Goal: Information Seeking & Learning: Learn about a topic

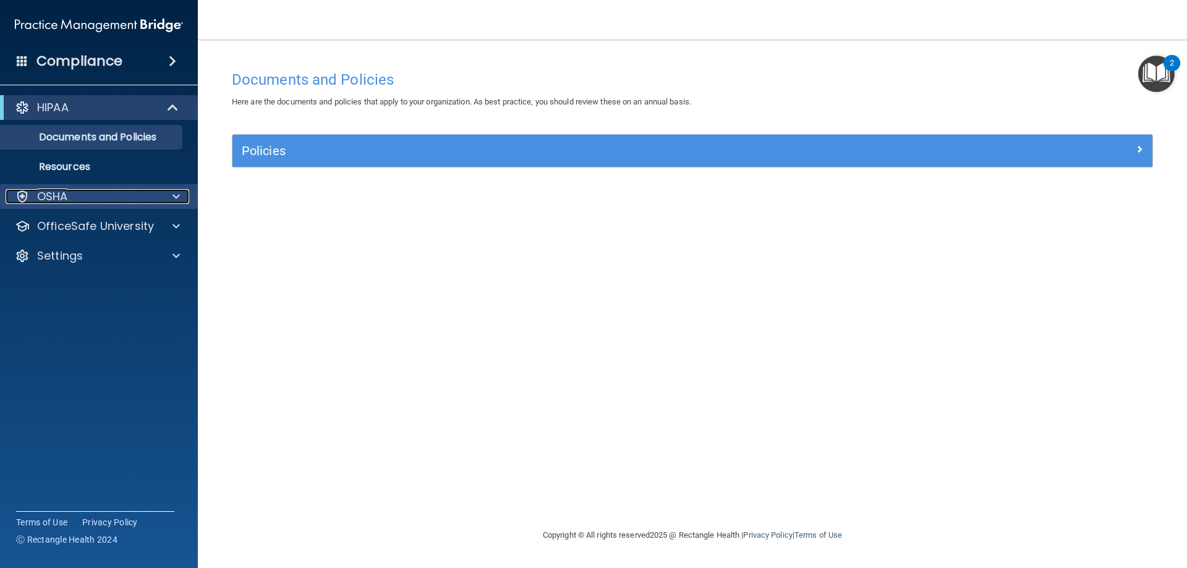
click at [172, 195] on span at bounding box center [175, 196] width 7 height 15
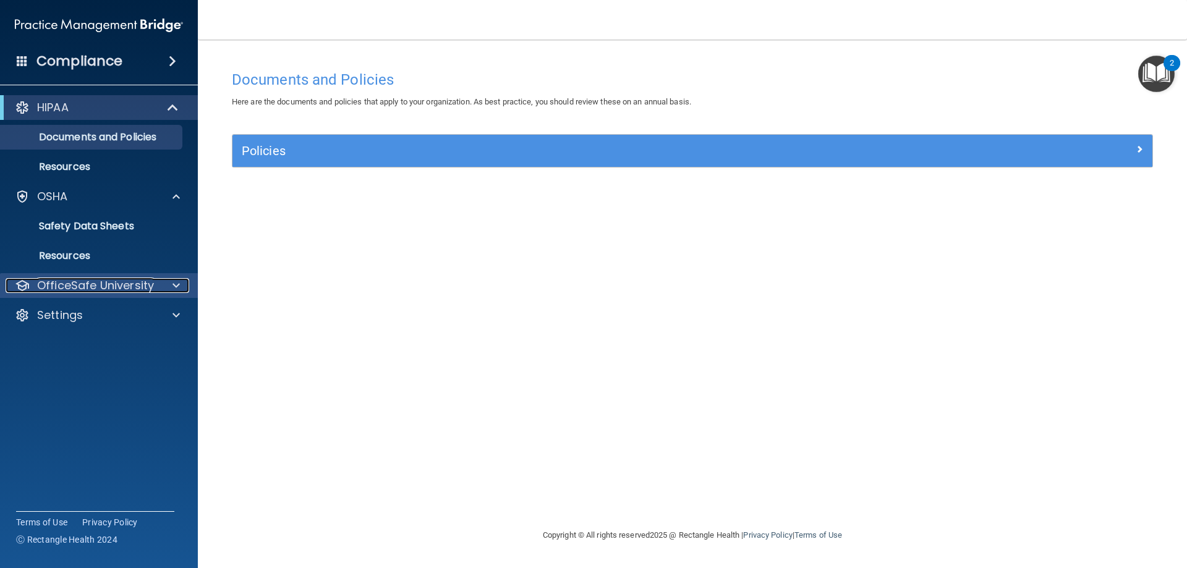
click at [158, 287] on div "OfficeSafe University" at bounding box center [82, 285] width 153 height 15
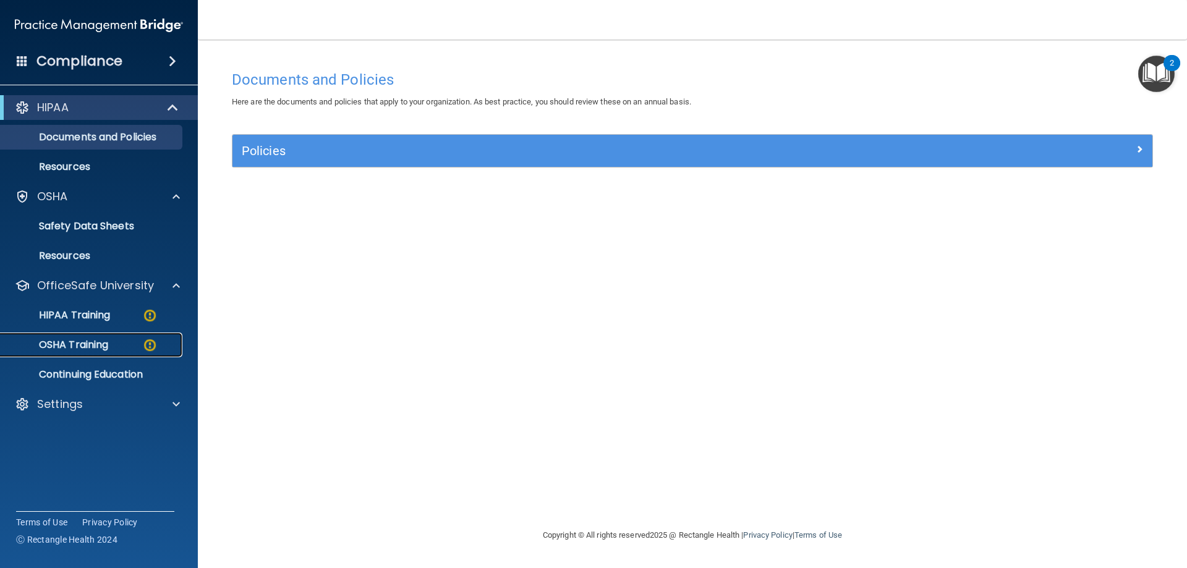
click at [94, 349] on p "OSHA Training" at bounding box center [58, 345] width 100 height 12
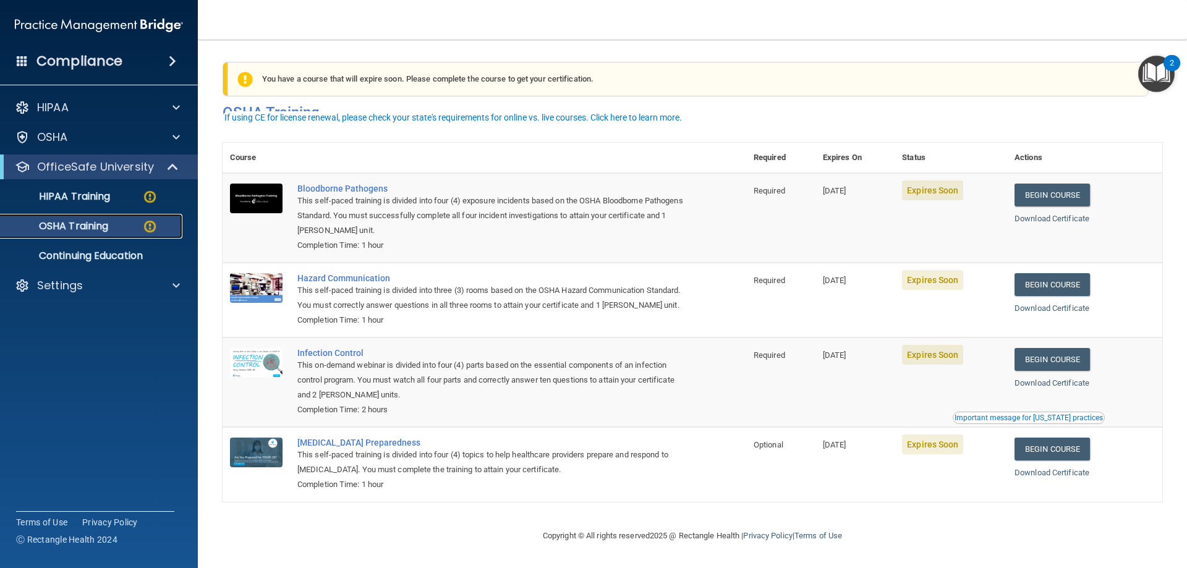
scroll to position [15, 0]
click at [1033, 184] on link "Begin Course" at bounding box center [1051, 195] width 75 height 23
click at [1076, 214] on link "Download Certificate" at bounding box center [1051, 218] width 75 height 9
click at [1051, 304] on link "Download Certificate" at bounding box center [1051, 308] width 75 height 9
click at [1055, 273] on link "Begin Course" at bounding box center [1051, 284] width 75 height 23
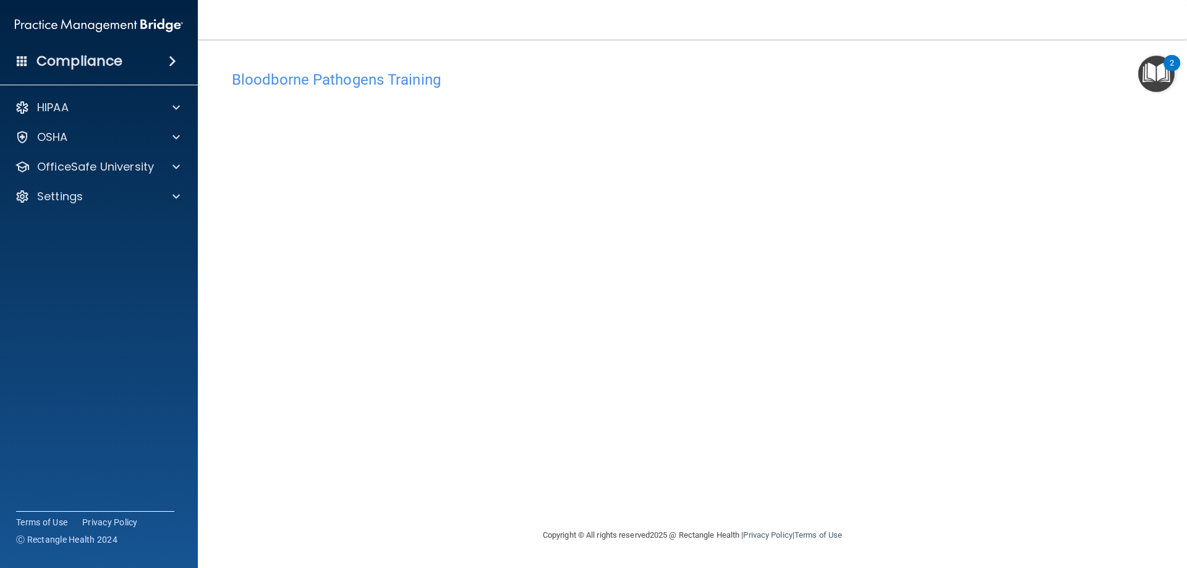
click at [650, 52] on div "Bloodborne Pathogens Training This course doesn’t expire until [DATE]. Are you …" at bounding box center [693, 284] width 940 height 464
drag, startPoint x: 1167, startPoint y: 85, endPoint x: 1153, endPoint y: 88, distance: 13.8
click at [1167, 85] on img "Open Resource Center, 2 new notifications" at bounding box center [1156, 74] width 36 height 36
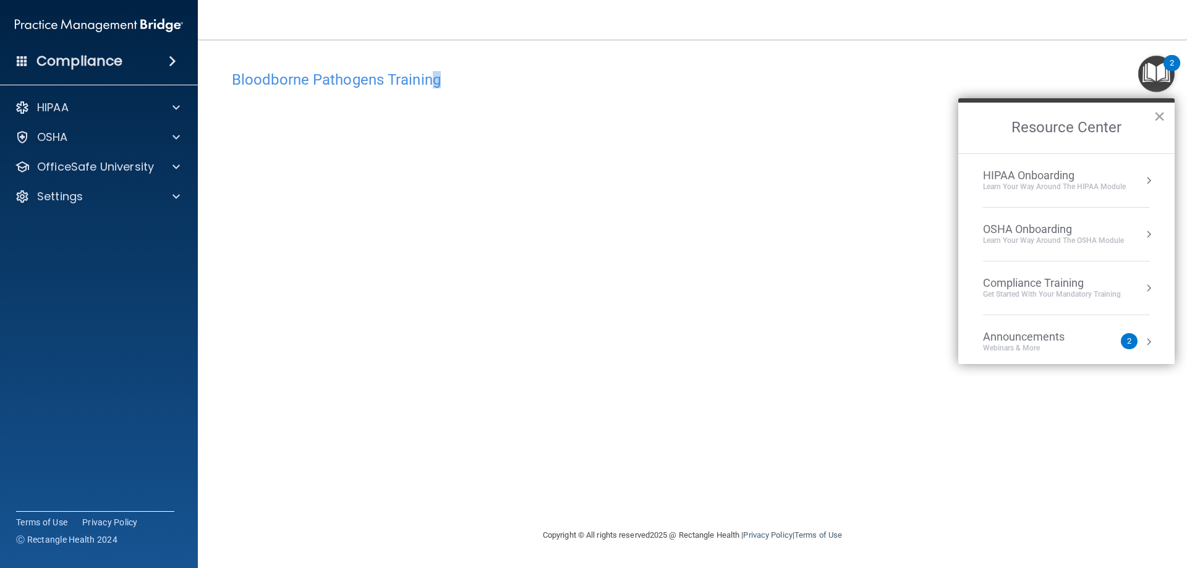
click at [1159, 117] on button "×" at bounding box center [1160, 116] width 12 height 20
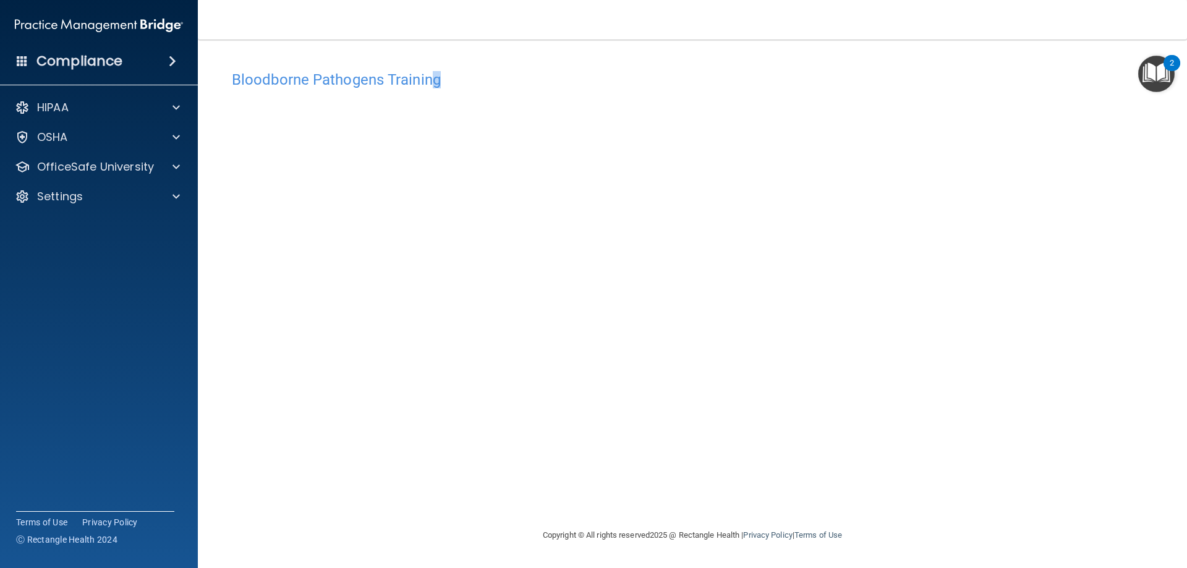
click at [482, 70] on div "Bloodborne Pathogens Training" at bounding box center [693, 79] width 940 height 30
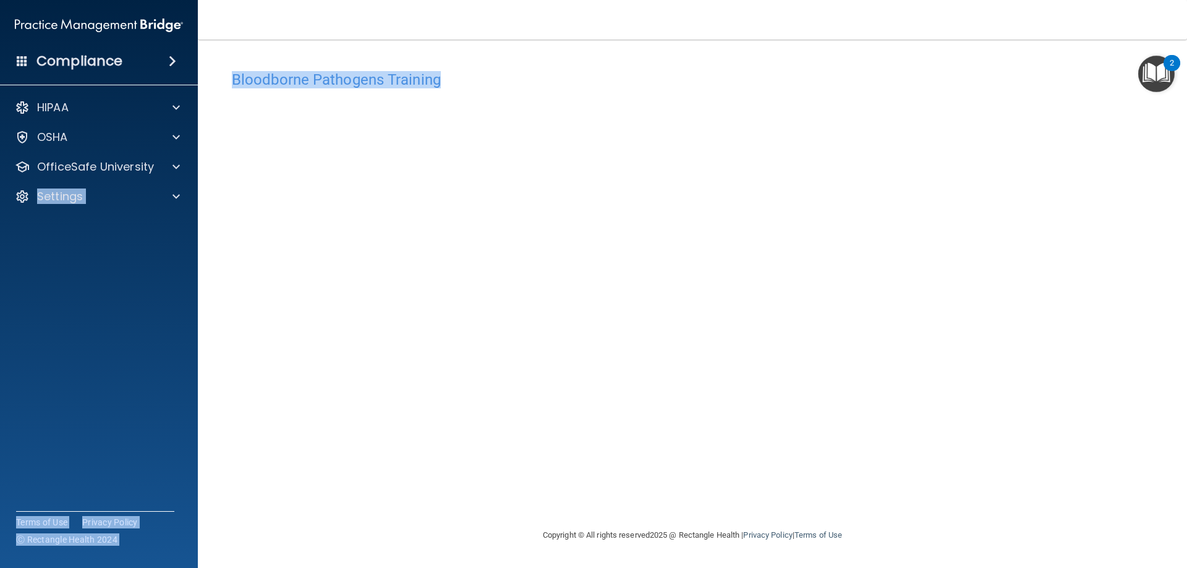
click at [178, 177] on div "Compliance HIPAA Documents and Policies Report an Incident Business Associates …" at bounding box center [593, 284] width 1187 height 568
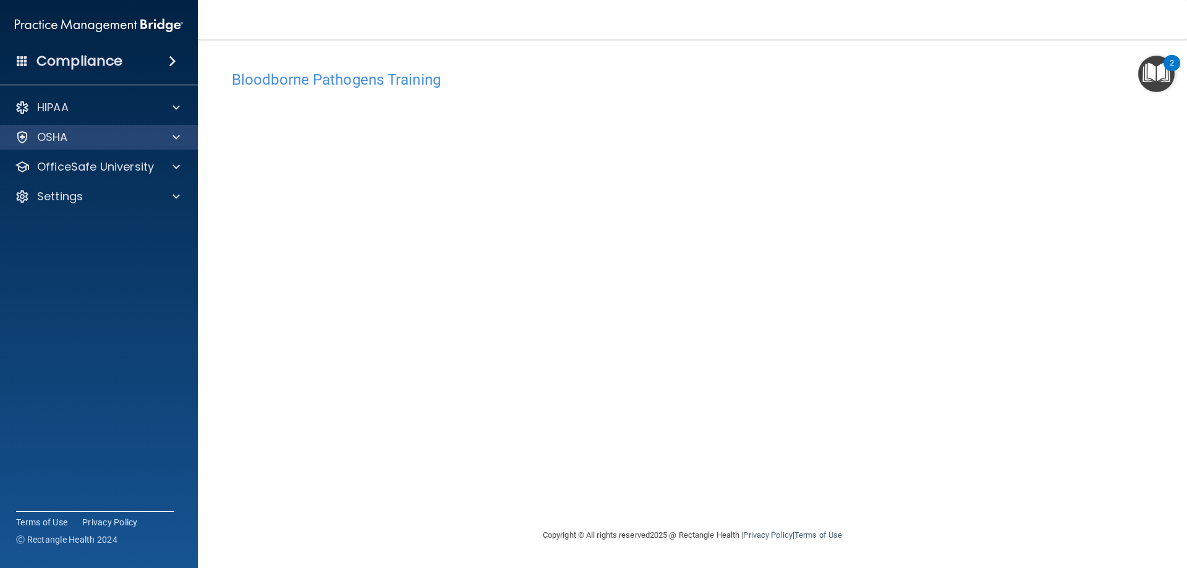
click at [20, 148] on div "OSHA" at bounding box center [99, 137] width 198 height 25
click at [23, 149] on div "OSHA" at bounding box center [99, 137] width 198 height 25
click at [330, 83] on h4 "Bloodborne Pathogens Training" at bounding box center [692, 80] width 921 height 16
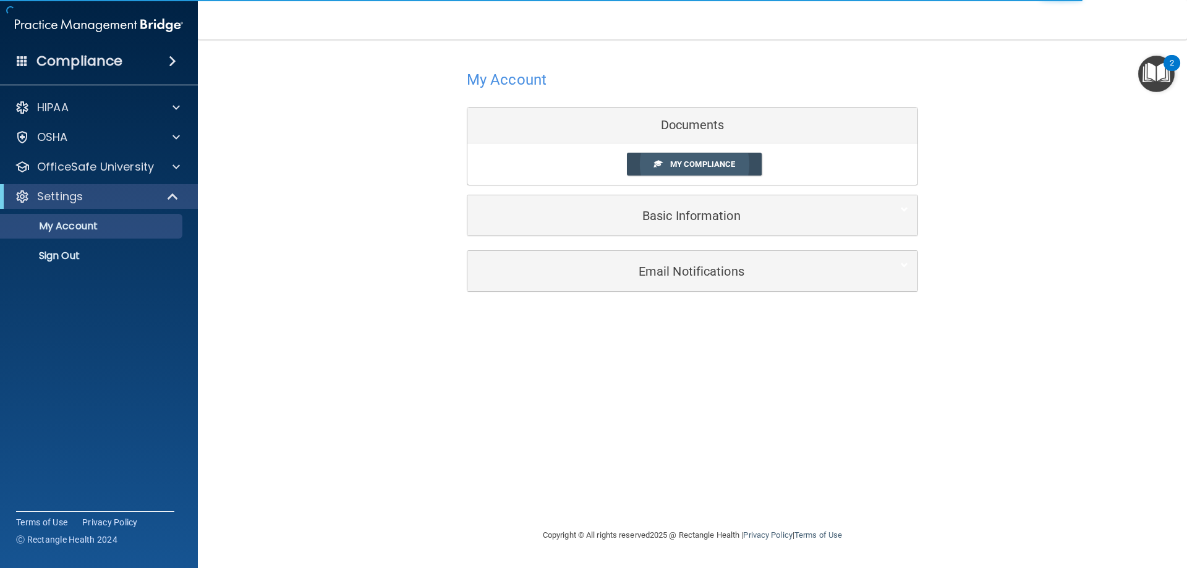
click at [687, 159] on link "My Compliance" at bounding box center [694, 164] width 135 height 23
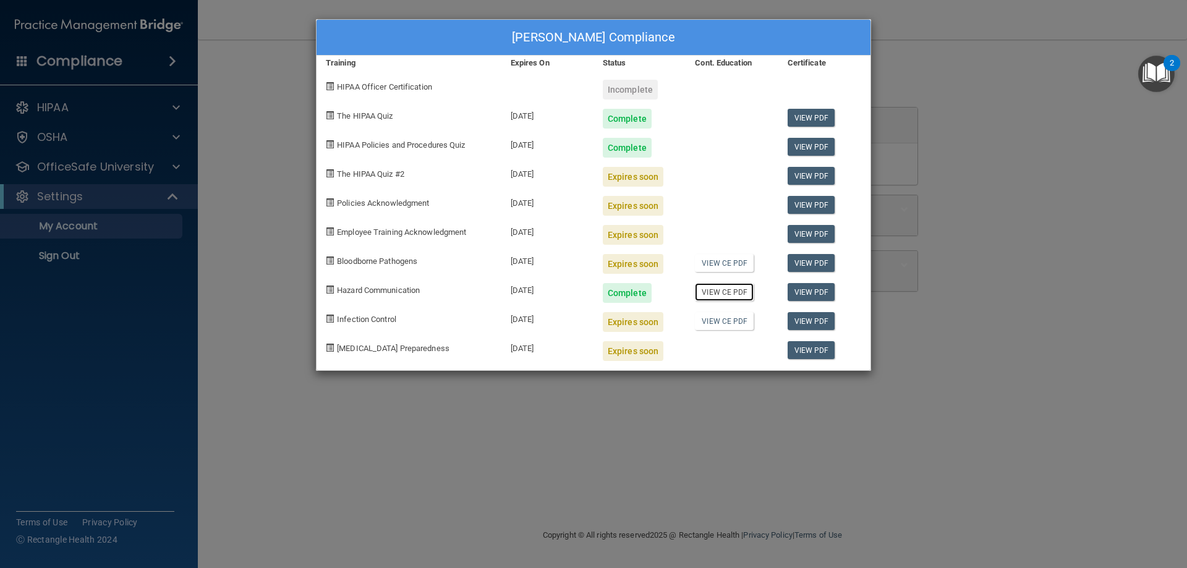
click at [722, 294] on link "View CE PDF" at bounding box center [724, 292] width 59 height 18
click at [329, 260] on span at bounding box center [330, 261] width 8 height 8
click at [814, 347] on link "View PDF" at bounding box center [812, 350] width 48 height 18
click at [807, 355] on link "View PDF" at bounding box center [812, 350] width 48 height 18
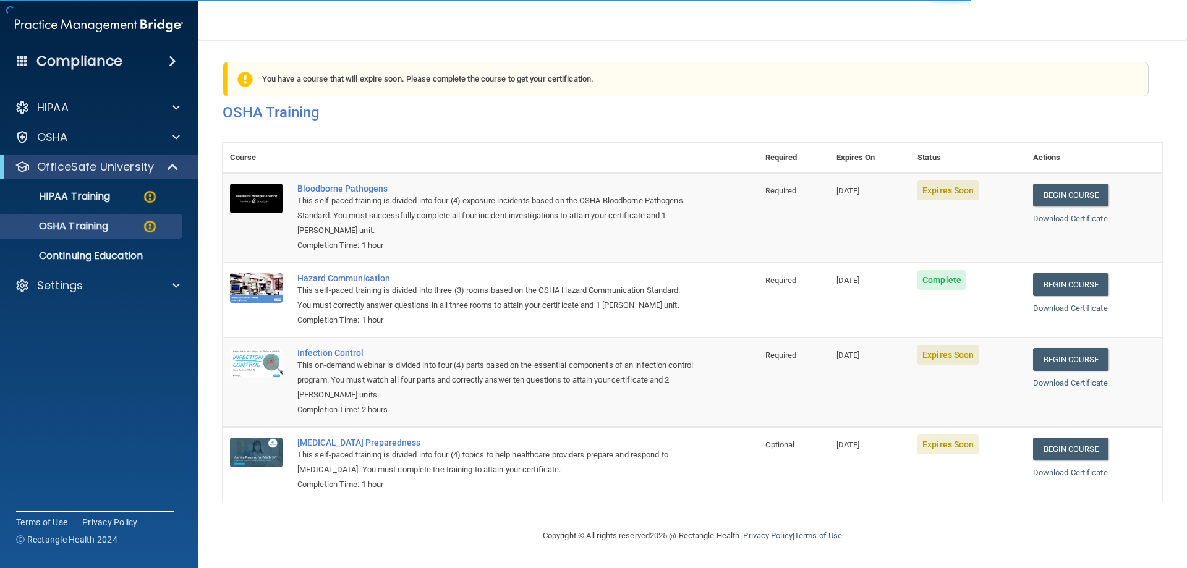
scroll to position [15, 0]
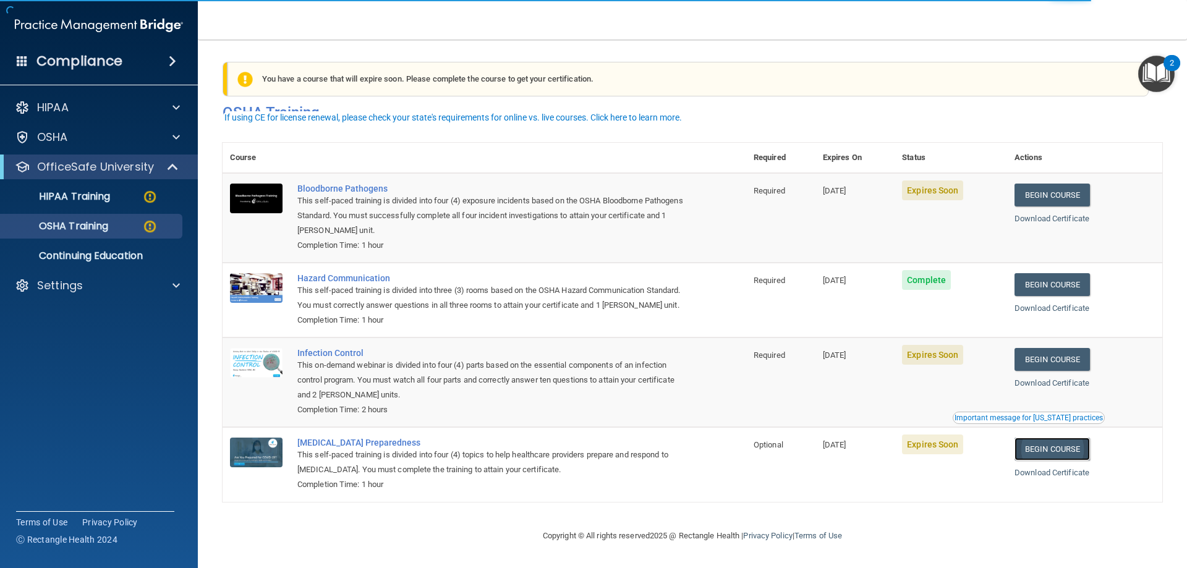
click at [1049, 456] on link "Begin Course" at bounding box center [1051, 449] width 75 height 23
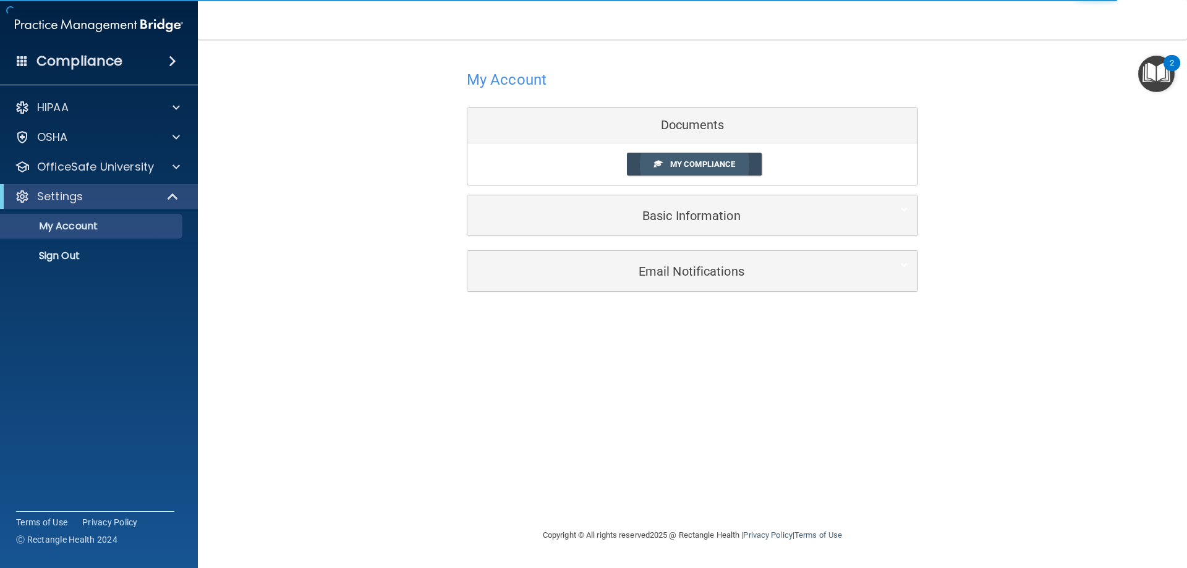
click at [715, 164] on span "My Compliance" at bounding box center [702, 163] width 65 height 9
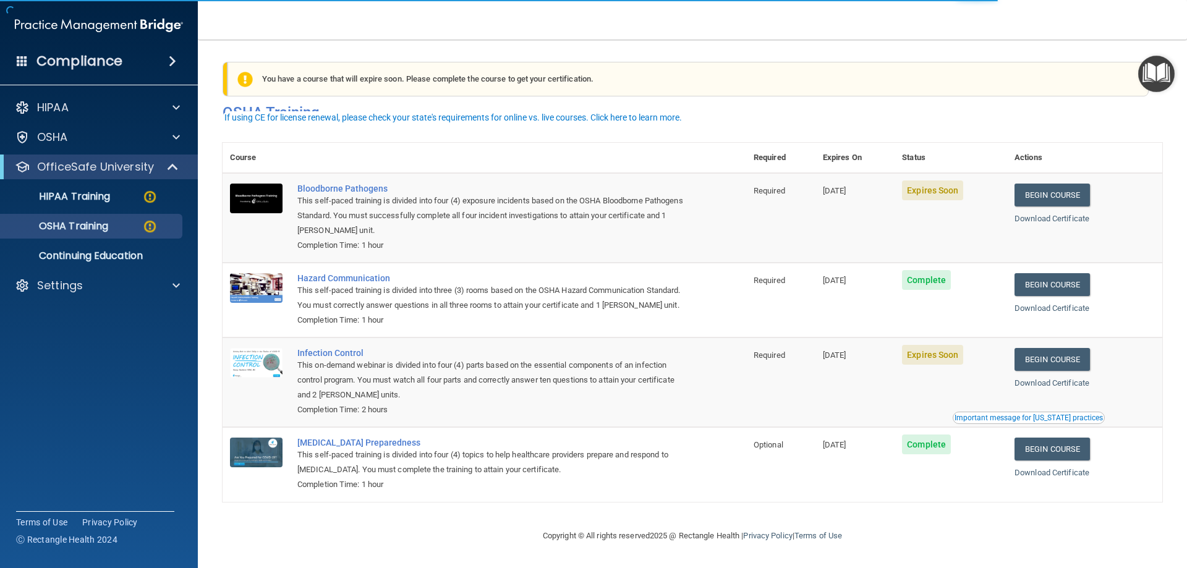
scroll to position [15, 0]
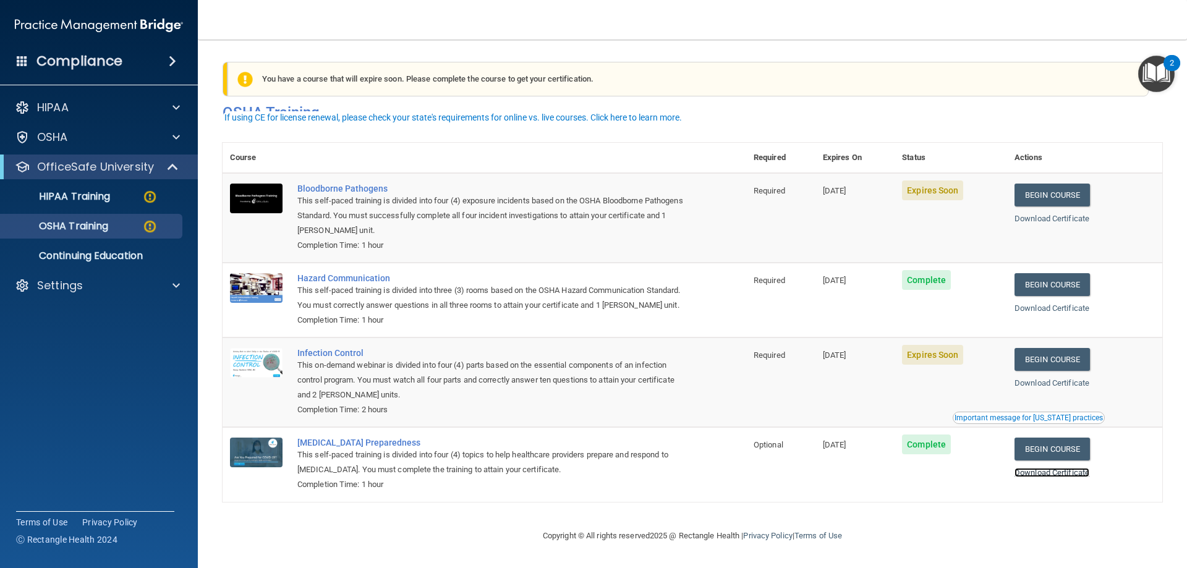
click at [1027, 477] on link "Download Certificate" at bounding box center [1051, 472] width 75 height 9
click at [1065, 360] on link "Begin Course" at bounding box center [1051, 359] width 75 height 23
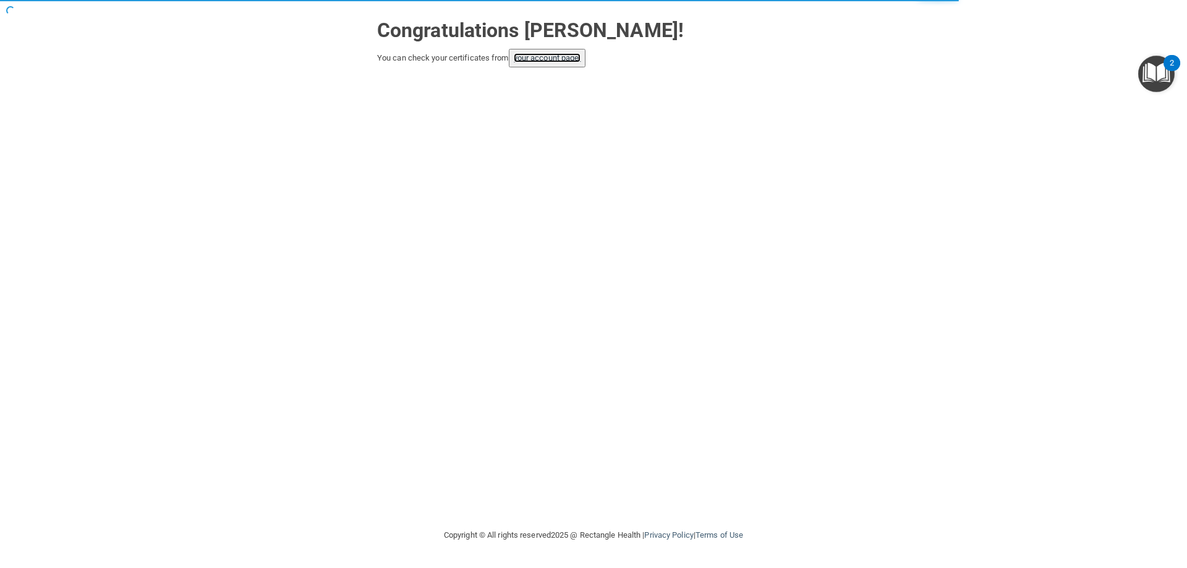
click at [545, 56] on link "your account page!" at bounding box center [547, 57] width 67 height 9
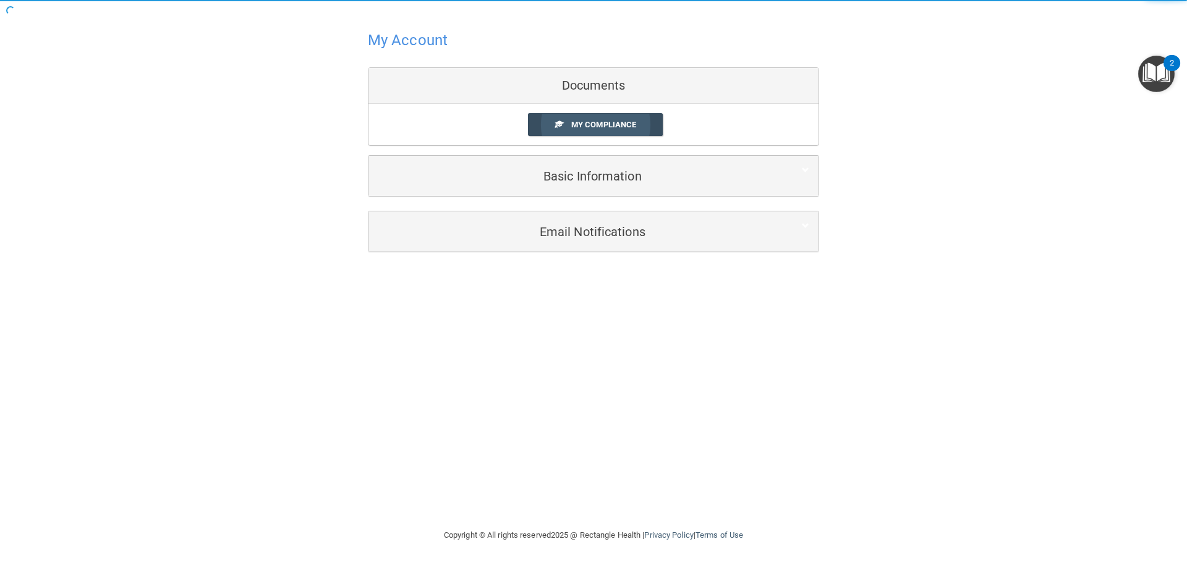
click at [580, 125] on span "My Compliance" at bounding box center [603, 124] width 65 height 9
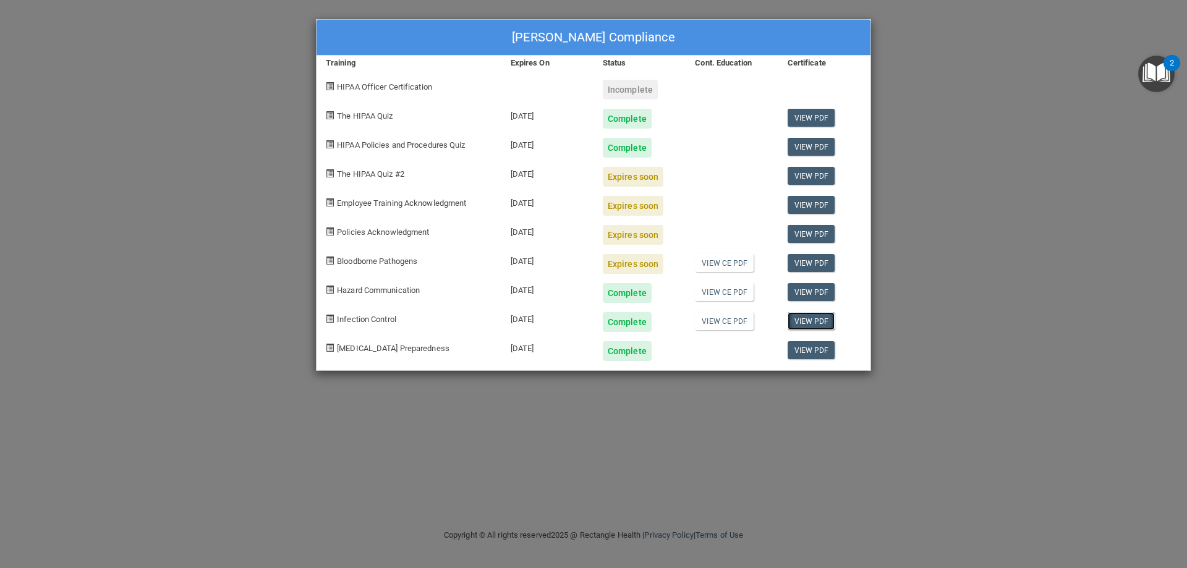
click at [803, 325] on link "View PDF" at bounding box center [812, 321] width 48 height 18
click at [713, 321] on link "View CE PDF" at bounding box center [724, 321] width 59 height 18
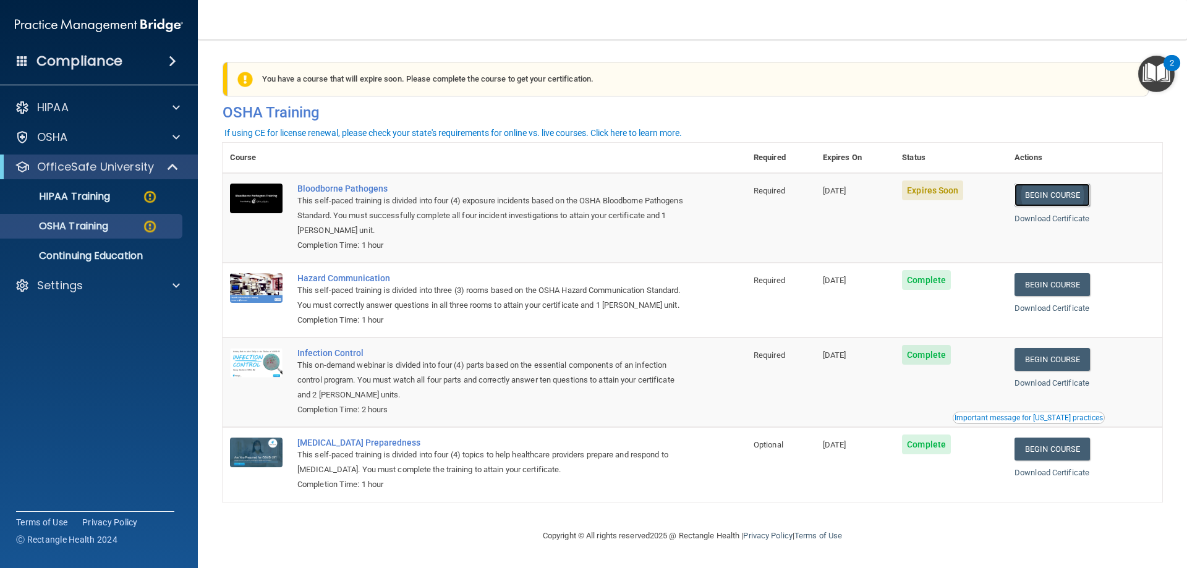
click at [1056, 192] on link "Begin Course" at bounding box center [1051, 195] width 75 height 23
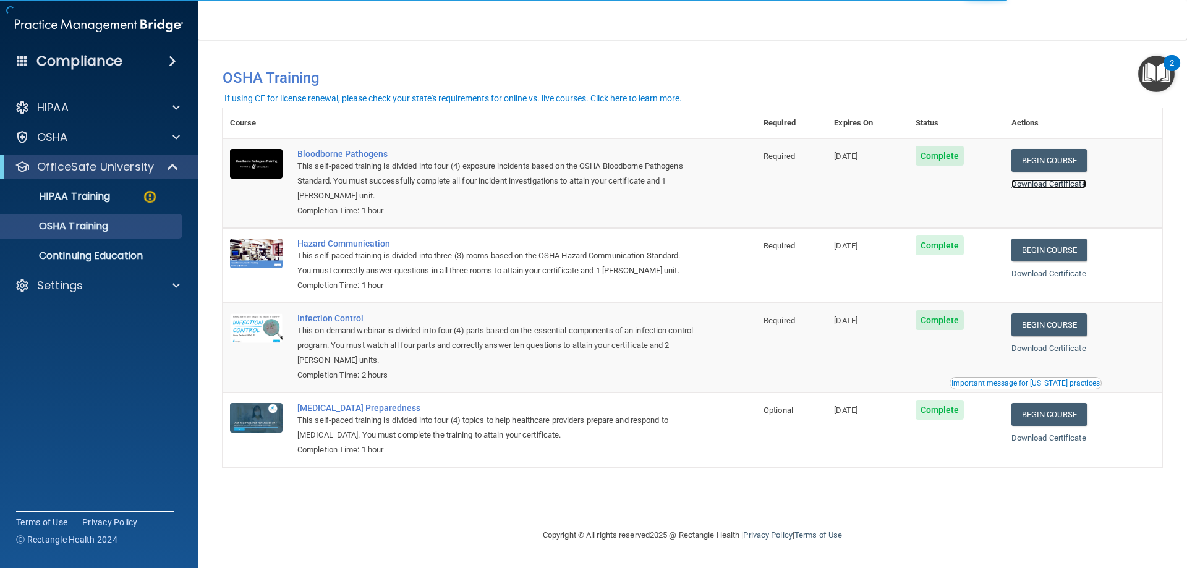
click at [1079, 182] on link "Download Certificate" at bounding box center [1048, 183] width 75 height 9
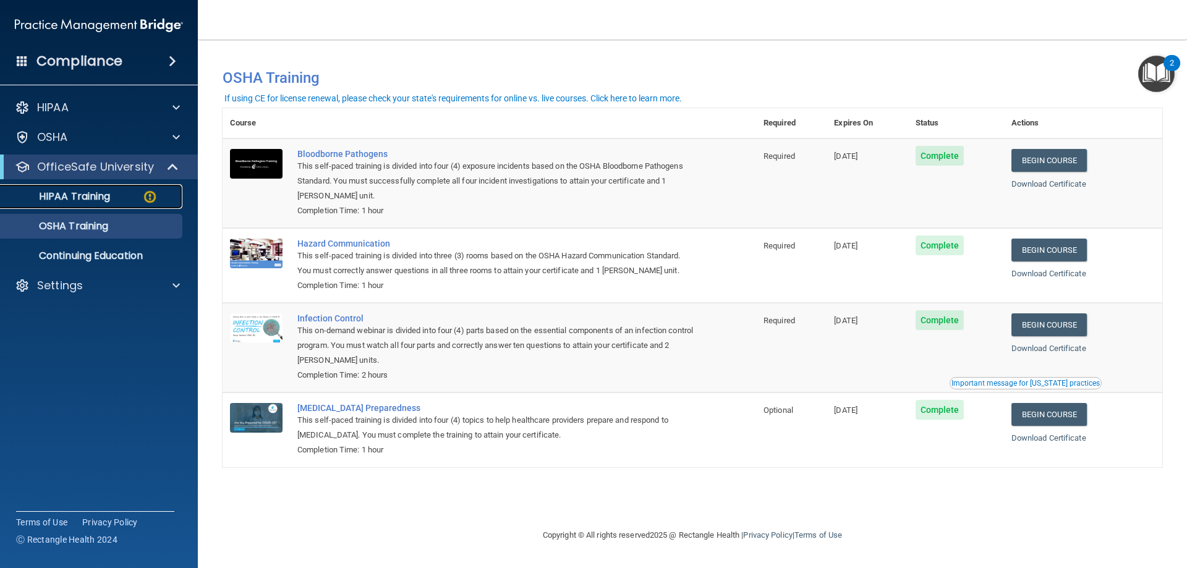
click at [107, 196] on p "HIPAA Training" at bounding box center [59, 196] width 102 height 12
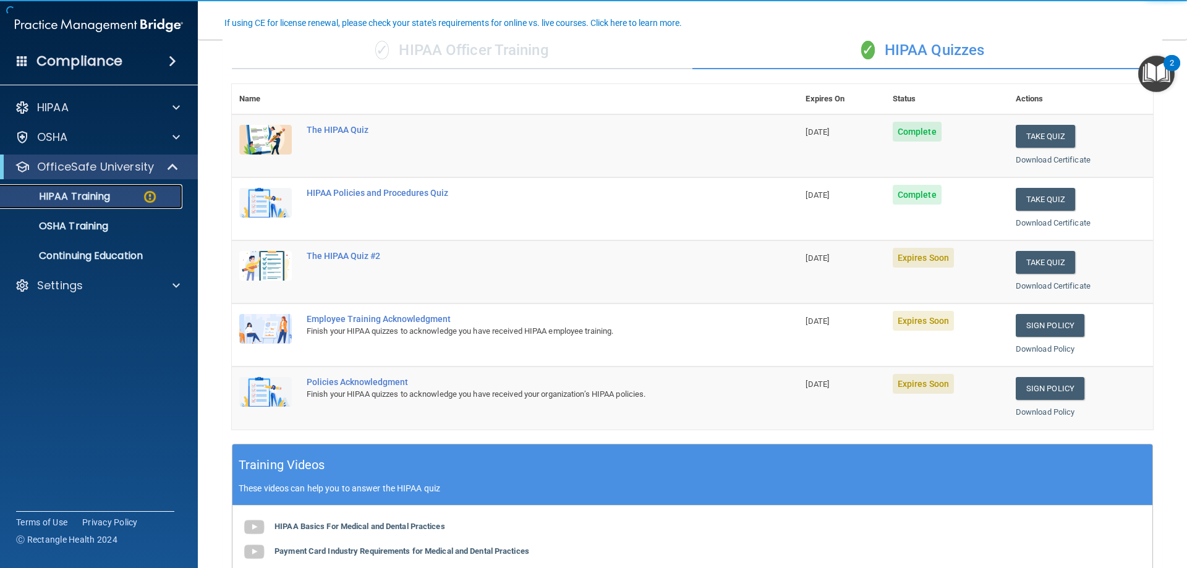
scroll to position [124, 0]
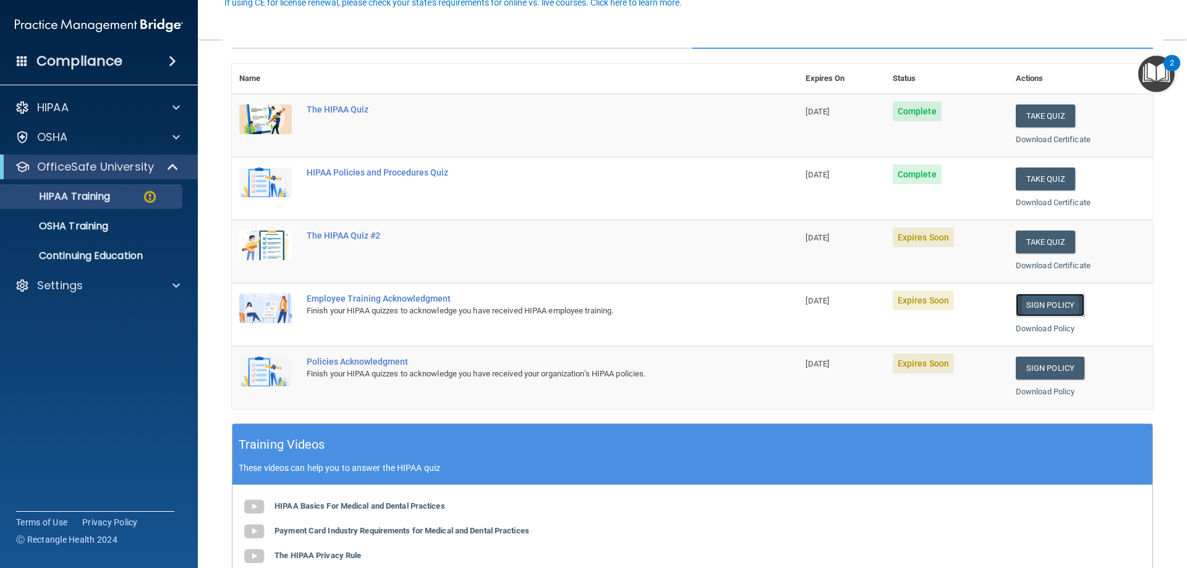
click at [1050, 303] on link "Sign Policy" at bounding box center [1050, 305] width 69 height 23
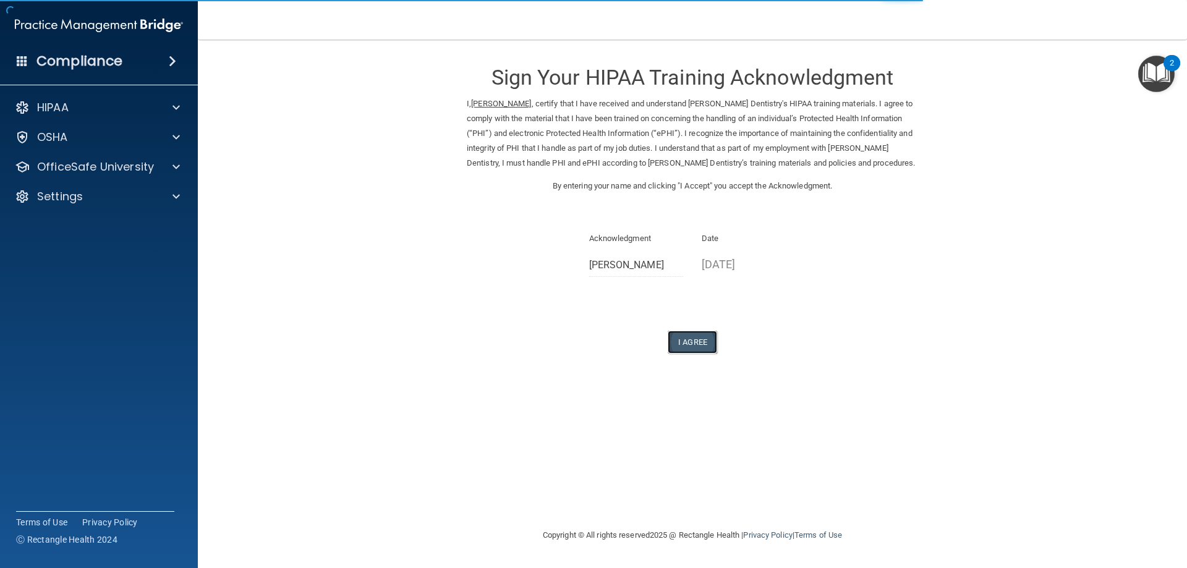
click at [692, 346] on button "I Agree" at bounding box center [692, 342] width 49 height 23
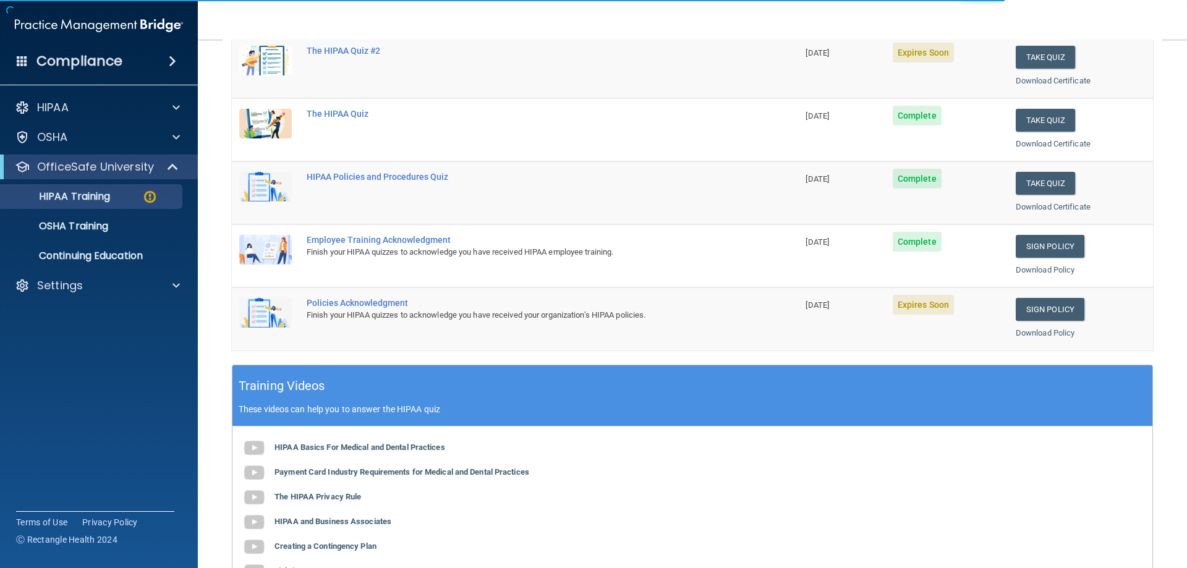
scroll to position [185, 0]
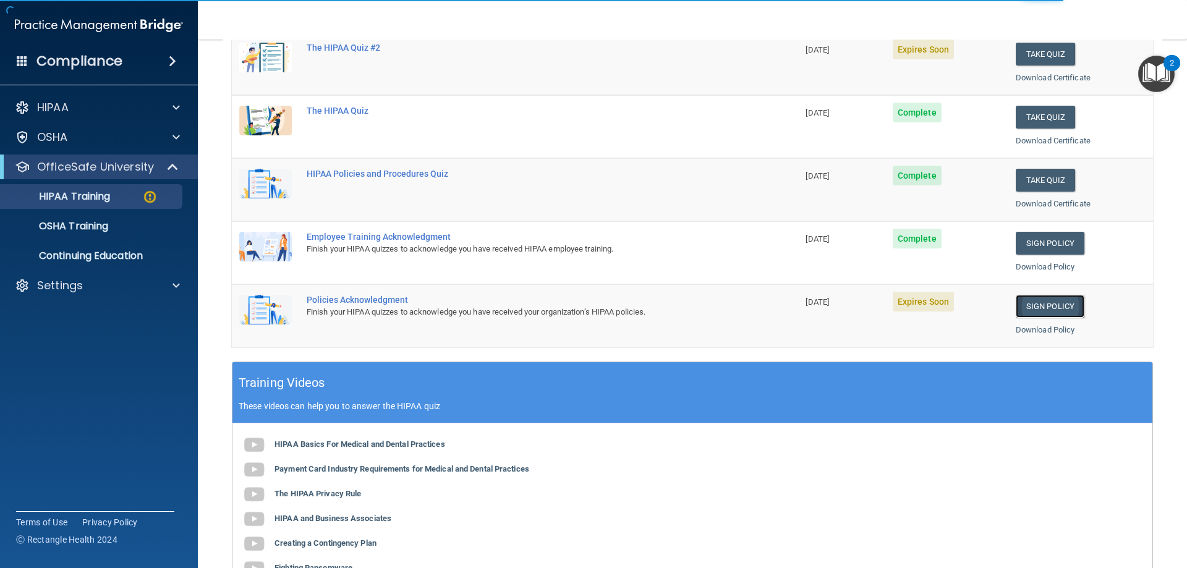
click at [1053, 303] on link "Sign Policy" at bounding box center [1050, 306] width 69 height 23
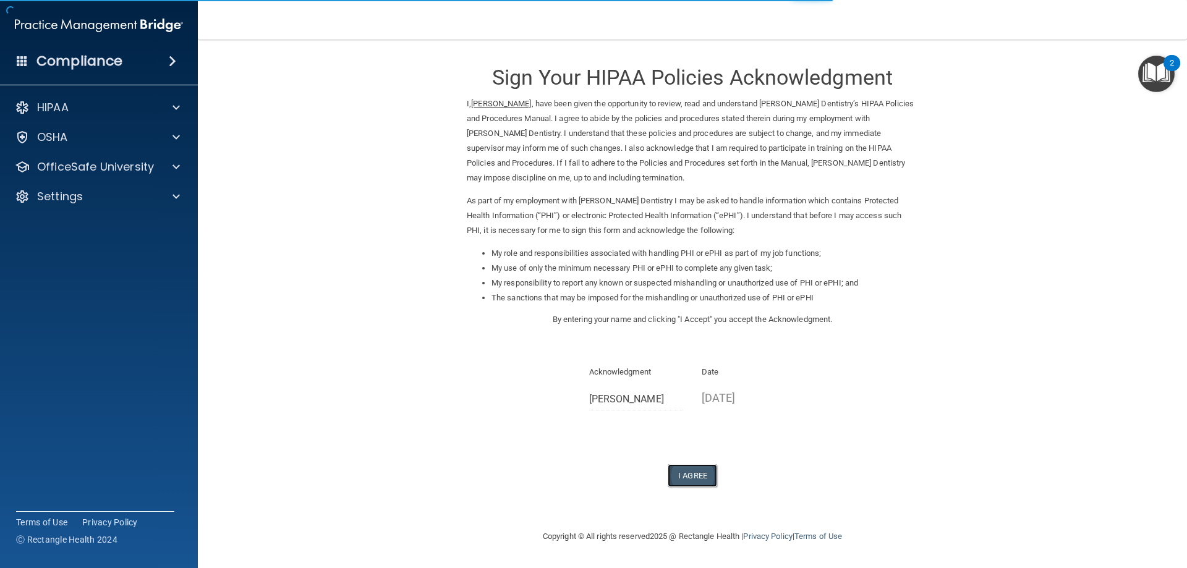
click at [686, 481] on button "I Agree" at bounding box center [692, 475] width 49 height 23
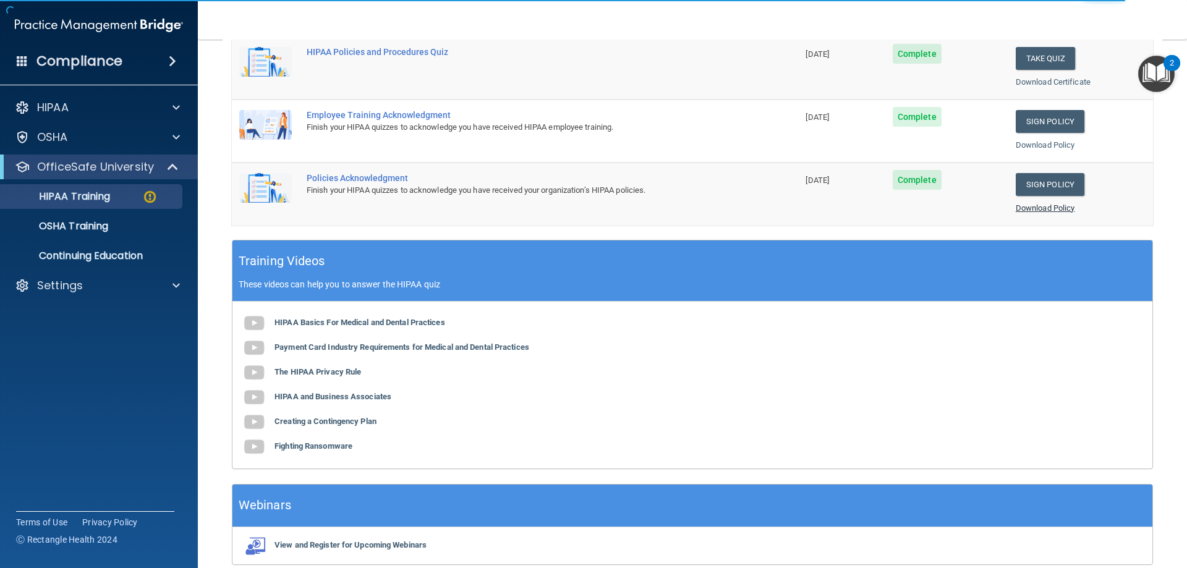
scroll to position [363, 0]
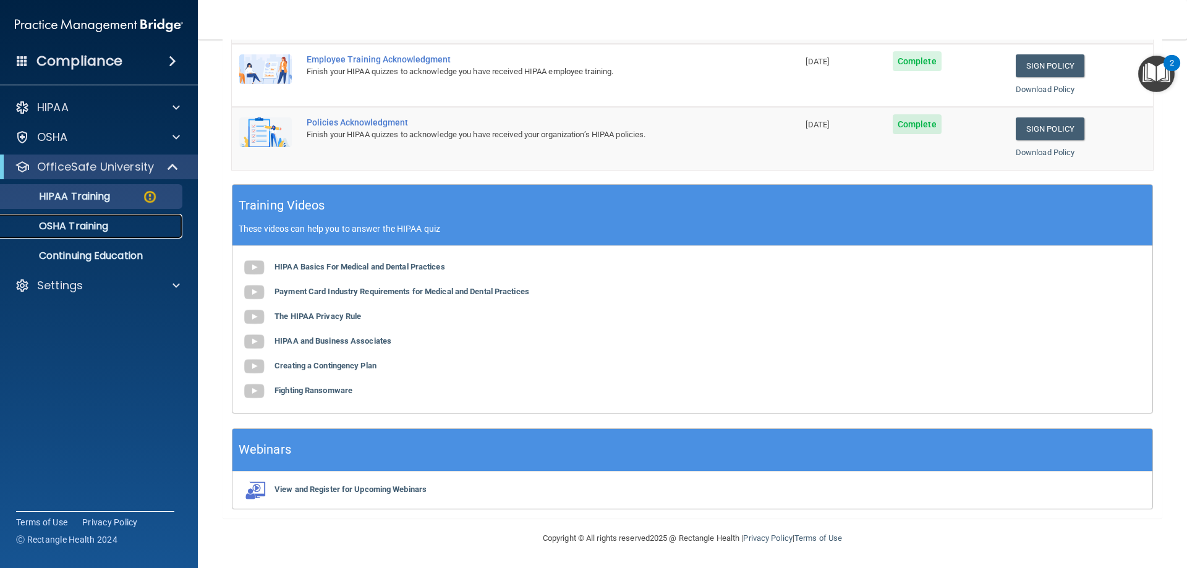
click at [95, 232] on p "OSHA Training" at bounding box center [58, 226] width 100 height 12
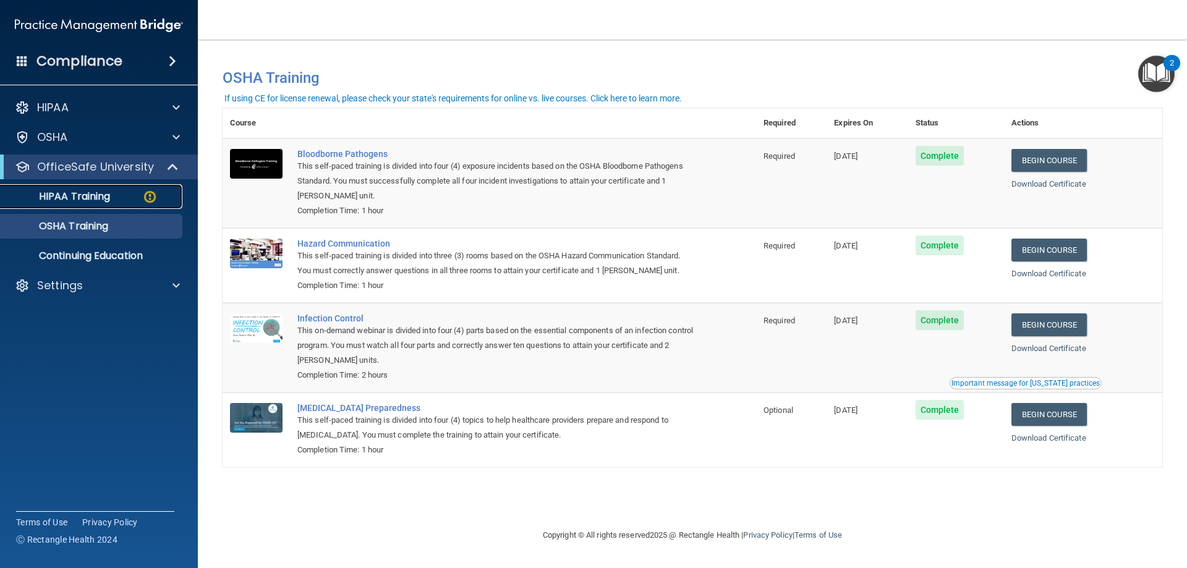
click at [59, 197] on p "HIPAA Training" at bounding box center [59, 196] width 102 height 12
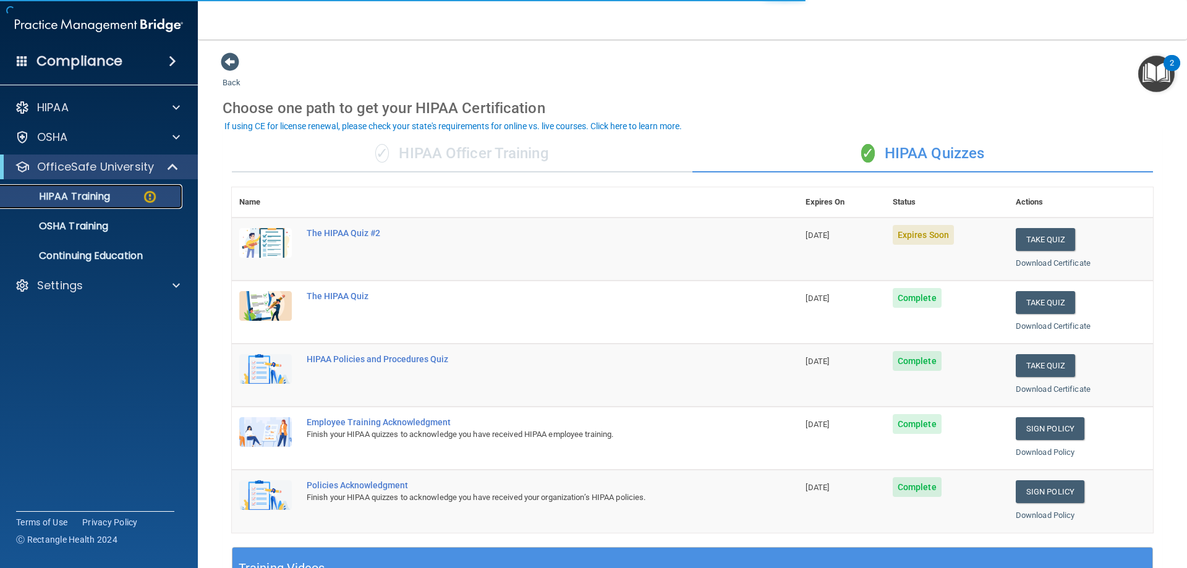
click at [58, 191] on p "HIPAA Training" at bounding box center [59, 196] width 102 height 12
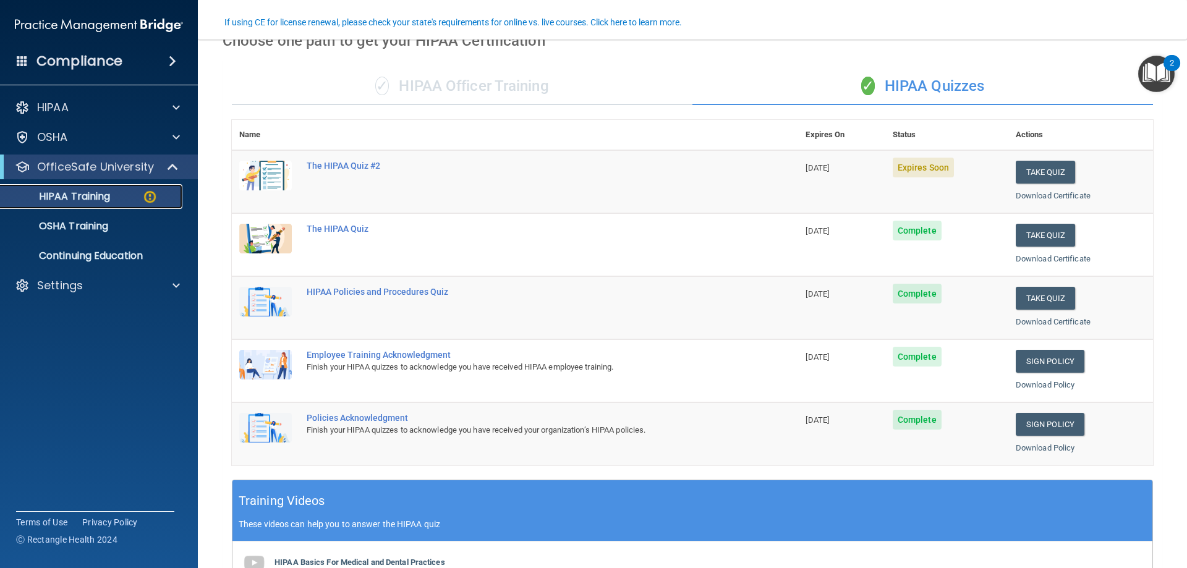
scroll to position [124, 0]
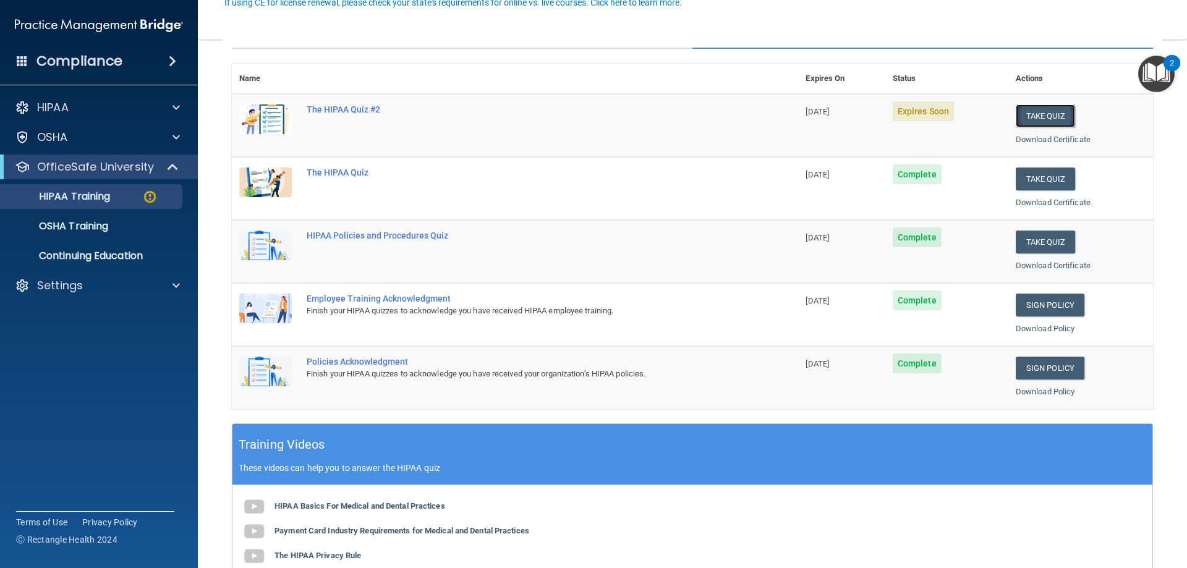
click at [1032, 111] on button "Take Quiz" at bounding box center [1045, 115] width 59 height 23
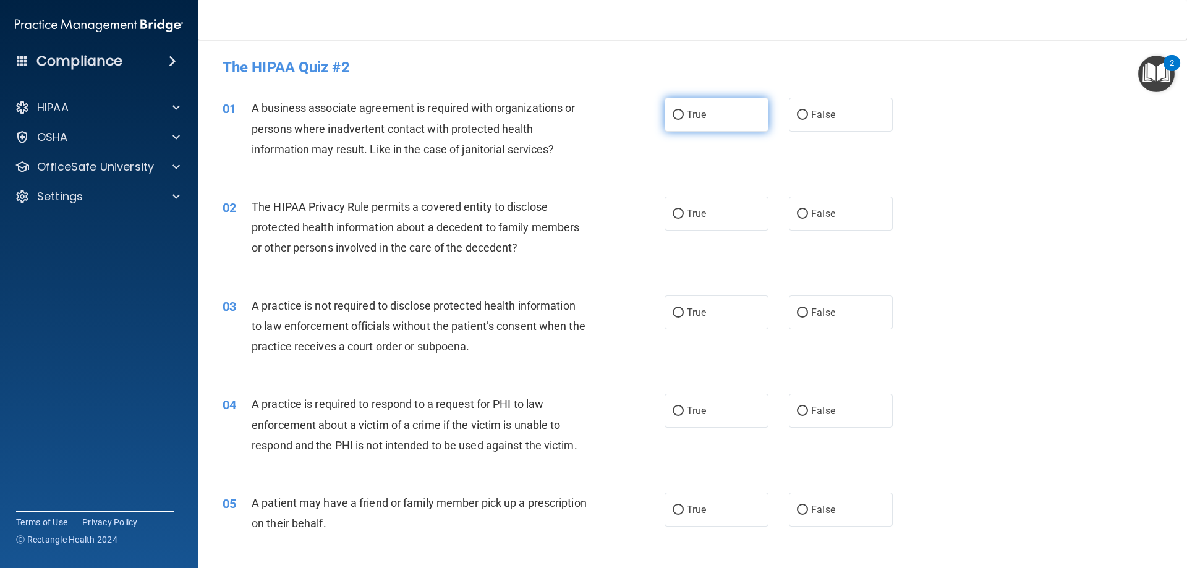
click at [687, 115] on span "True" at bounding box center [696, 115] width 19 height 12
click at [684, 115] on input "True" at bounding box center [678, 115] width 11 height 9
radio input "true"
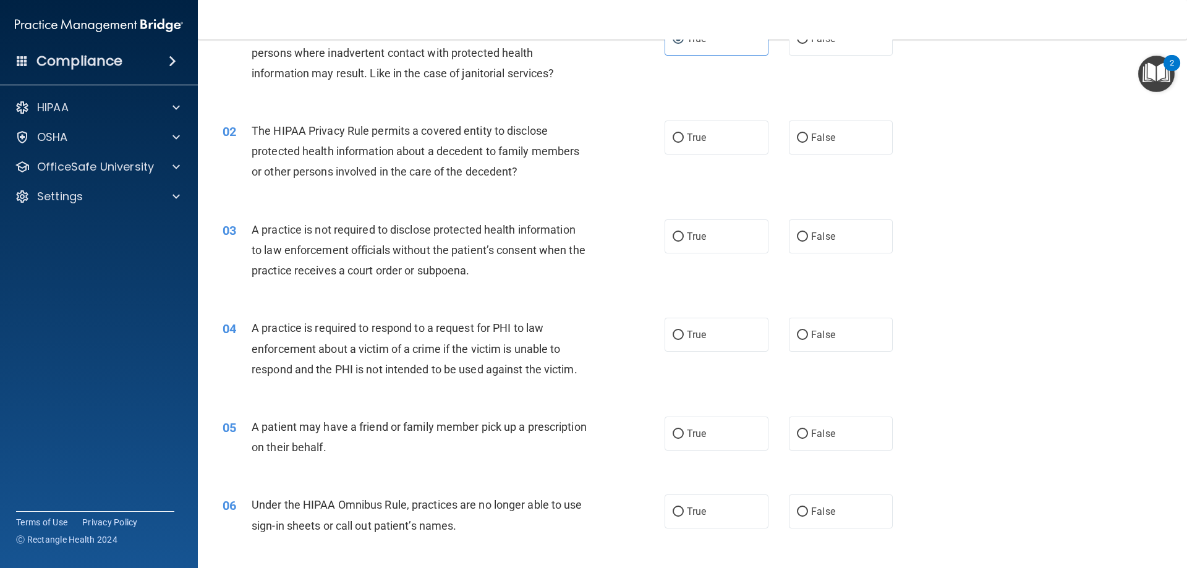
scroll to position [124, 0]
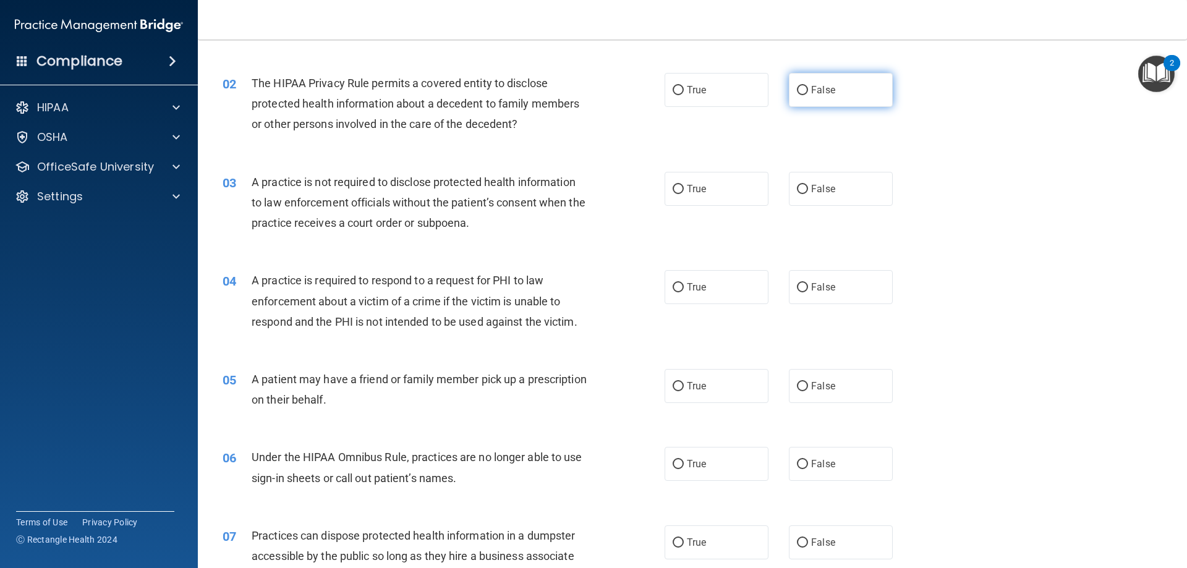
click at [811, 91] on span "False" at bounding box center [823, 90] width 24 height 12
click at [807, 91] on input "False" at bounding box center [802, 90] width 11 height 9
radio input "true"
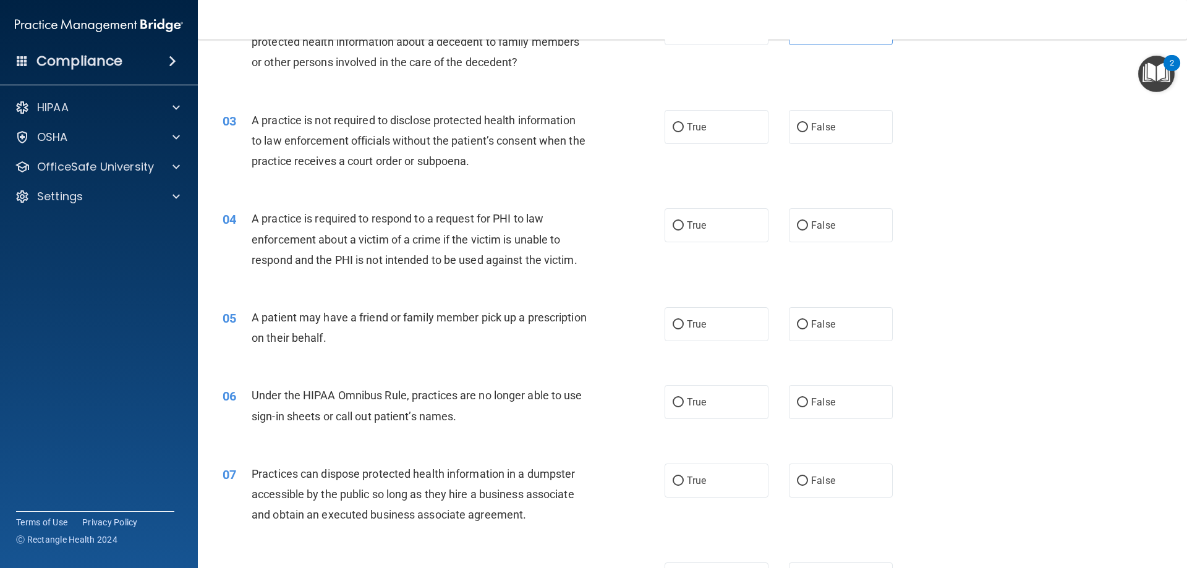
scroll to position [247, 0]
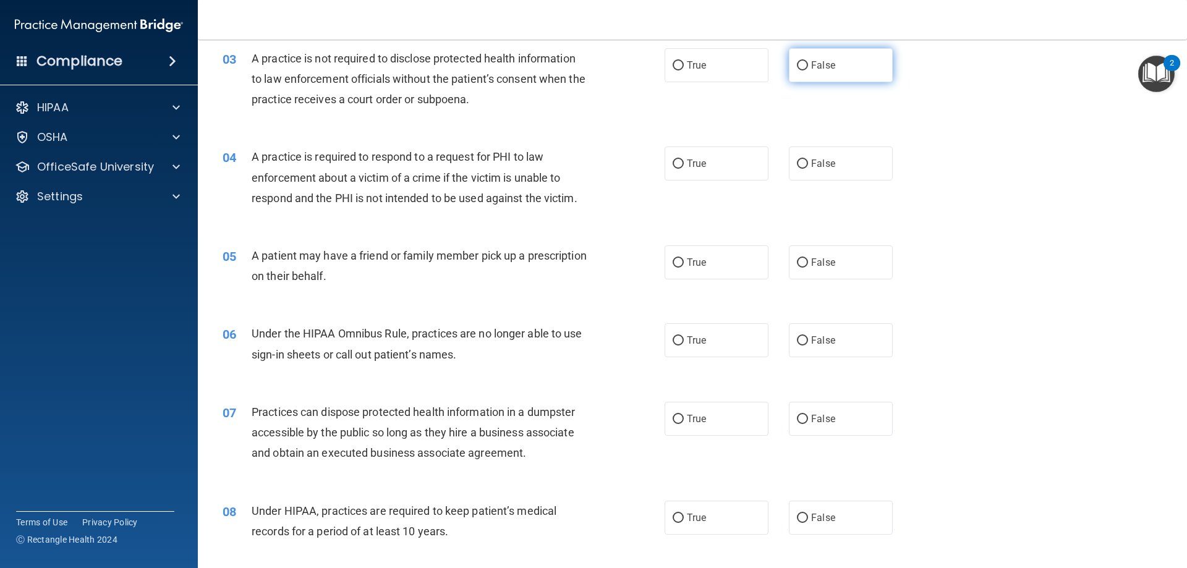
click at [805, 66] on label "False" at bounding box center [841, 65] width 104 height 34
click at [805, 66] on input "False" at bounding box center [802, 65] width 11 height 9
radio input "true"
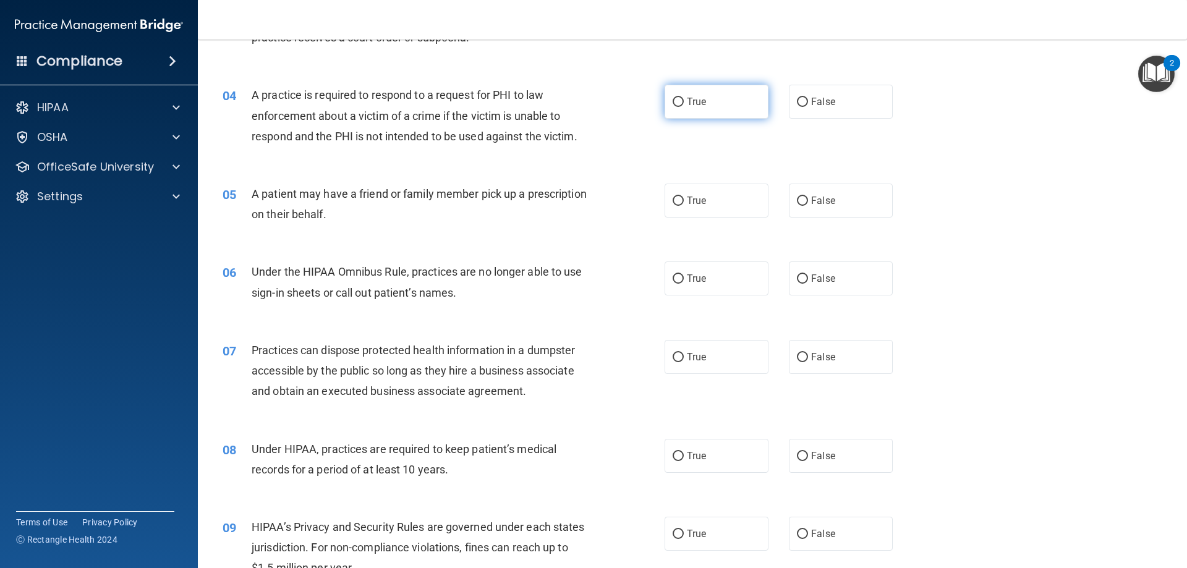
click at [674, 106] on input "True" at bounding box center [678, 102] width 11 height 9
radio input "true"
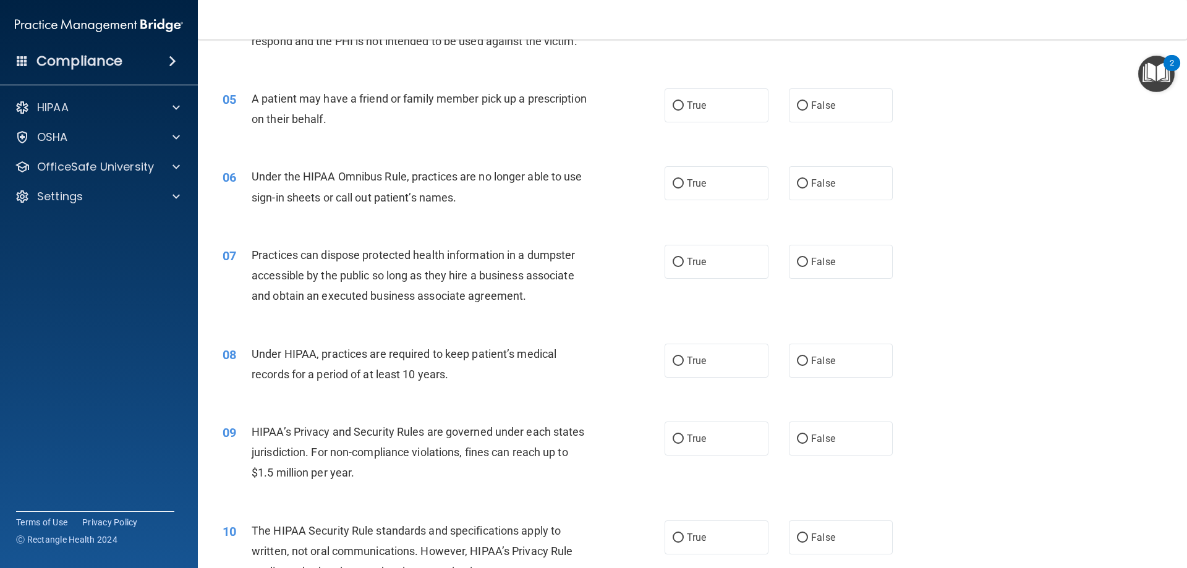
scroll to position [433, 0]
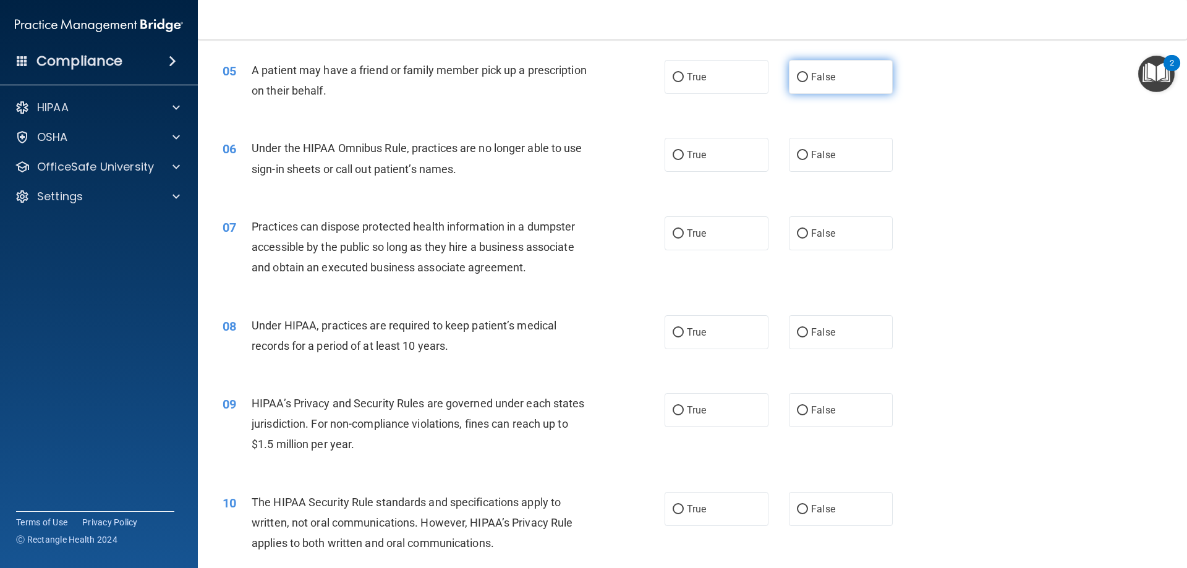
click at [789, 86] on label "False" at bounding box center [841, 77] width 104 height 34
click at [797, 82] on input "False" at bounding box center [802, 77] width 11 height 9
radio input "true"
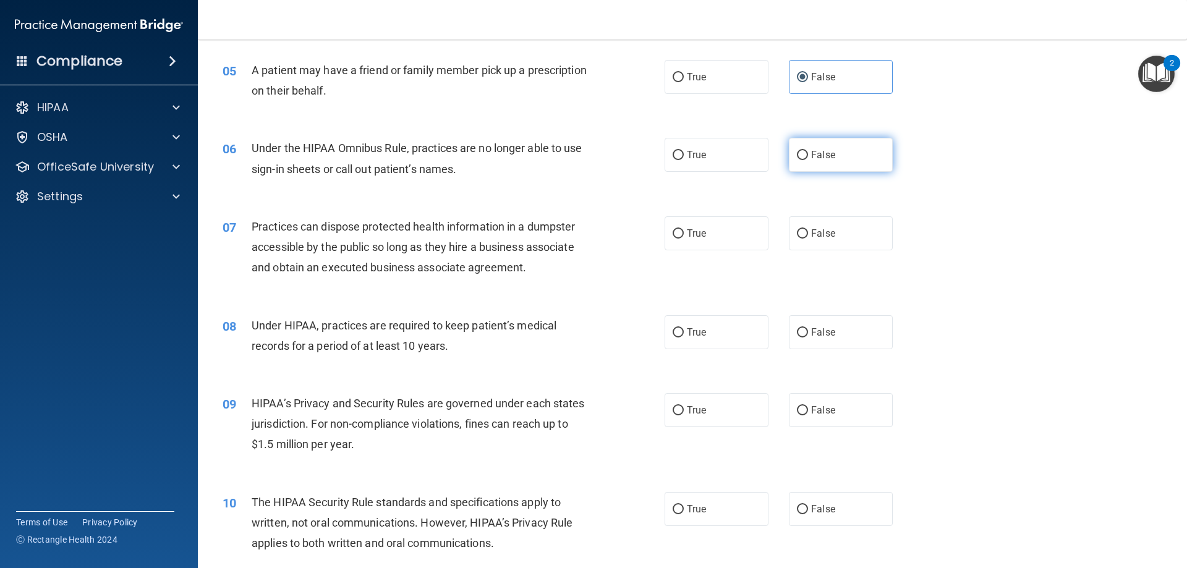
scroll to position [495, 0]
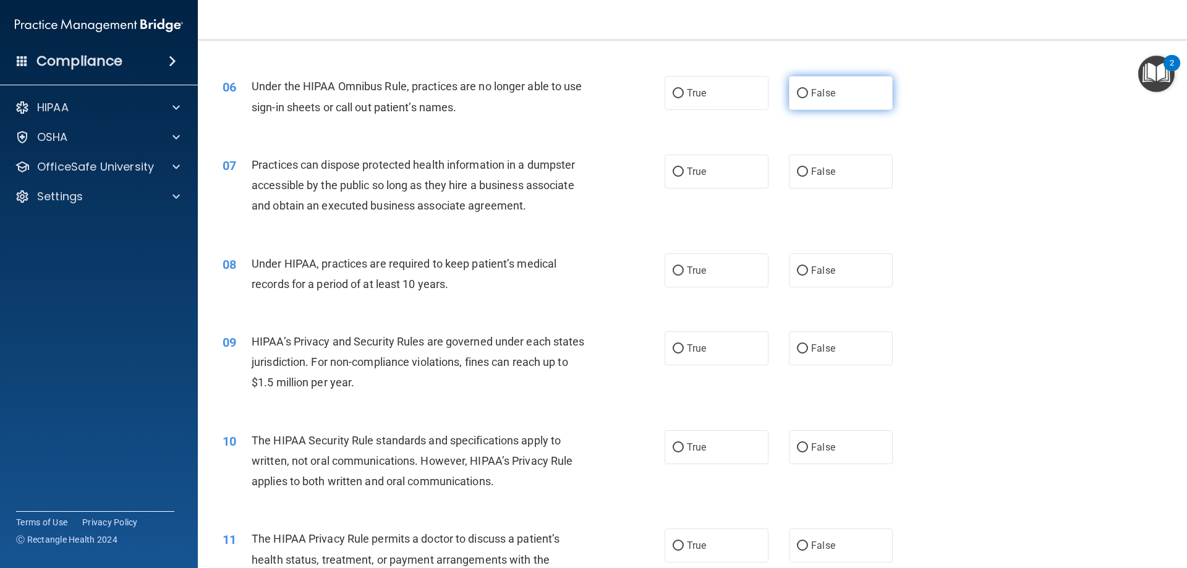
click at [811, 87] on span "False" at bounding box center [823, 93] width 24 height 12
click at [808, 89] on input "False" at bounding box center [802, 93] width 11 height 9
radio input "true"
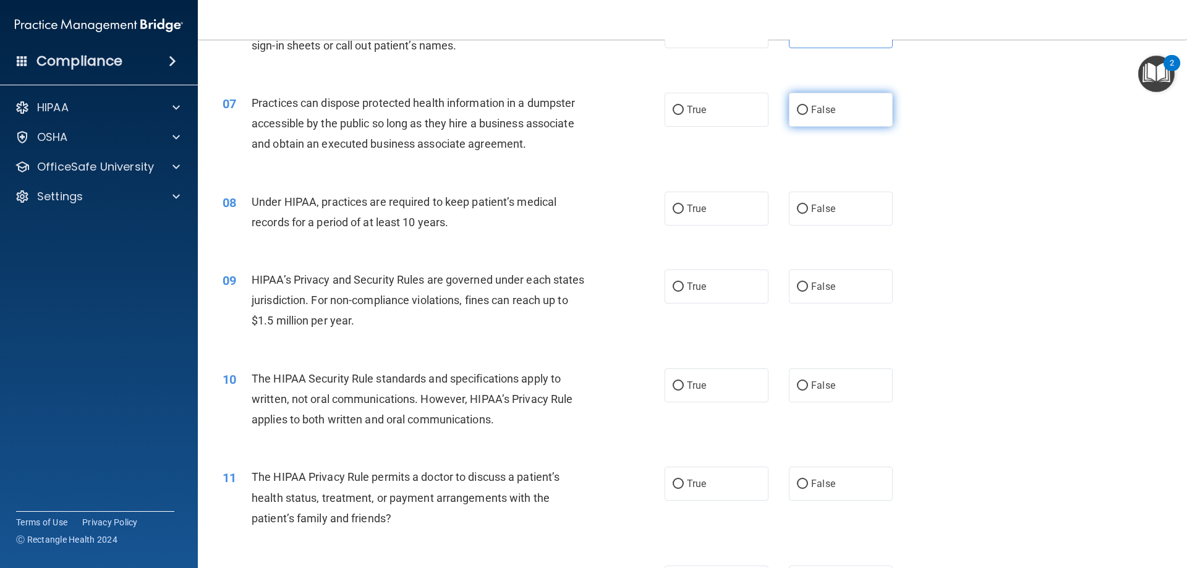
click at [797, 109] on input "False" at bounding box center [802, 110] width 11 height 9
radio input "true"
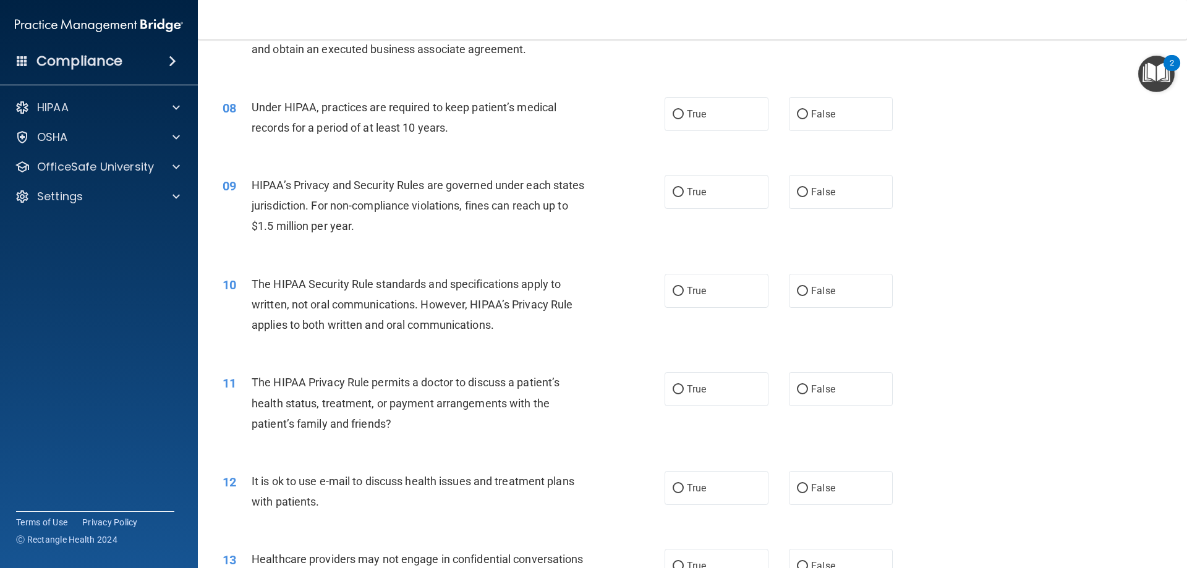
scroll to position [680, 0]
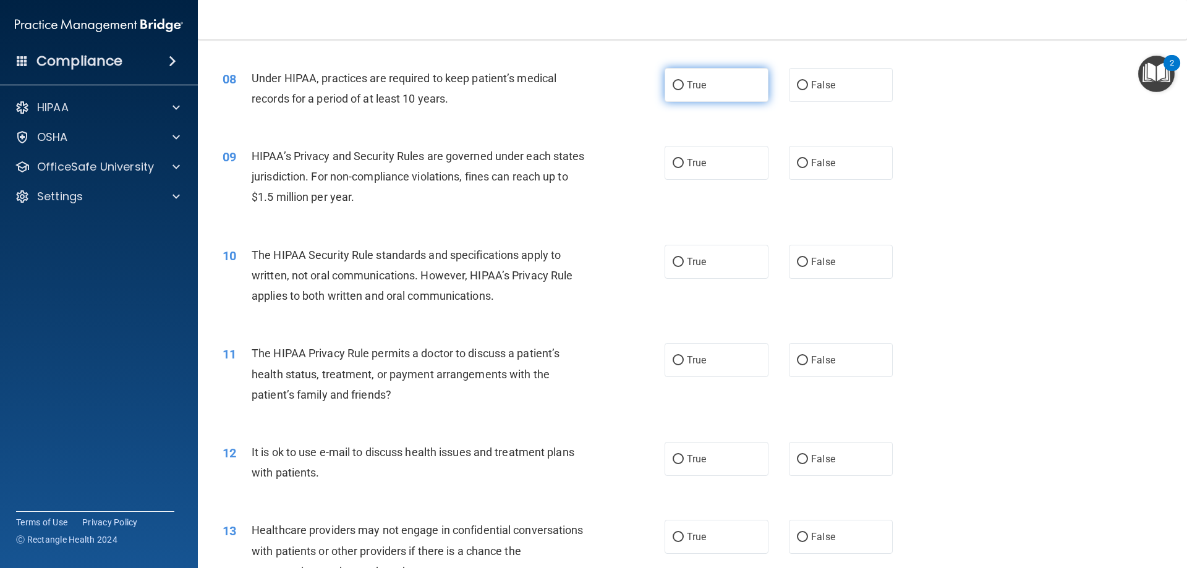
click at [729, 91] on label "True" at bounding box center [717, 85] width 104 height 34
click at [684, 90] on input "True" at bounding box center [678, 85] width 11 height 9
radio input "true"
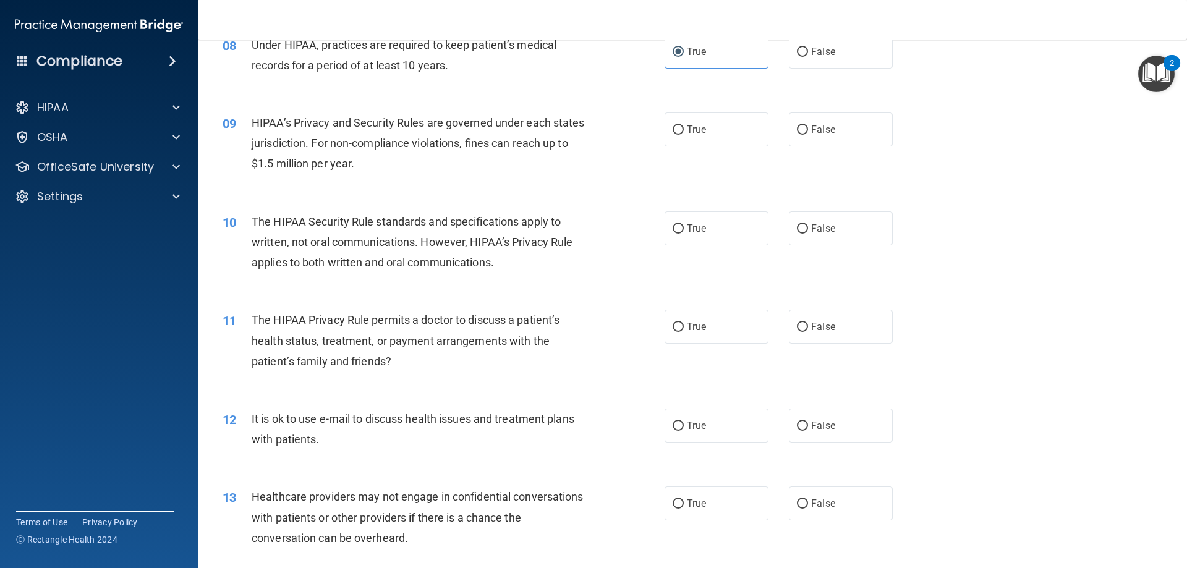
scroll to position [742, 0]
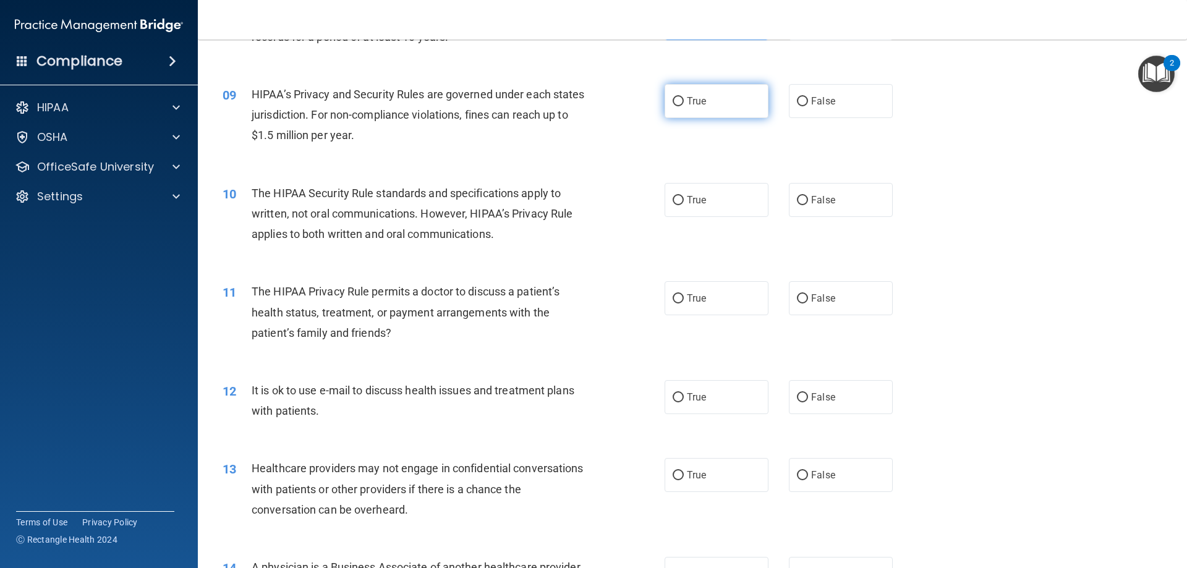
click at [734, 106] on label "True" at bounding box center [717, 101] width 104 height 34
click at [684, 106] on input "True" at bounding box center [678, 101] width 11 height 9
radio input "true"
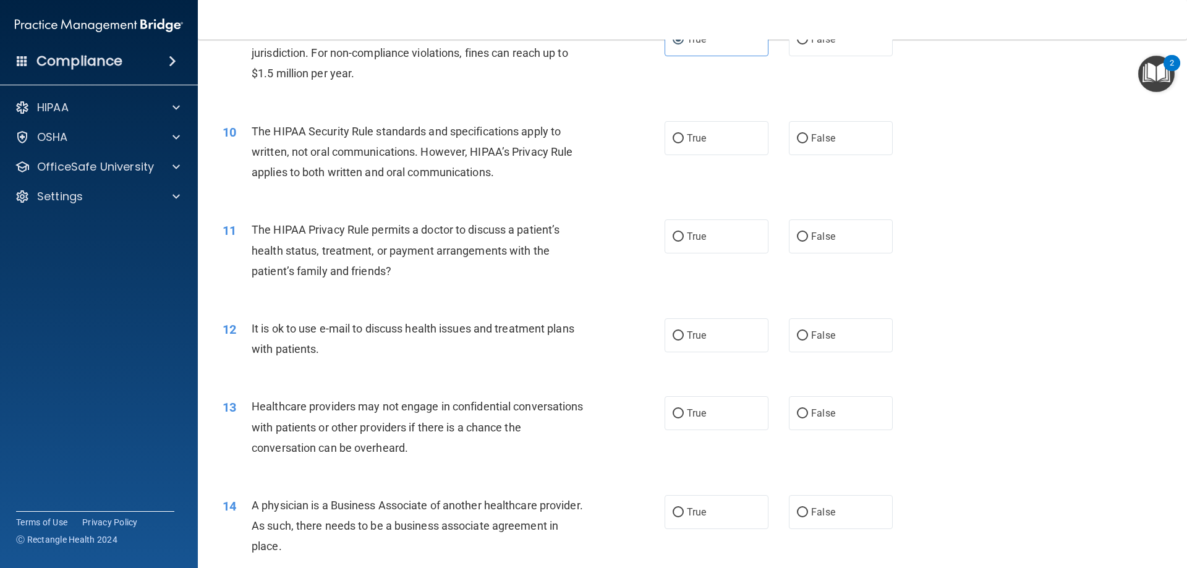
scroll to position [865, 0]
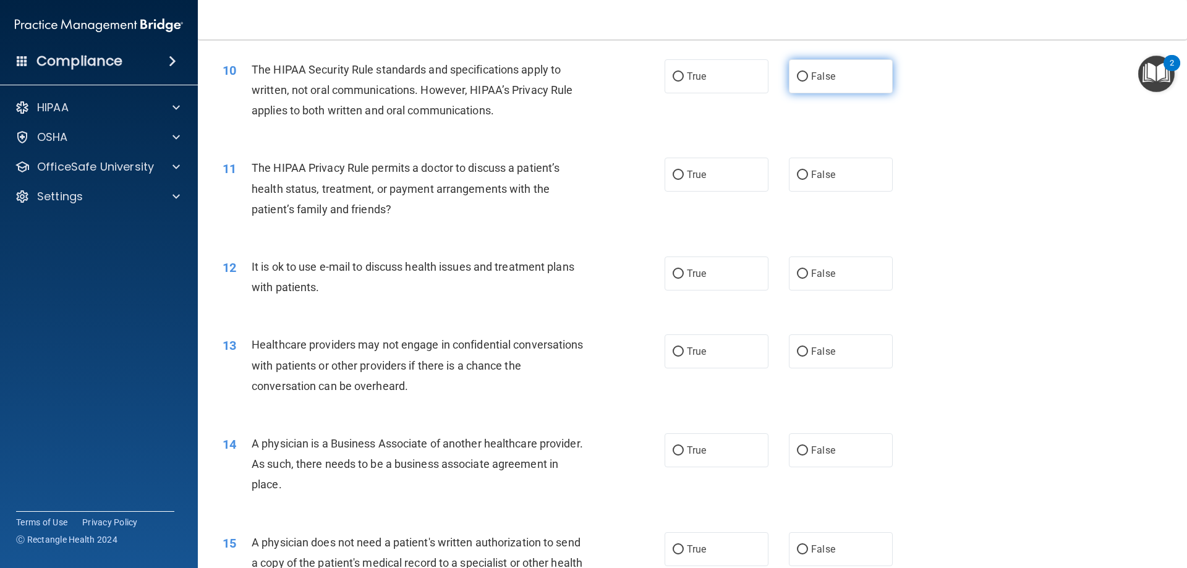
click at [832, 74] on label "False" at bounding box center [841, 76] width 104 height 34
click at [808, 74] on input "False" at bounding box center [802, 76] width 11 height 9
radio input "true"
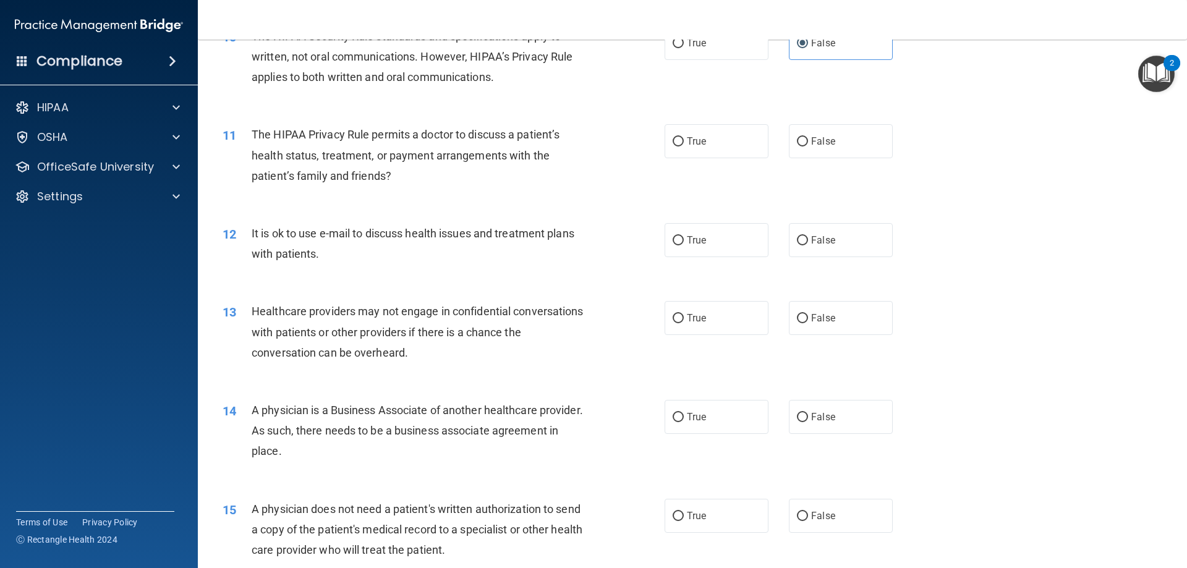
scroll to position [927, 0]
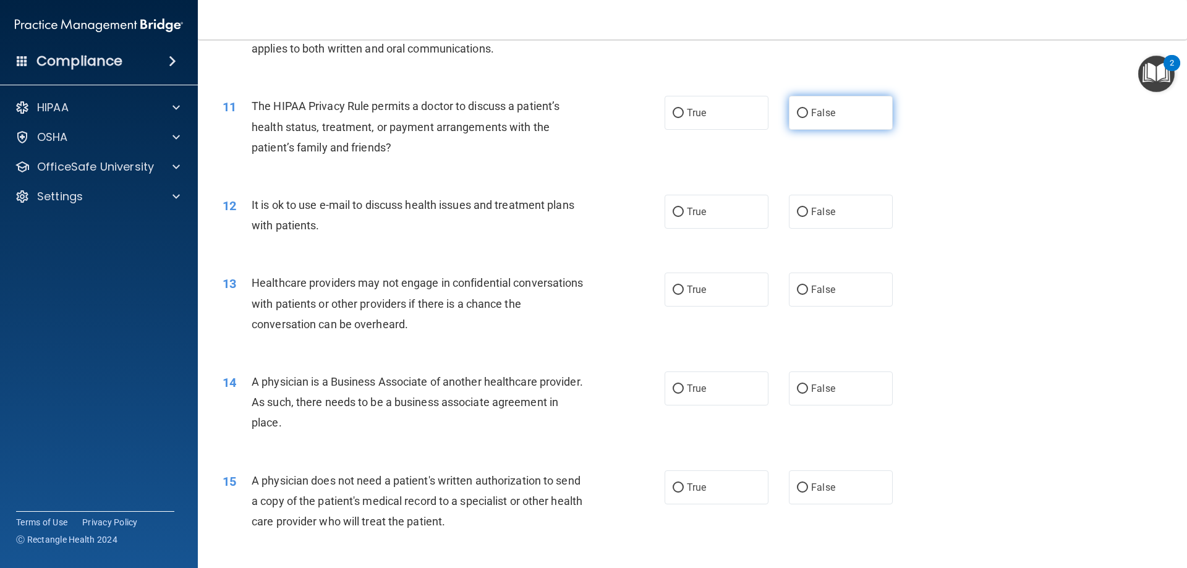
click at [800, 114] on input "False" at bounding box center [802, 113] width 11 height 9
radio input "true"
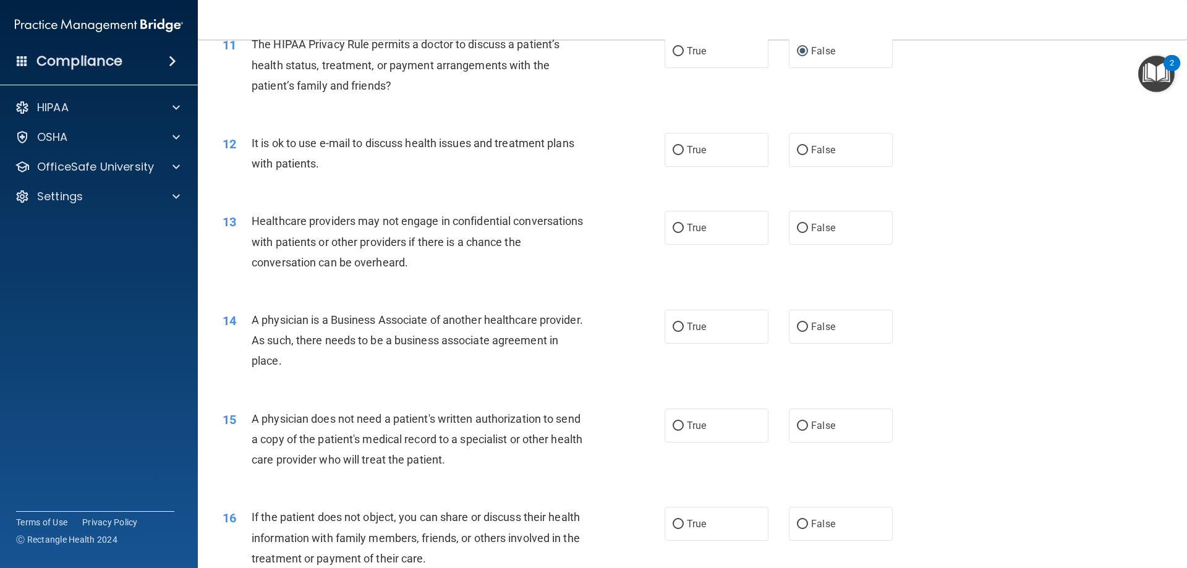
scroll to position [1051, 0]
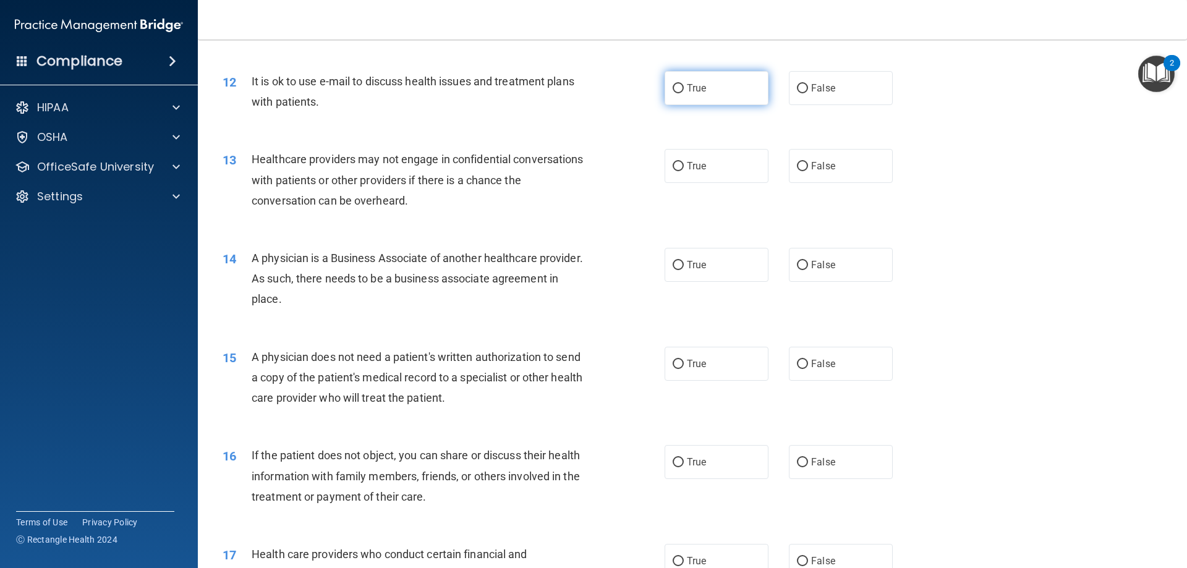
click at [694, 83] on span "True" at bounding box center [696, 88] width 19 height 12
click at [684, 84] on input "True" at bounding box center [678, 88] width 11 height 9
radio input "true"
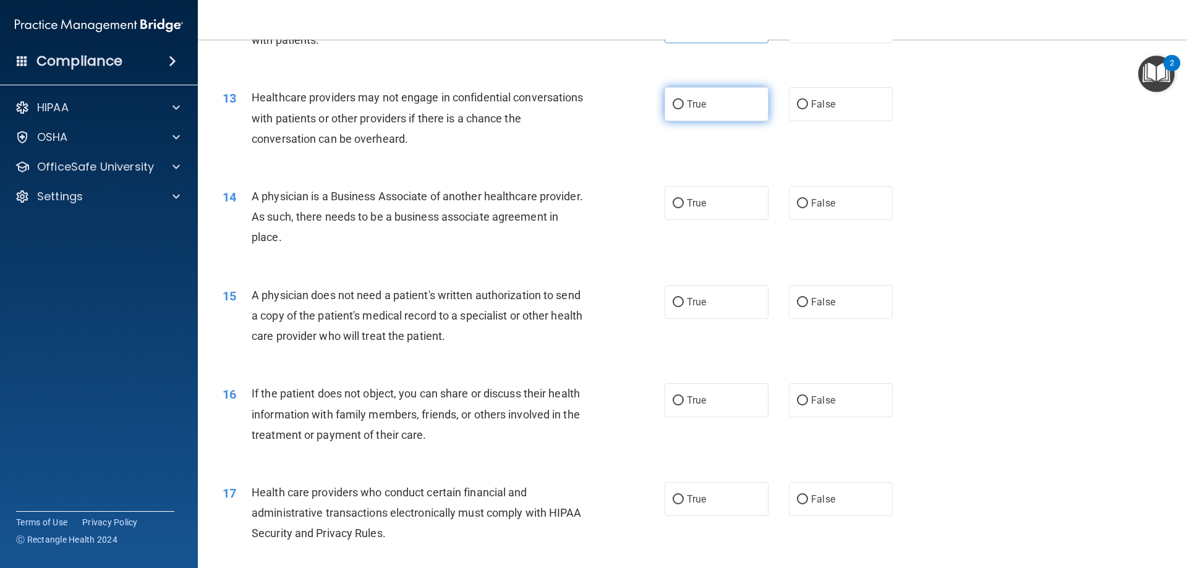
click at [705, 104] on label "True" at bounding box center [717, 104] width 104 height 34
click at [684, 104] on input "True" at bounding box center [678, 104] width 11 height 9
radio input "true"
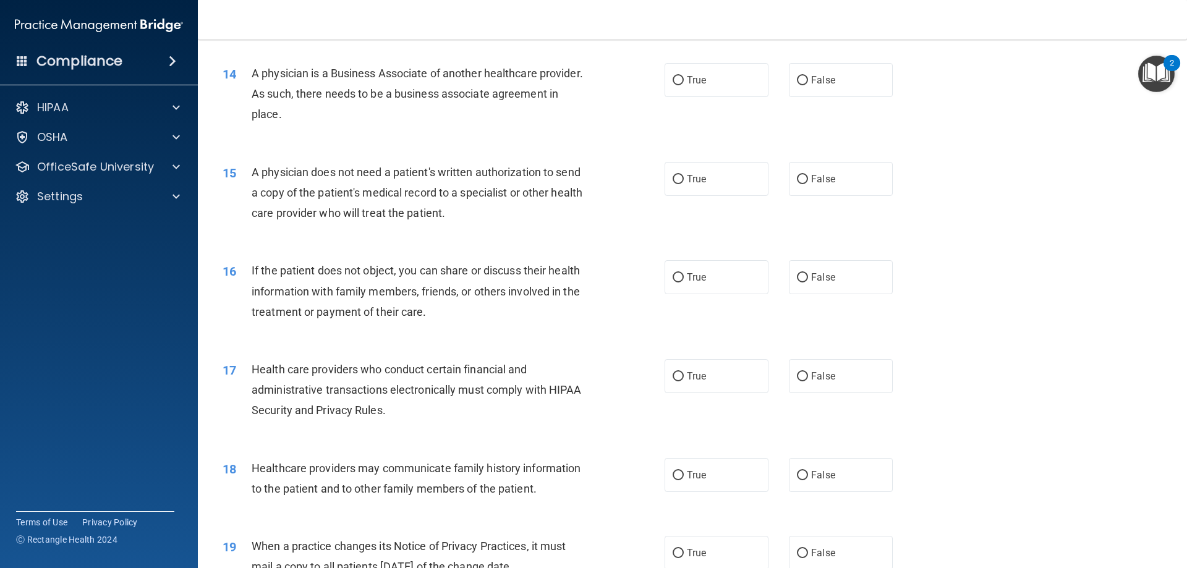
scroll to position [1236, 0]
click at [804, 89] on label "False" at bounding box center [841, 79] width 104 height 34
click at [804, 85] on input "False" at bounding box center [802, 79] width 11 height 9
radio input "true"
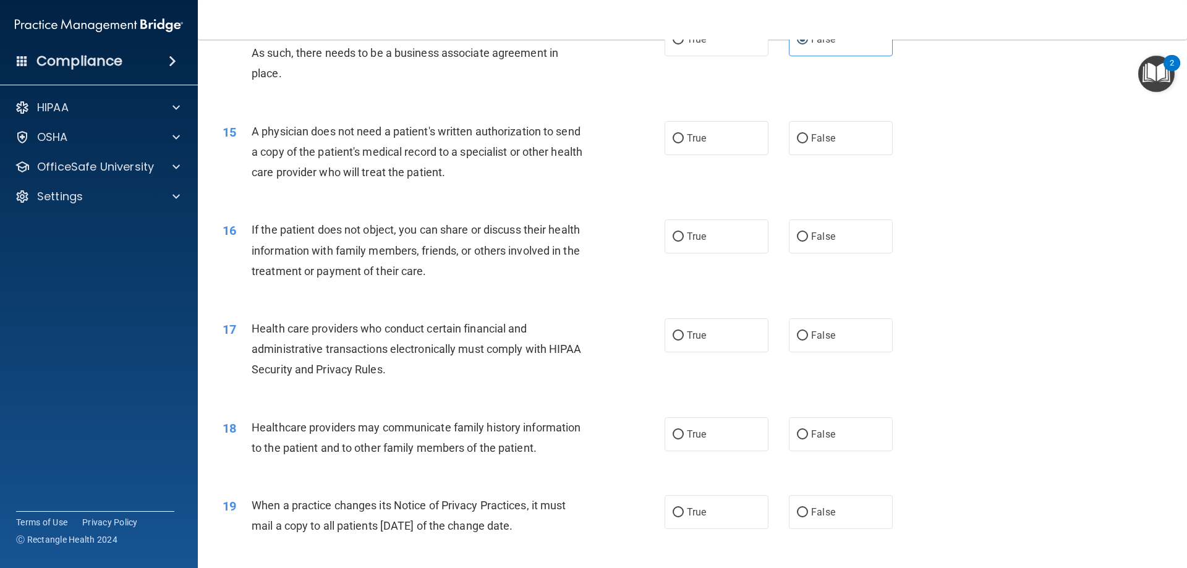
scroll to position [1298, 0]
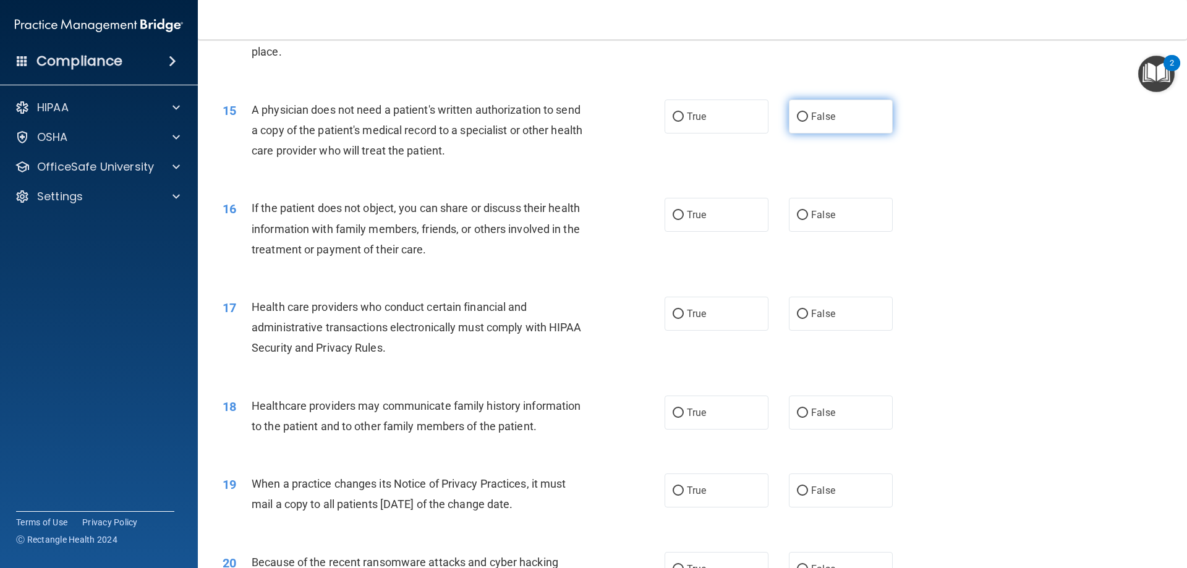
click at [805, 117] on label "False" at bounding box center [841, 117] width 104 height 34
click at [805, 117] on input "False" at bounding box center [802, 117] width 11 height 9
radio input "true"
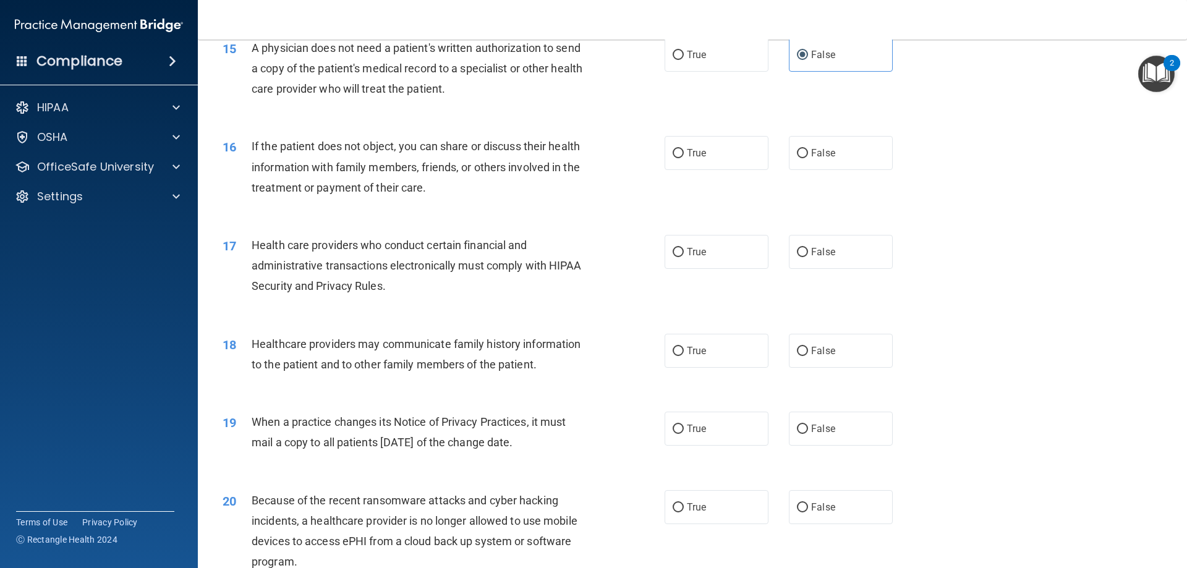
scroll to position [1422, 0]
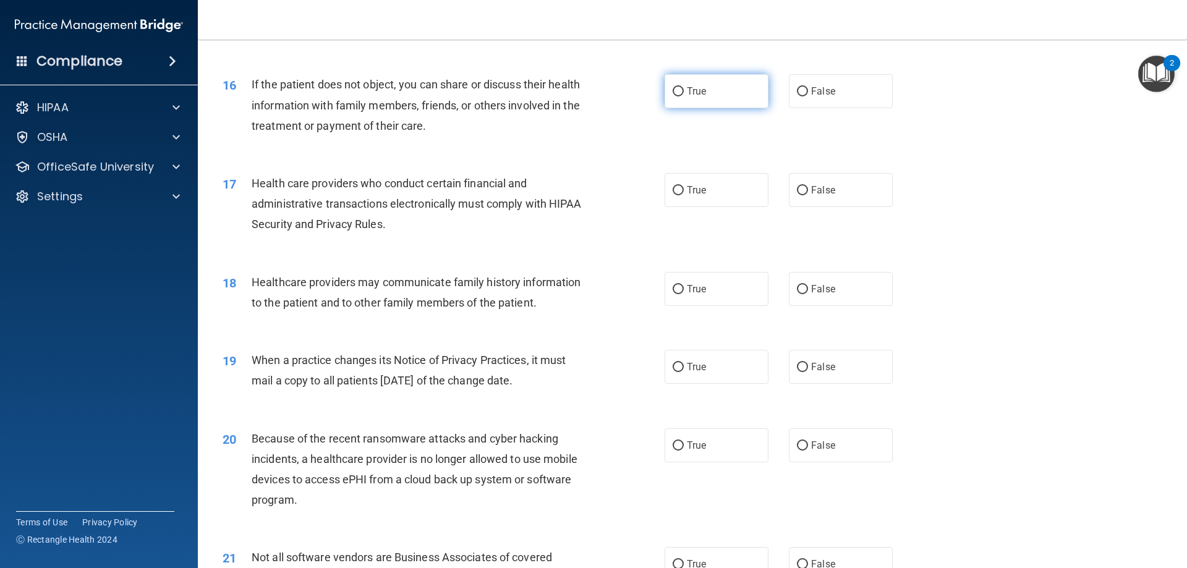
click at [697, 99] on label "True" at bounding box center [717, 91] width 104 height 34
click at [684, 96] on input "True" at bounding box center [678, 91] width 11 height 9
radio input "true"
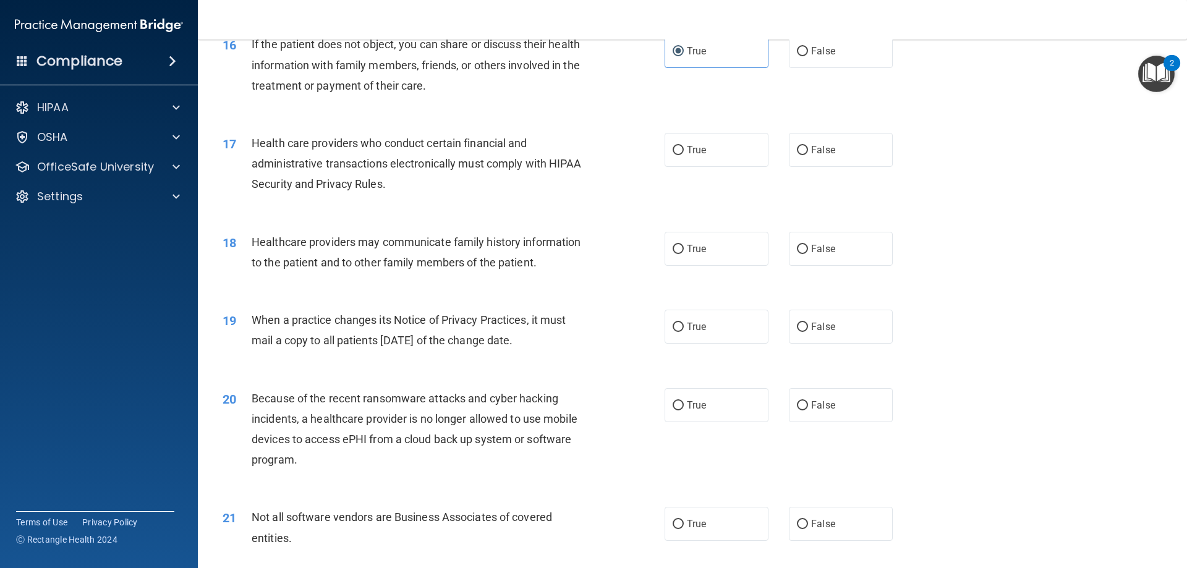
scroll to position [1484, 0]
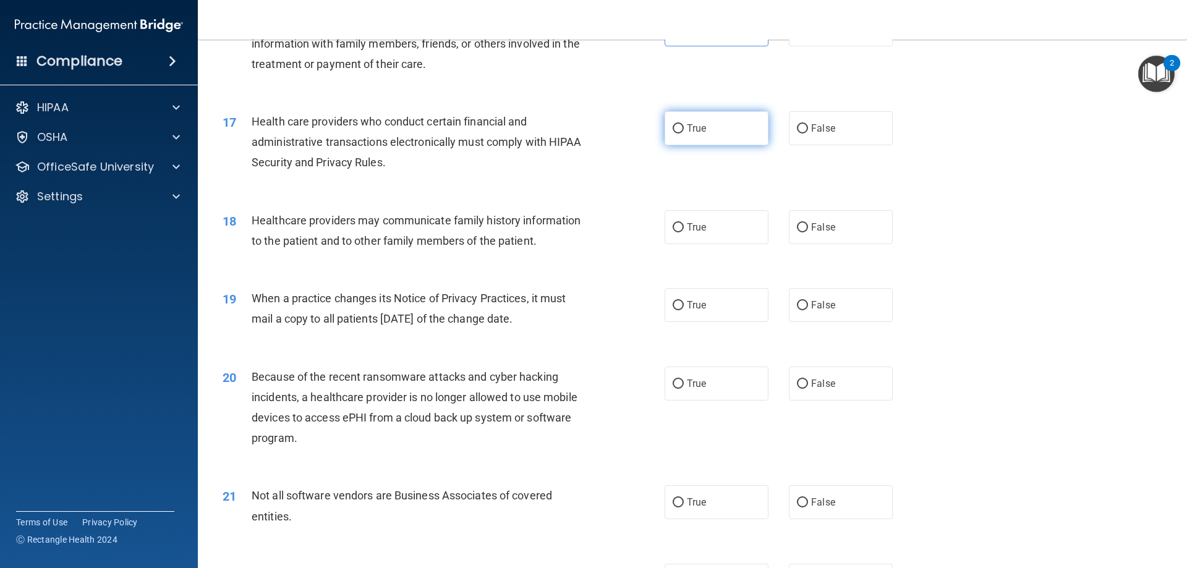
click at [707, 141] on label "True" at bounding box center [717, 128] width 104 height 34
click at [684, 134] on input "True" at bounding box center [678, 128] width 11 height 9
radio input "true"
click at [687, 223] on span "True" at bounding box center [696, 227] width 19 height 12
click at [684, 223] on input "True" at bounding box center [678, 227] width 11 height 9
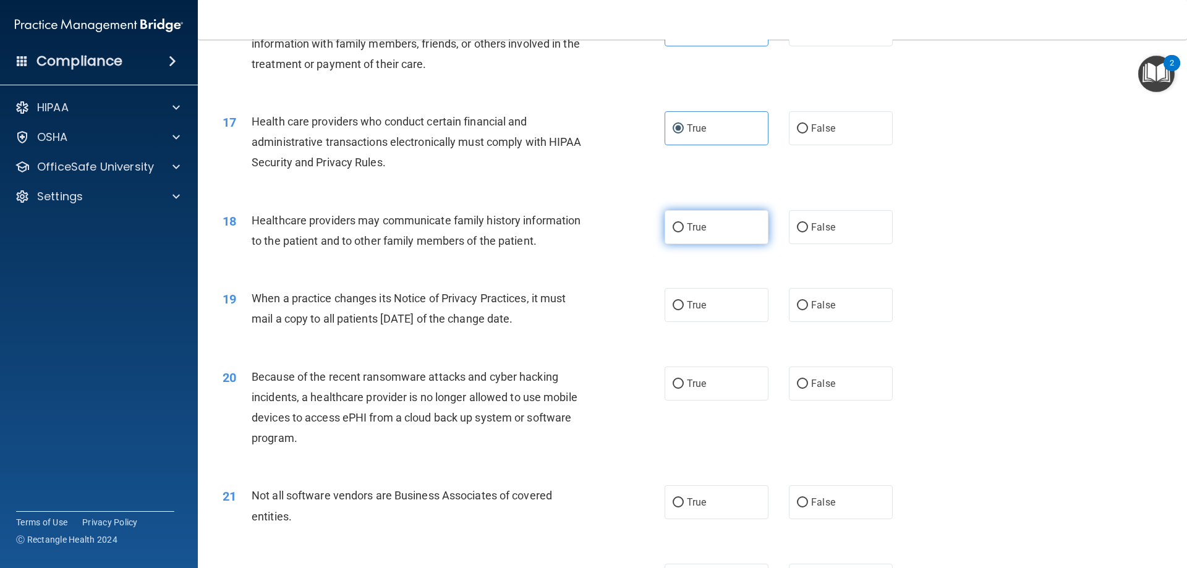
radio input "true"
click at [687, 301] on span "True" at bounding box center [696, 305] width 19 height 12
click at [682, 301] on input "True" at bounding box center [678, 305] width 11 height 9
radio input "true"
click at [799, 383] on input "False" at bounding box center [802, 384] width 11 height 9
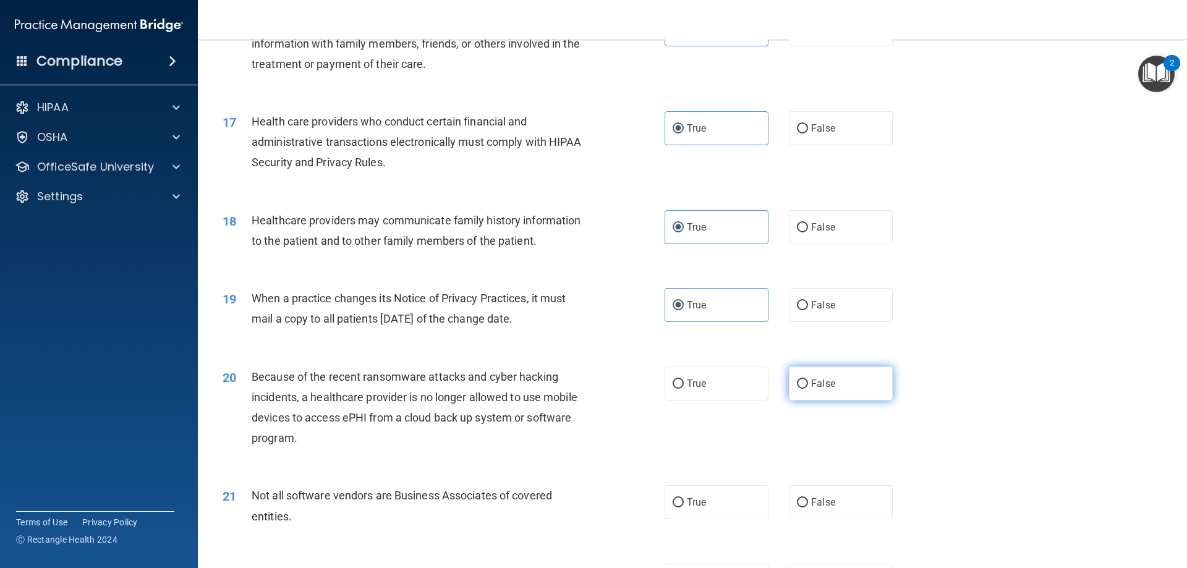
radio input "true"
click at [797, 500] on input "False" at bounding box center [802, 502] width 11 height 9
radio input "true"
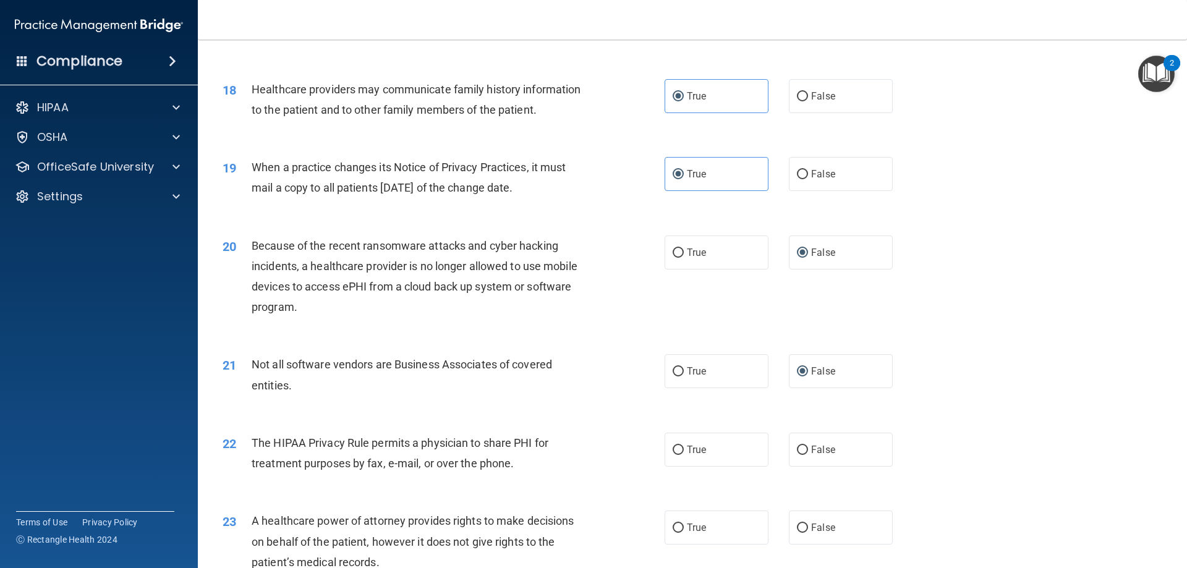
scroll to position [1731, 0]
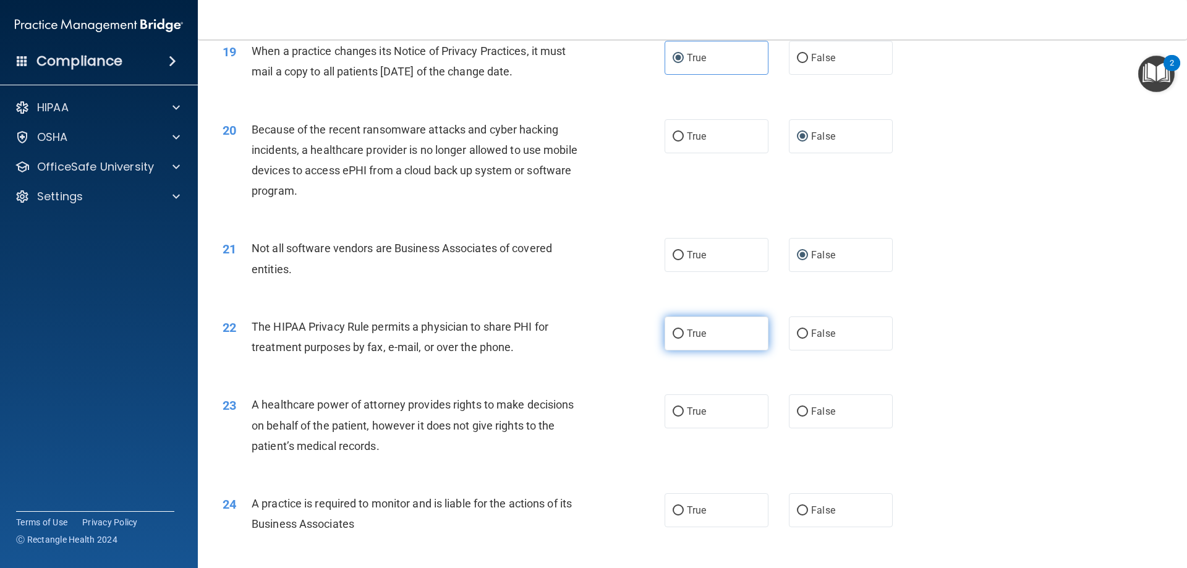
click at [679, 327] on label "True" at bounding box center [717, 334] width 104 height 34
click at [679, 330] on input "True" at bounding box center [678, 334] width 11 height 9
radio input "true"
click at [809, 401] on label "False" at bounding box center [841, 411] width 104 height 34
click at [808, 407] on input "False" at bounding box center [802, 411] width 11 height 9
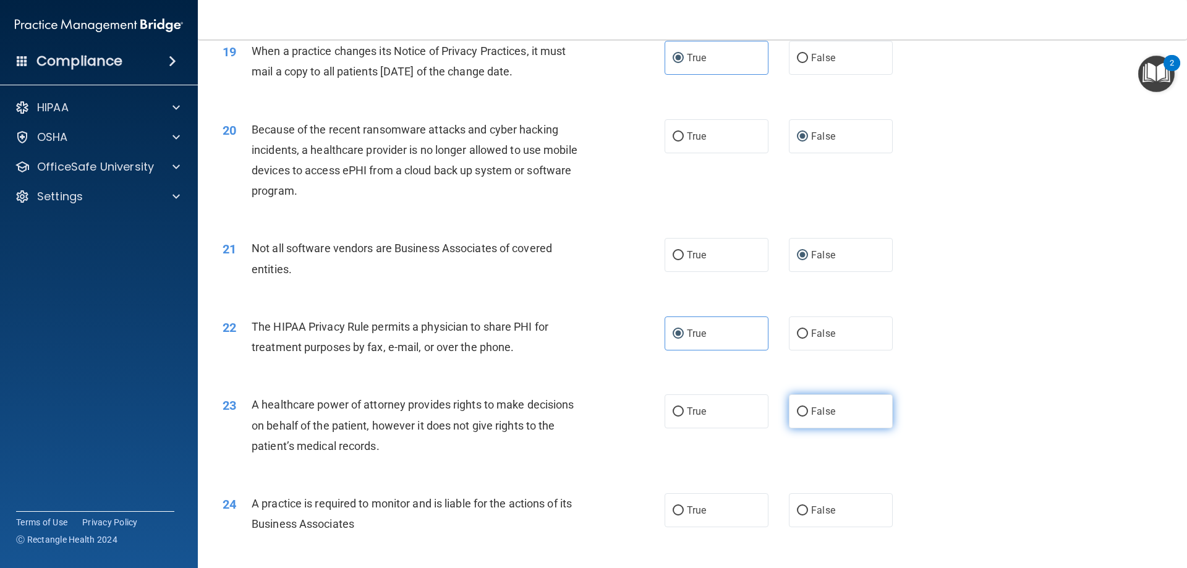
radio input "true"
click at [806, 518] on label "False" at bounding box center [841, 510] width 104 height 34
click at [806, 516] on input "False" at bounding box center [802, 510] width 11 height 9
radio input "true"
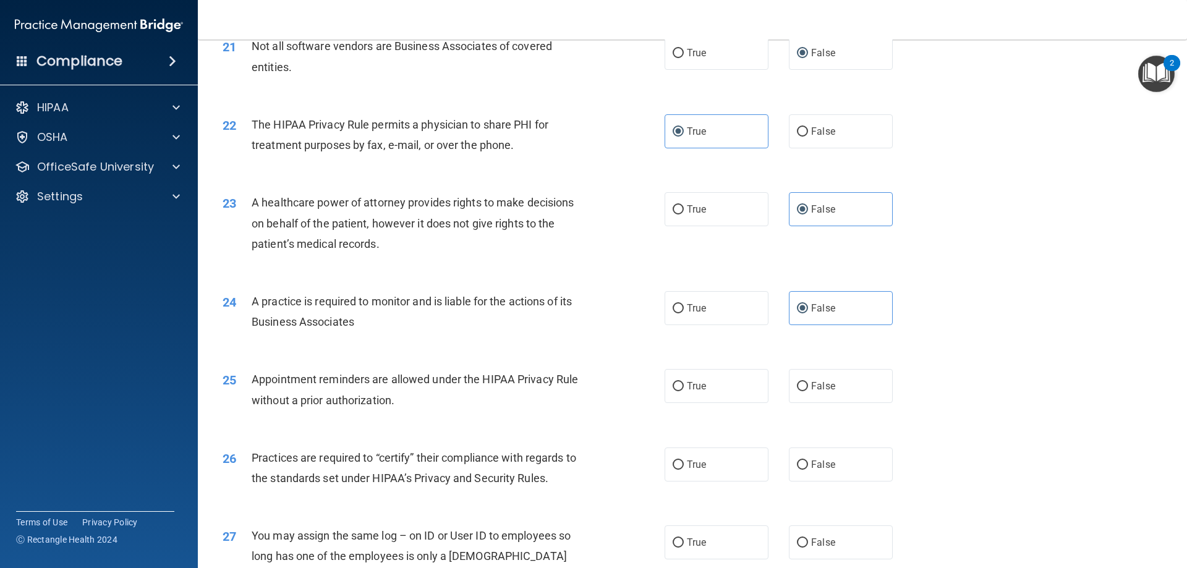
scroll to position [1978, 0]
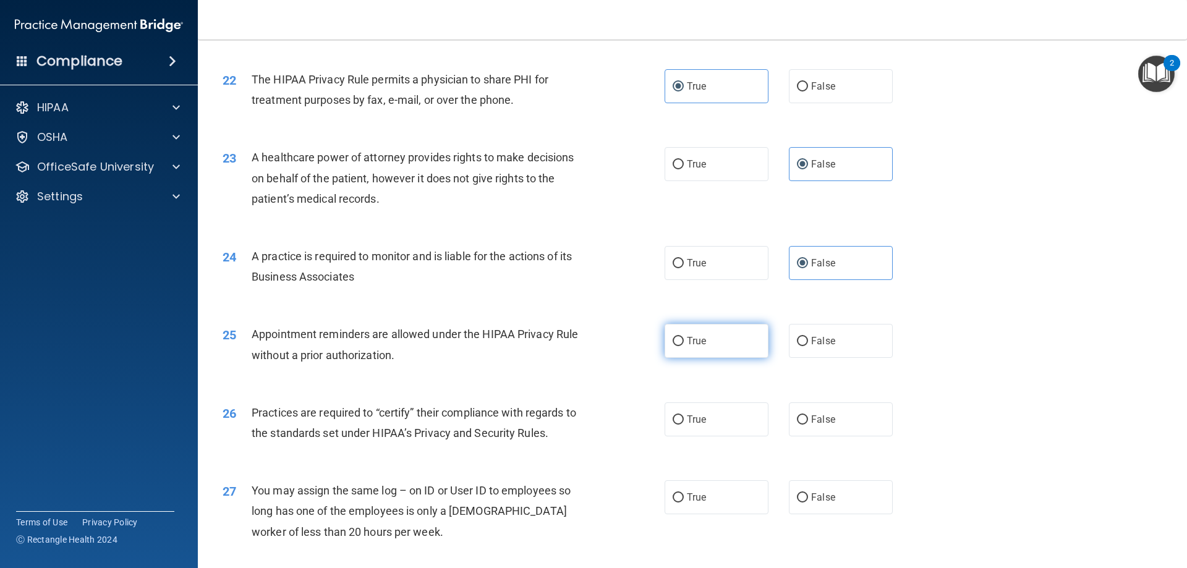
click at [691, 339] on span "True" at bounding box center [696, 341] width 19 height 12
click at [684, 339] on input "True" at bounding box center [678, 341] width 11 height 9
radio input "true"
click at [688, 417] on span "True" at bounding box center [696, 420] width 19 height 12
click at [684, 417] on input "True" at bounding box center [678, 419] width 11 height 9
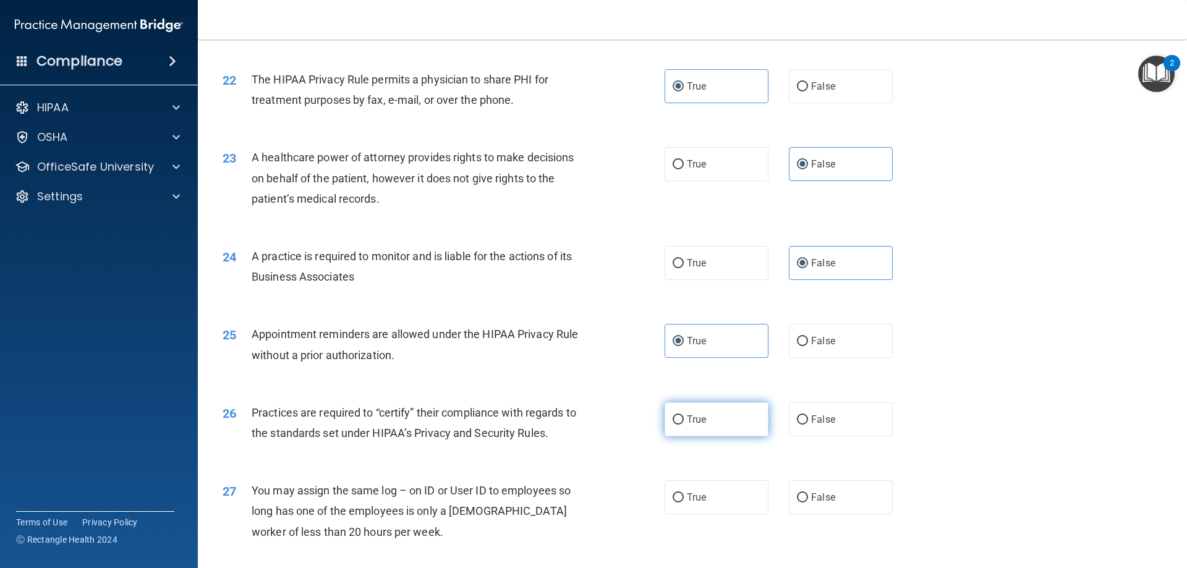
radio input "true"
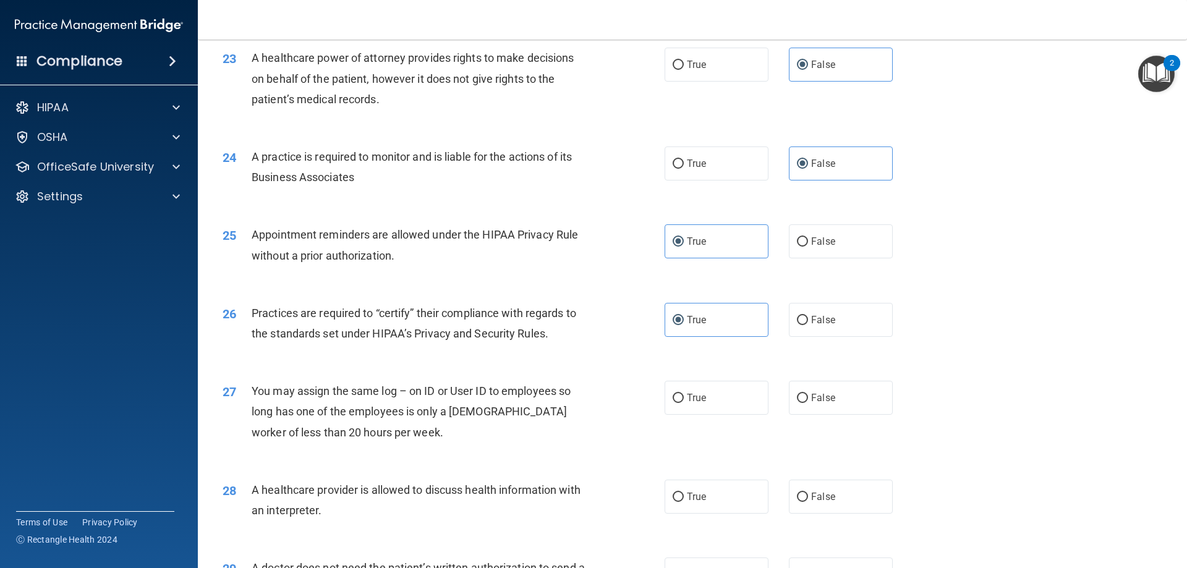
scroll to position [2102, 0]
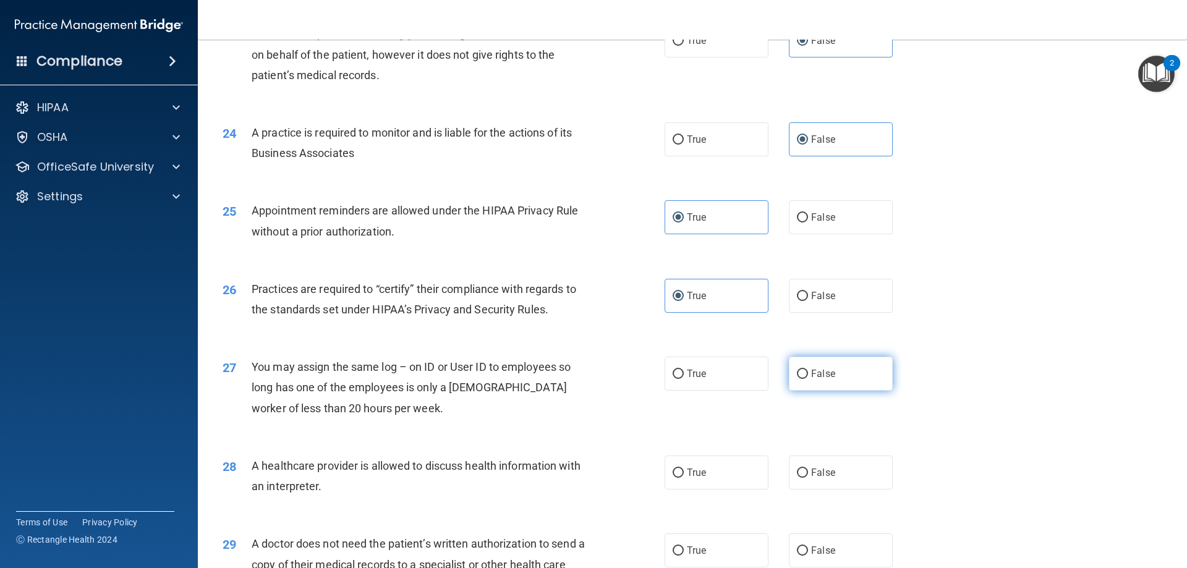
click at [811, 375] on span "False" at bounding box center [823, 374] width 24 height 12
click at [808, 375] on input "False" at bounding box center [802, 374] width 11 height 9
radio input "true"
click at [811, 470] on span "False" at bounding box center [823, 473] width 24 height 12
click at [806, 470] on input "False" at bounding box center [802, 473] width 11 height 9
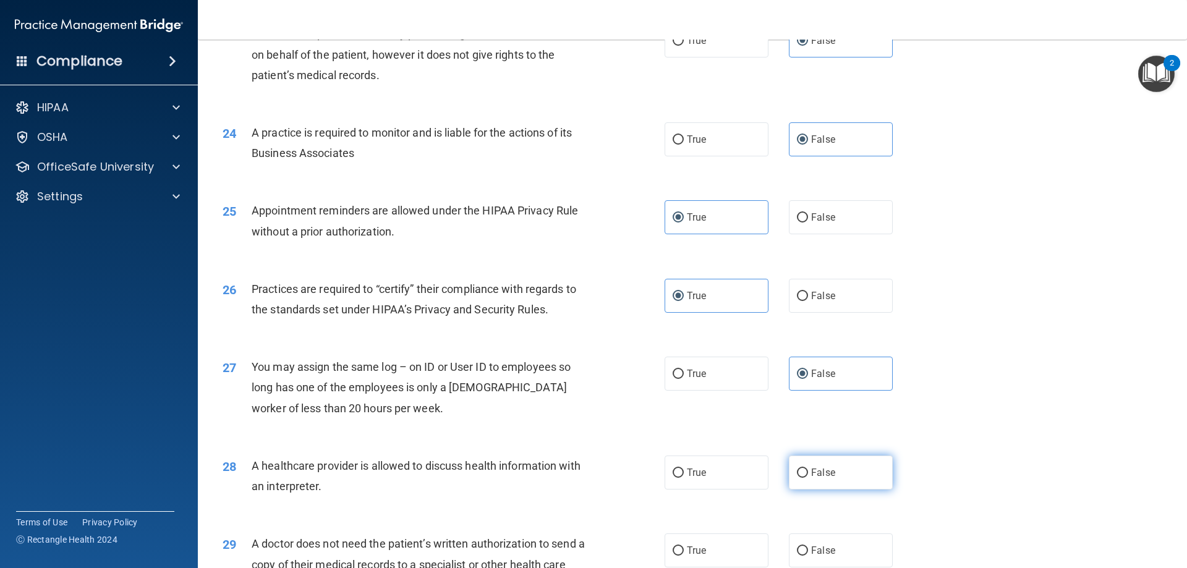
radio input "true"
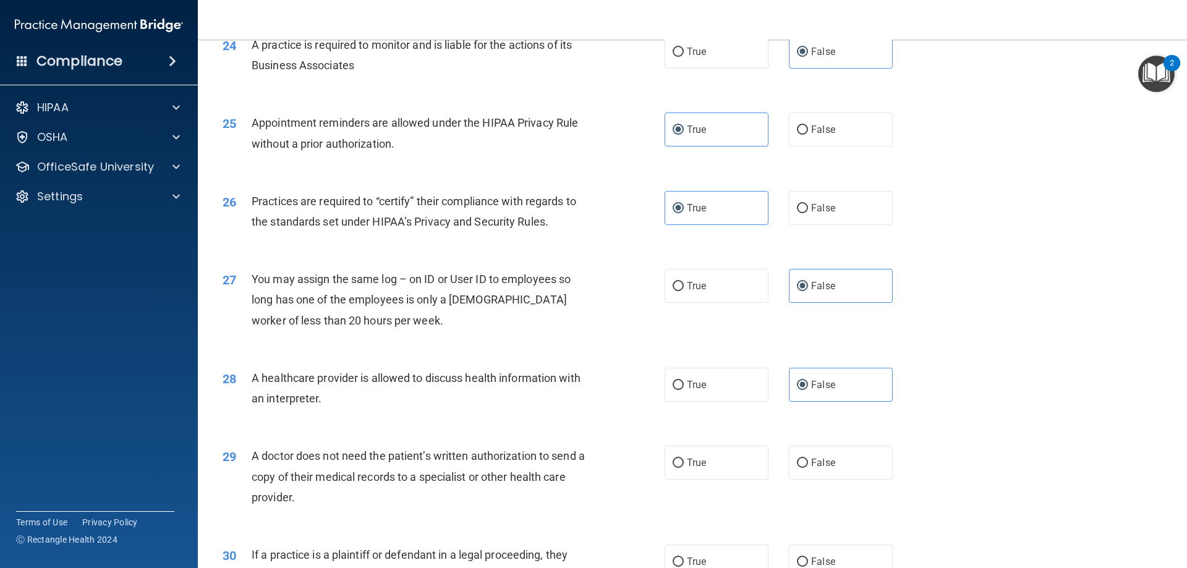
scroll to position [2287, 0]
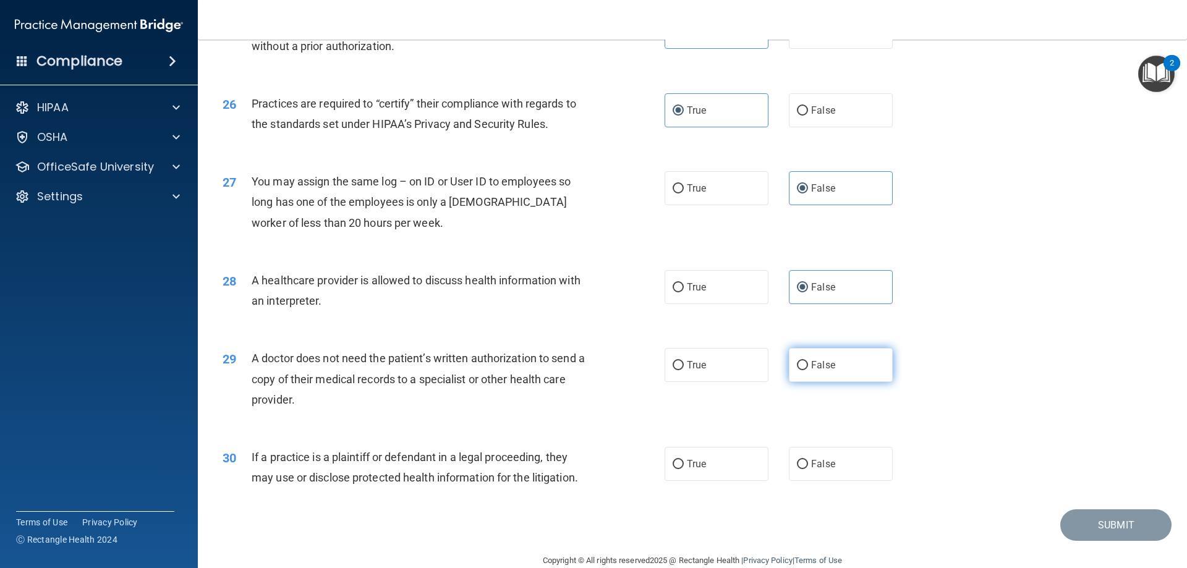
click at [812, 362] on span "False" at bounding box center [823, 365] width 24 height 12
click at [808, 362] on input "False" at bounding box center [802, 365] width 11 height 9
radio input "true"
click at [681, 466] on label "True" at bounding box center [717, 464] width 104 height 34
click at [681, 466] on input "True" at bounding box center [678, 464] width 11 height 9
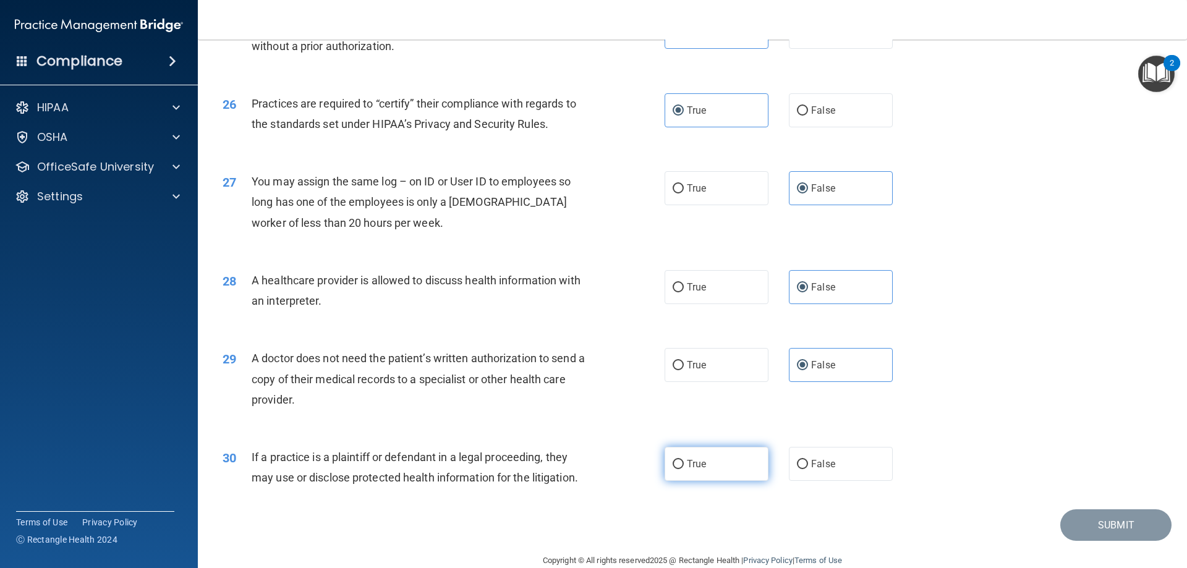
radio input "true"
click at [1086, 519] on button "Submit" at bounding box center [1115, 525] width 111 height 32
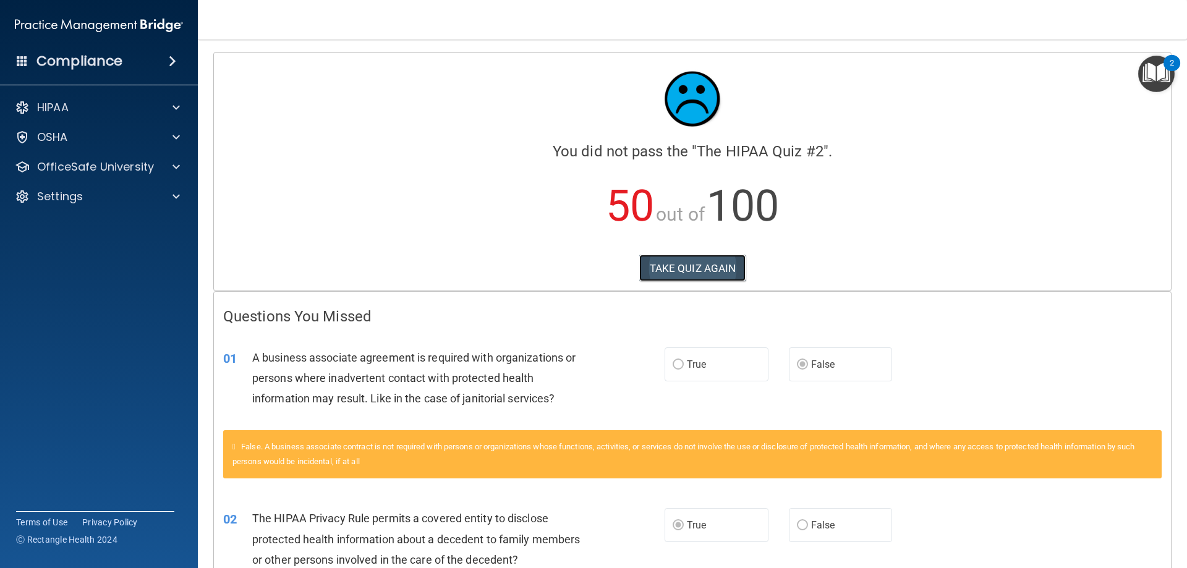
click at [680, 259] on button "TAKE QUIZ AGAIN" at bounding box center [692, 268] width 107 height 27
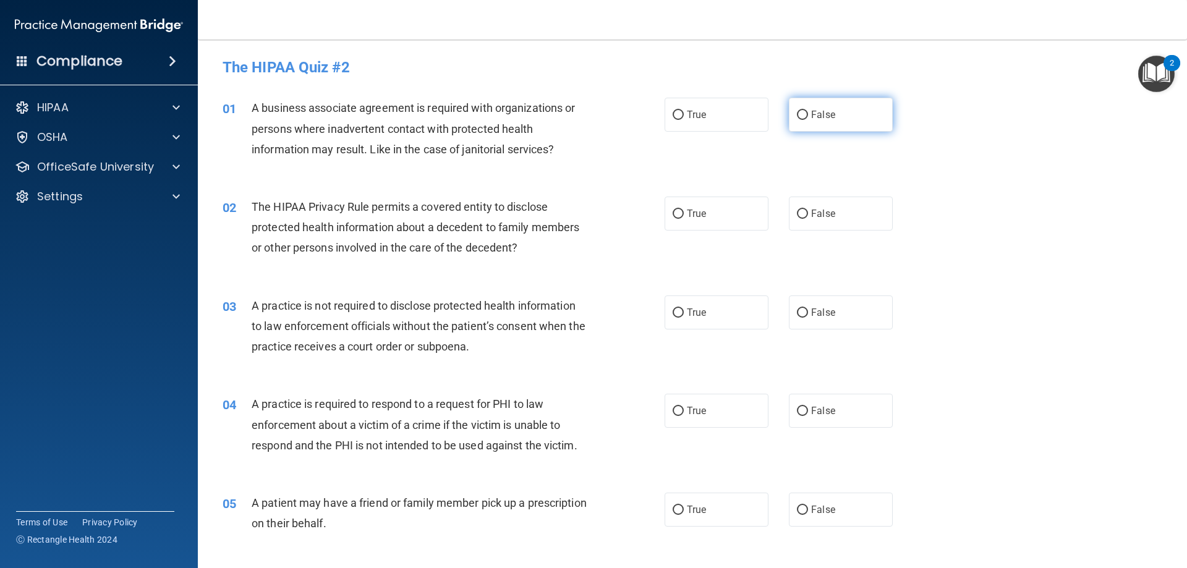
click at [797, 116] on input "False" at bounding box center [802, 115] width 11 height 9
radio input "true"
click at [681, 216] on label "True" at bounding box center [717, 214] width 104 height 34
click at [681, 216] on input "True" at bounding box center [678, 214] width 11 height 9
radio input "true"
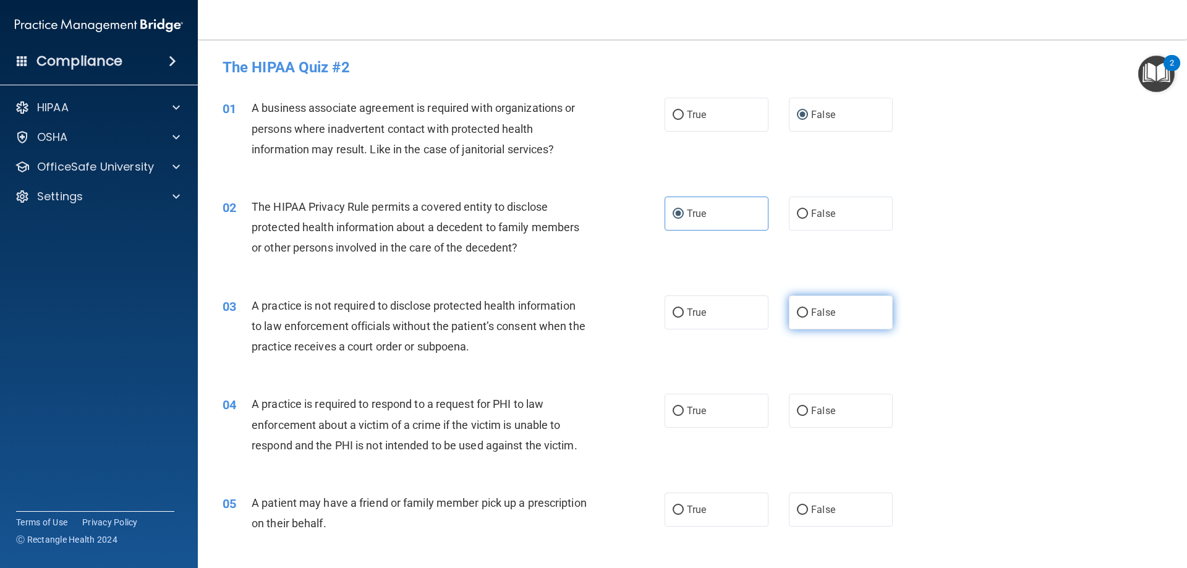
click at [802, 312] on input "False" at bounding box center [802, 312] width 11 height 9
radio input "true"
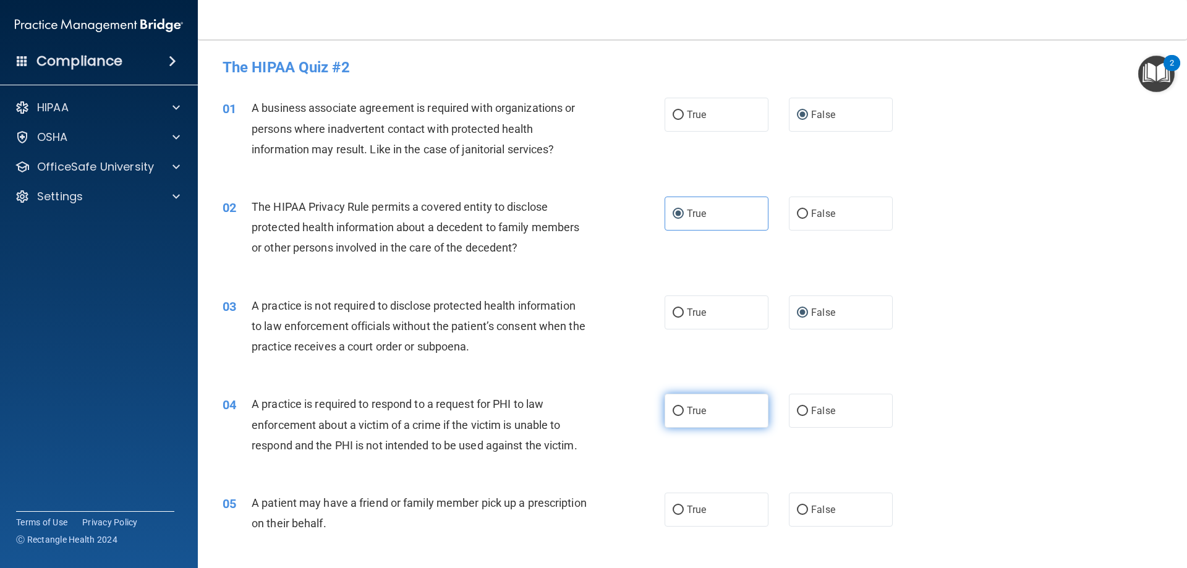
click at [678, 410] on input "True" at bounding box center [678, 411] width 11 height 9
radio input "true"
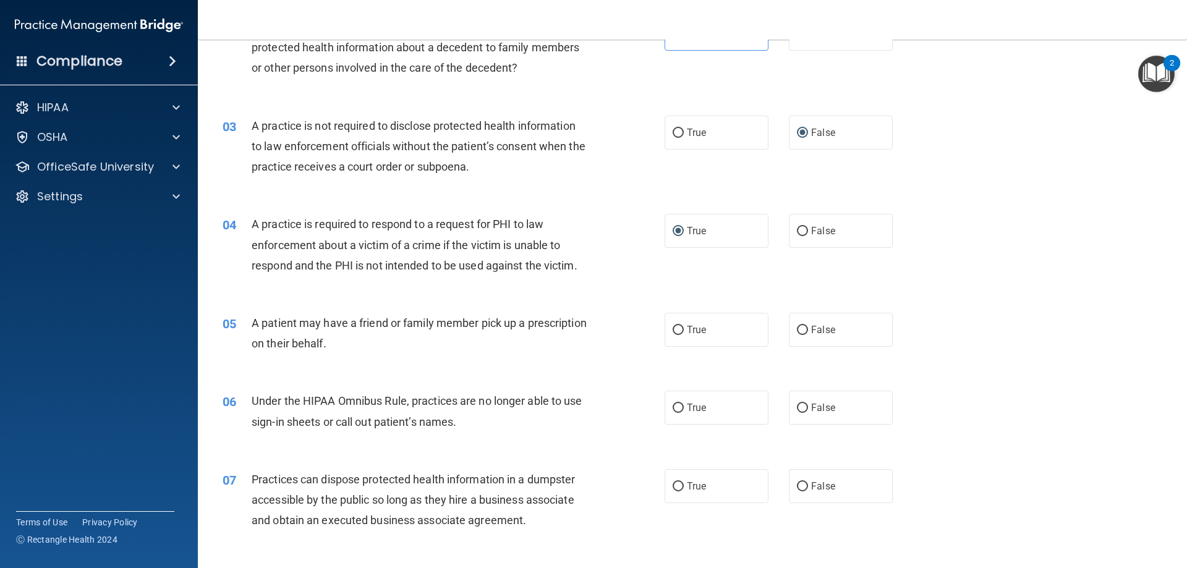
scroll to position [185, 0]
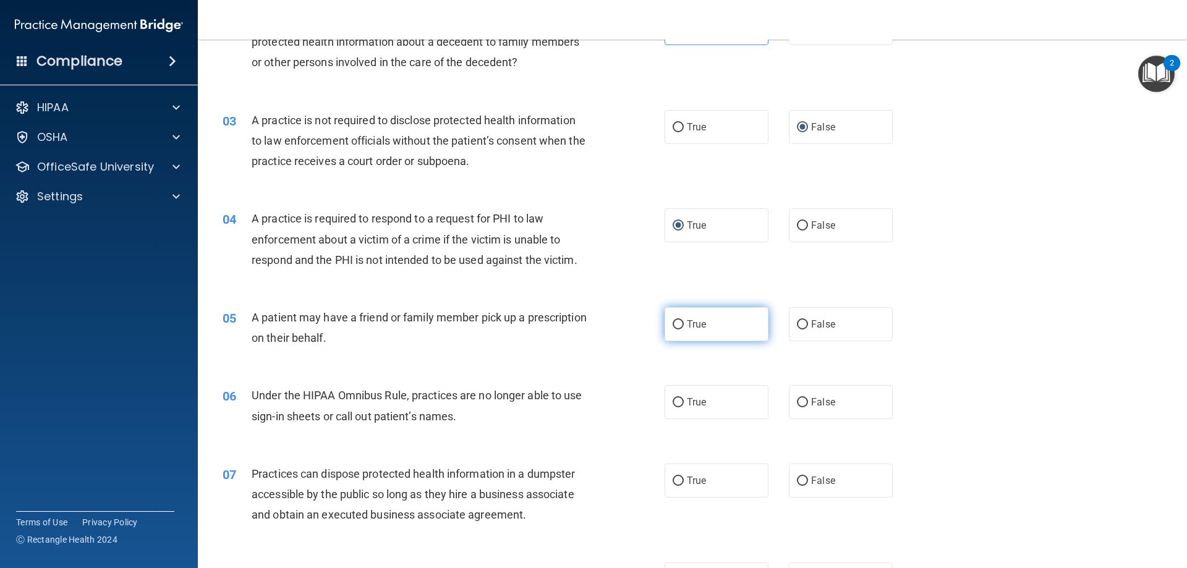
click at [687, 326] on span "True" at bounding box center [696, 324] width 19 height 12
click at [684, 326] on input "True" at bounding box center [678, 324] width 11 height 9
radio input "true"
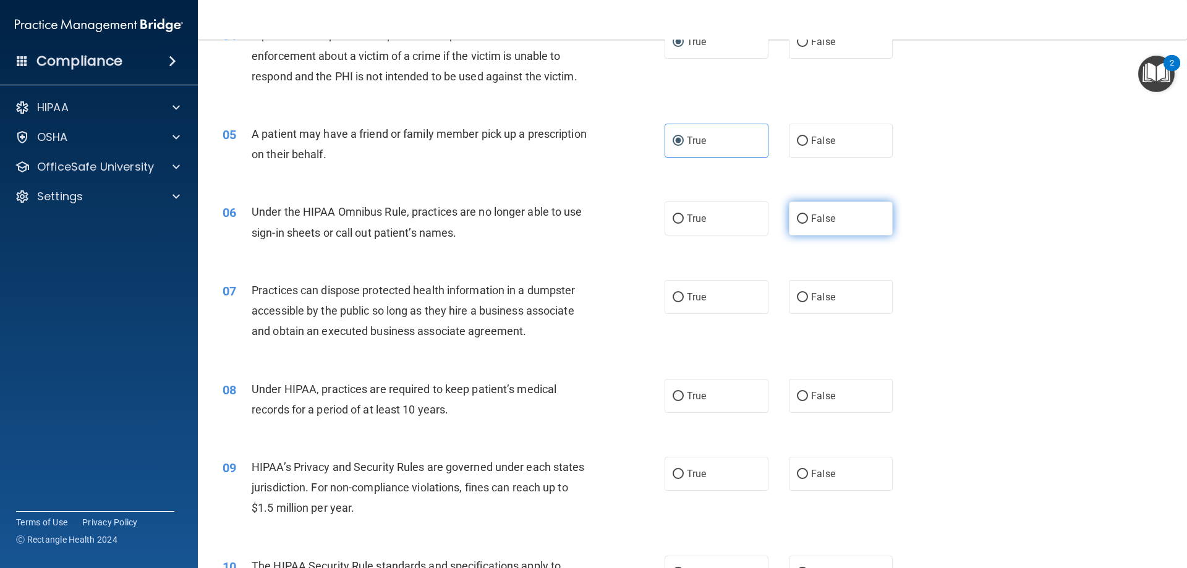
scroll to position [371, 0]
click at [797, 217] on input "False" at bounding box center [802, 217] width 11 height 9
radio input "true"
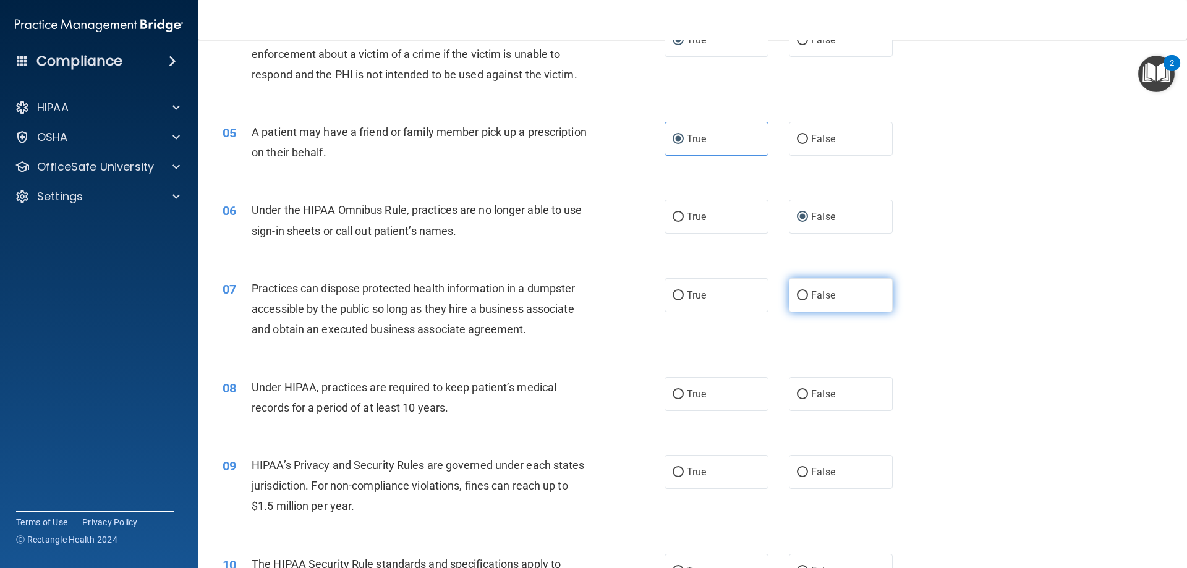
drag, startPoint x: 798, startPoint y: 289, endPoint x: 798, endPoint y: 302, distance: 13.0
click at [798, 296] on input "False" at bounding box center [802, 295] width 11 height 9
radio input "true"
click at [802, 393] on input "False" at bounding box center [802, 394] width 11 height 9
radio input "true"
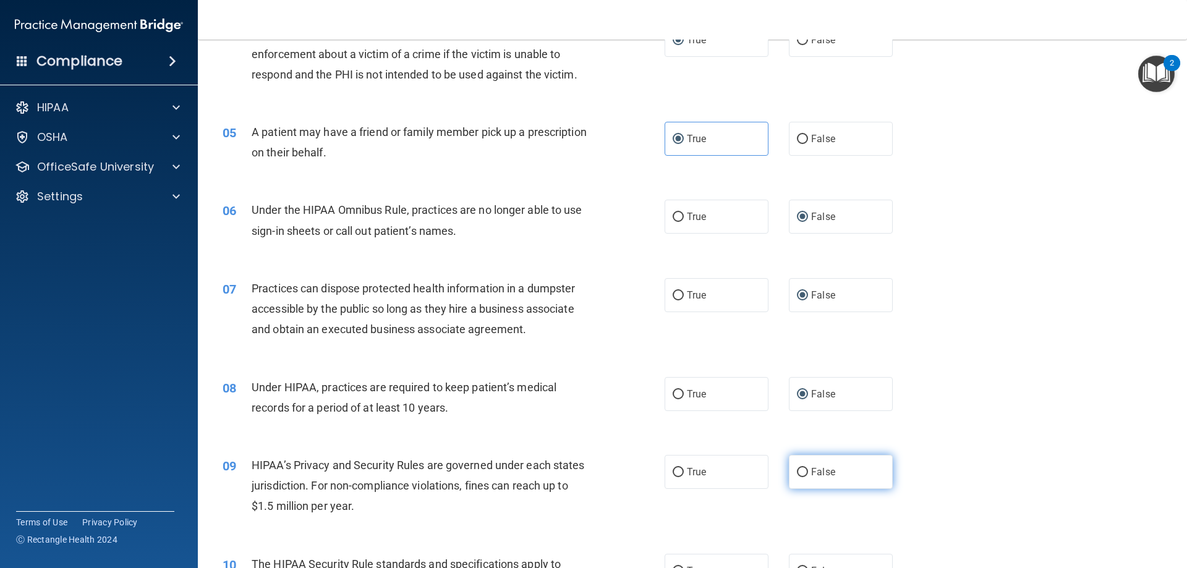
click at [799, 471] on input "False" at bounding box center [802, 472] width 11 height 9
radio input "true"
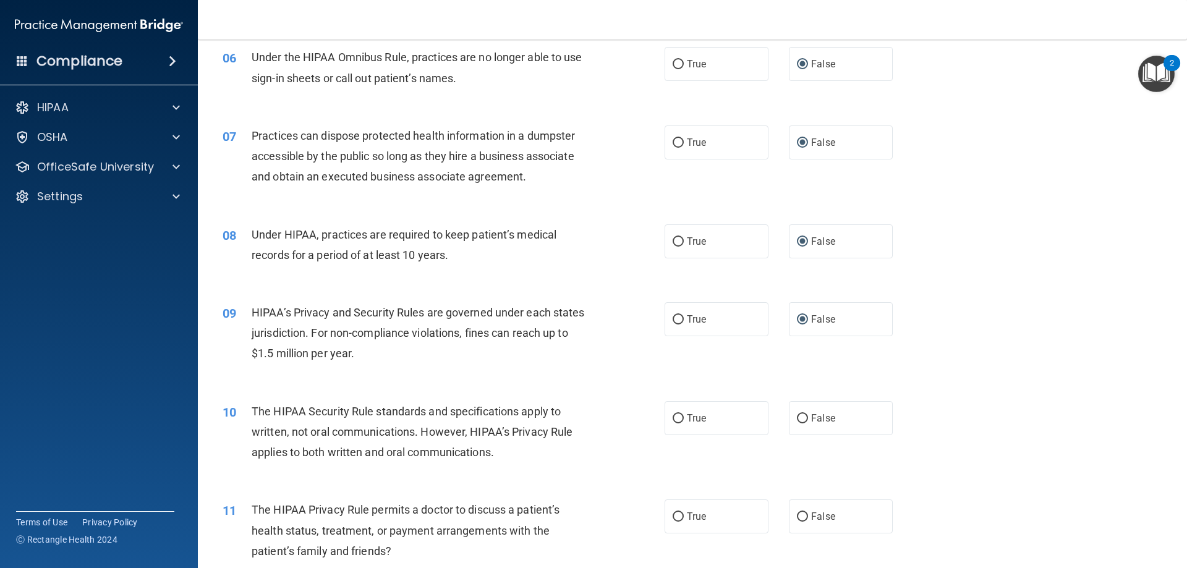
scroll to position [556, 0]
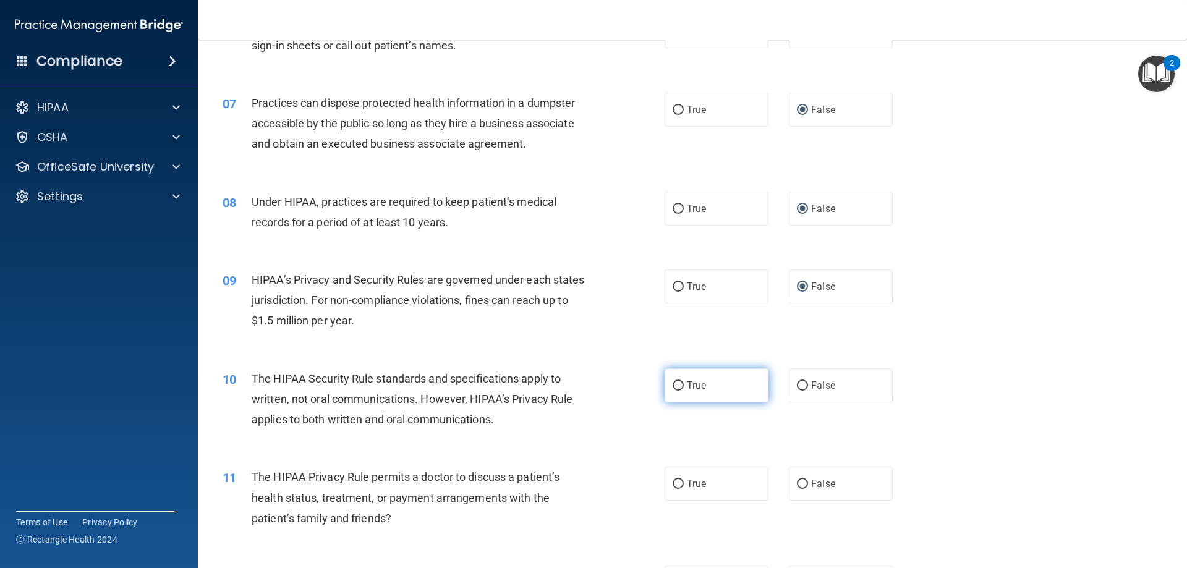
click at [687, 386] on span "True" at bounding box center [696, 386] width 19 height 12
click at [684, 386] on input "True" at bounding box center [678, 385] width 11 height 9
radio input "true"
click at [677, 481] on label "True" at bounding box center [717, 484] width 104 height 34
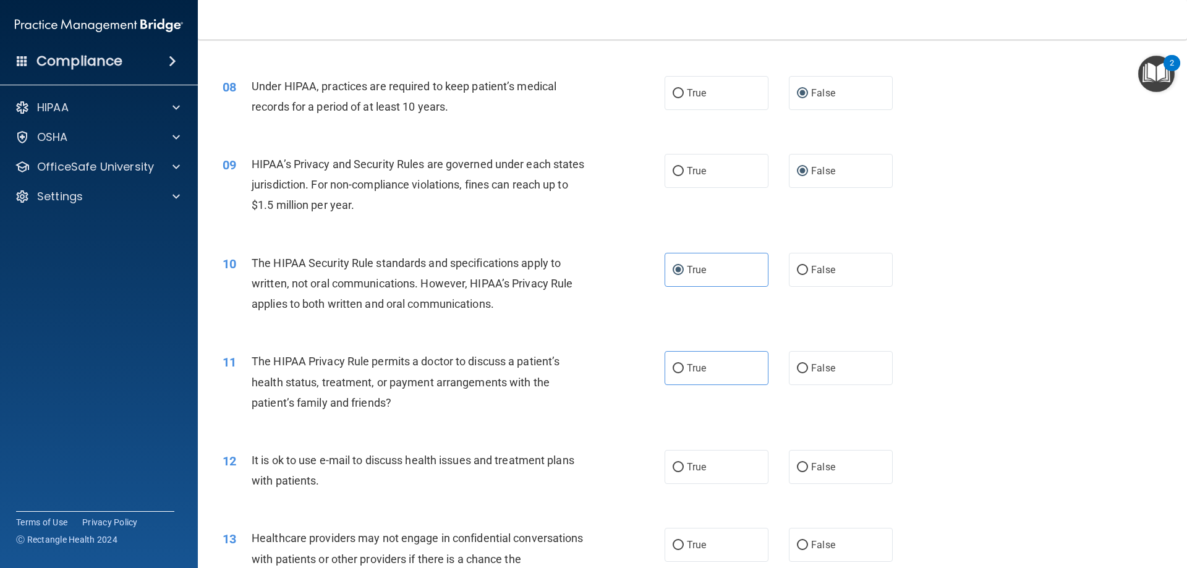
scroll to position [804, 0]
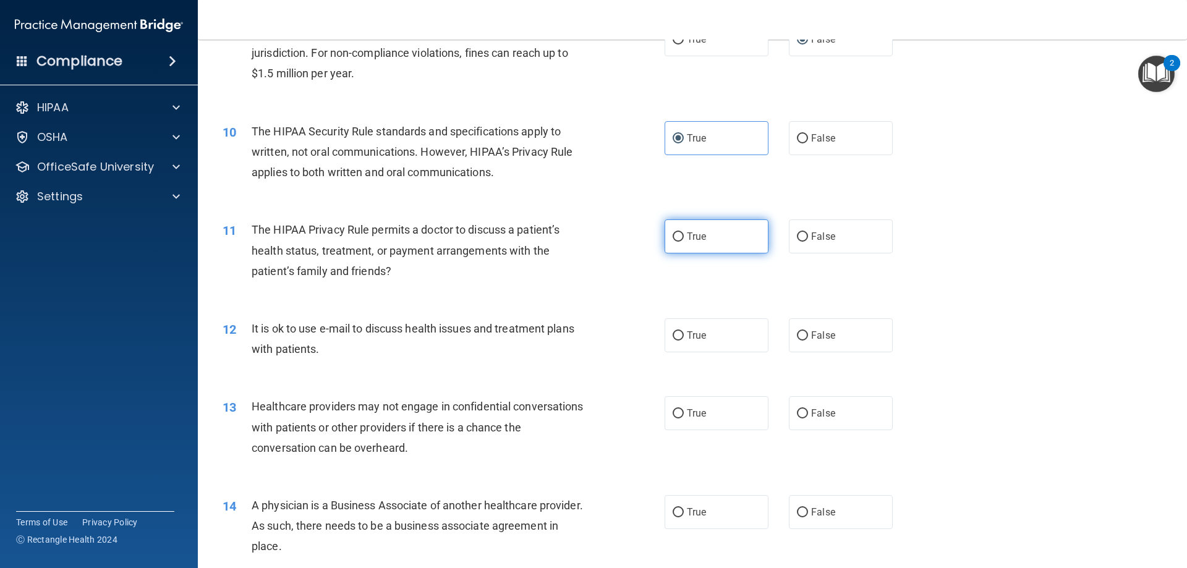
click at [676, 238] on input "True" at bounding box center [678, 236] width 11 height 9
radio input "true"
click at [802, 331] on label "False" at bounding box center [841, 335] width 104 height 34
click at [802, 331] on input "False" at bounding box center [802, 335] width 11 height 9
radio input "true"
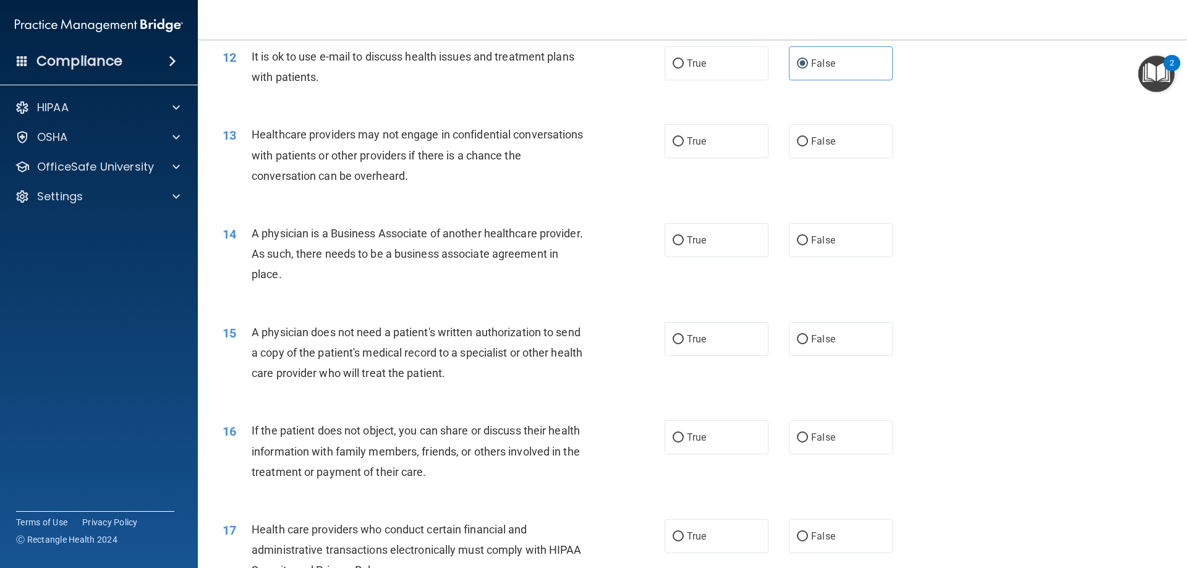
scroll to position [1113, 0]
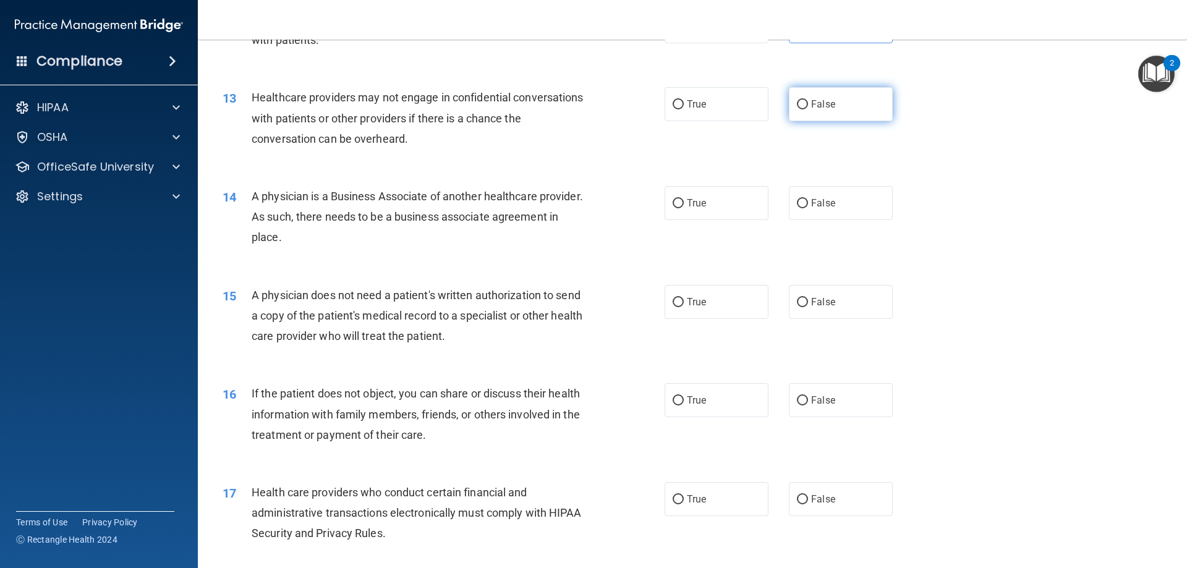
click at [797, 109] on input "False" at bounding box center [802, 104] width 11 height 9
radio input "true"
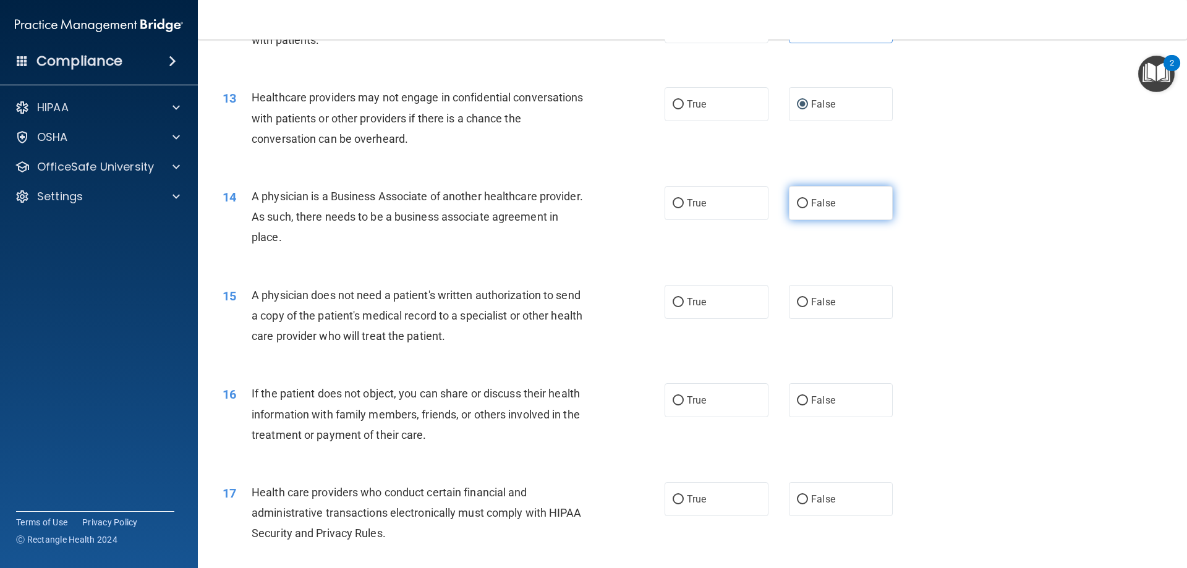
click at [801, 203] on input "False" at bounding box center [802, 203] width 11 height 9
radio input "true"
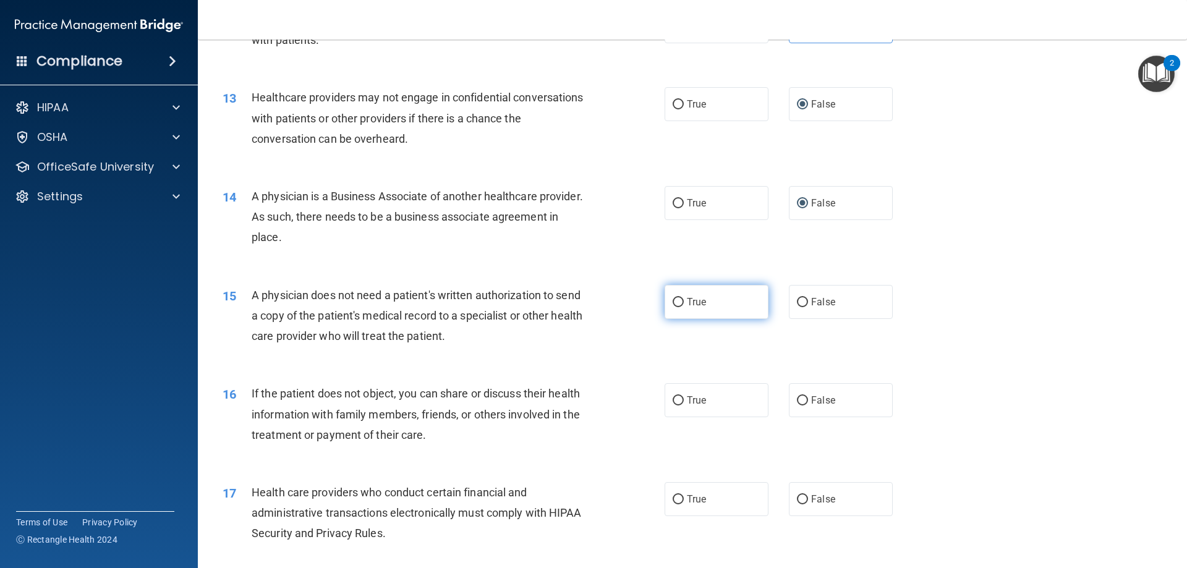
click at [679, 302] on input "True" at bounding box center [678, 302] width 11 height 9
radio input "true"
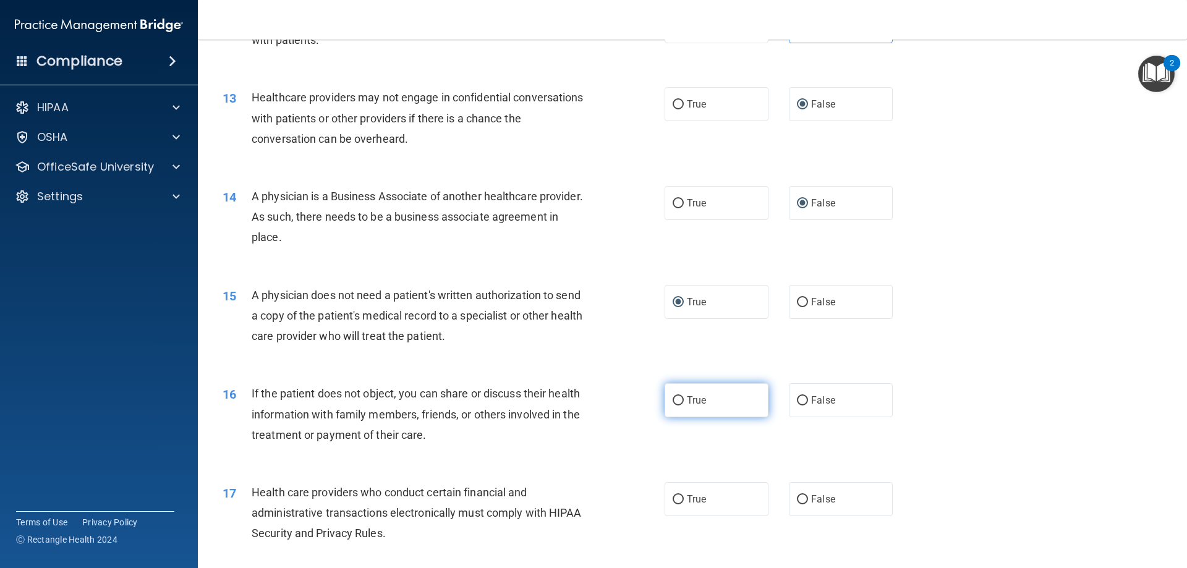
click at [673, 399] on input "True" at bounding box center [678, 400] width 11 height 9
radio input "true"
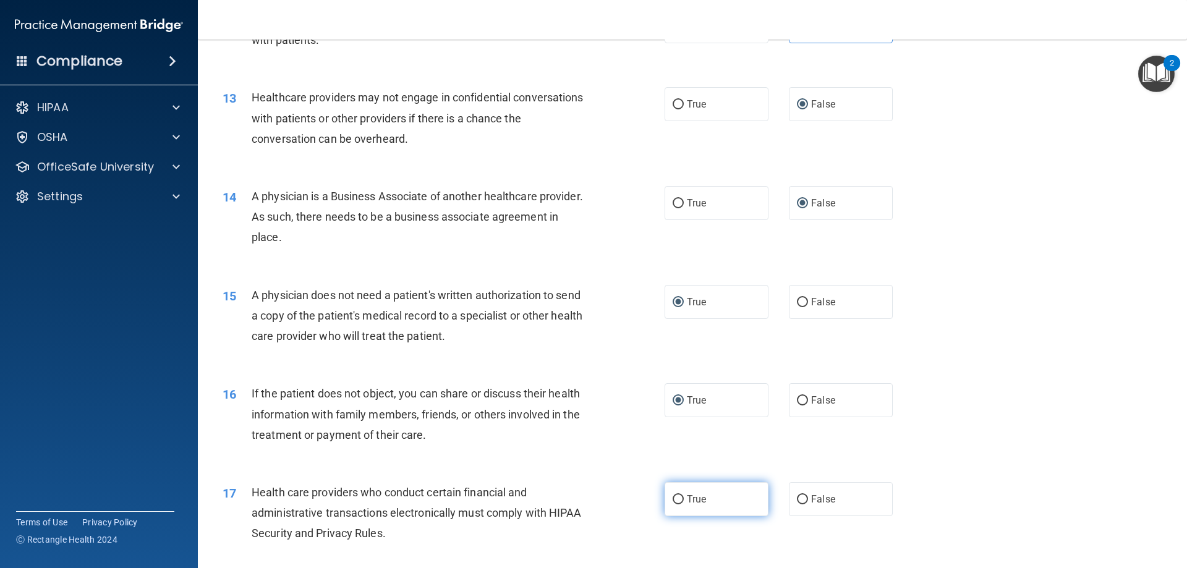
click at [674, 503] on input "True" at bounding box center [678, 499] width 11 height 9
radio input "true"
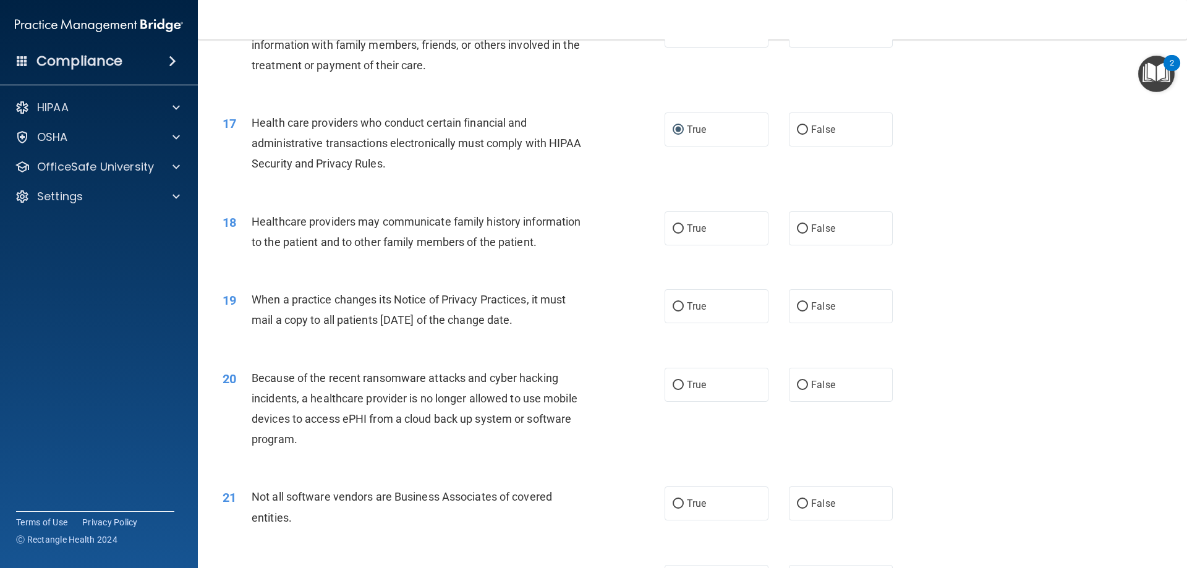
scroll to position [1484, 0]
click at [800, 231] on input "False" at bounding box center [802, 227] width 11 height 9
radio input "true"
click at [791, 302] on label "False" at bounding box center [841, 305] width 104 height 34
click at [797, 305] on input "False" at bounding box center [802, 305] width 11 height 9
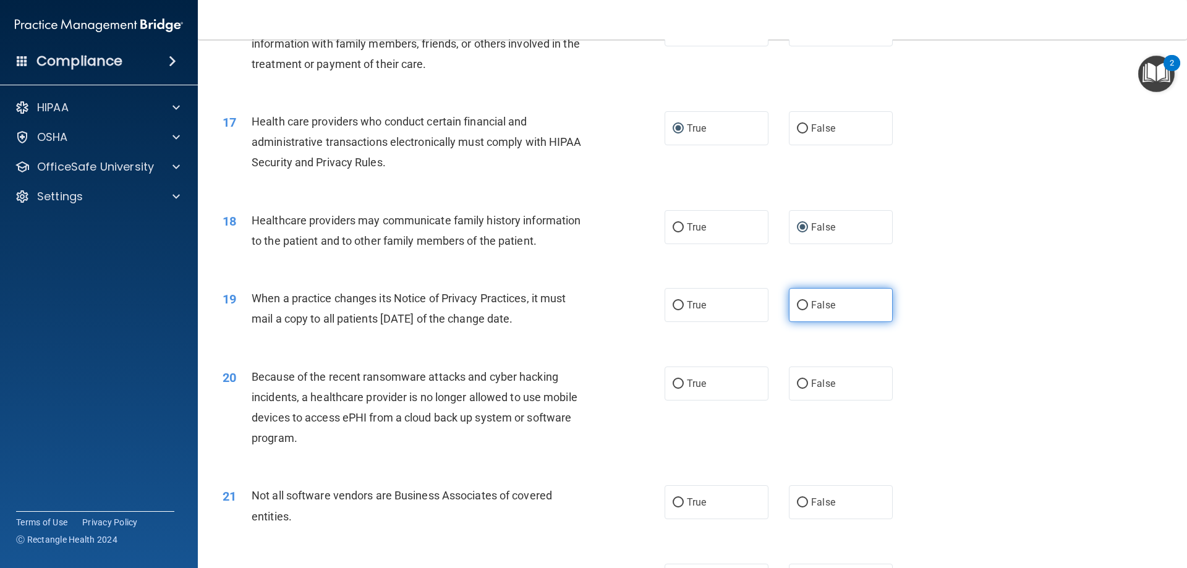
radio input "true"
click at [802, 381] on label "False" at bounding box center [841, 384] width 104 height 34
click at [802, 381] on input "False" at bounding box center [802, 384] width 11 height 9
radio input "true"
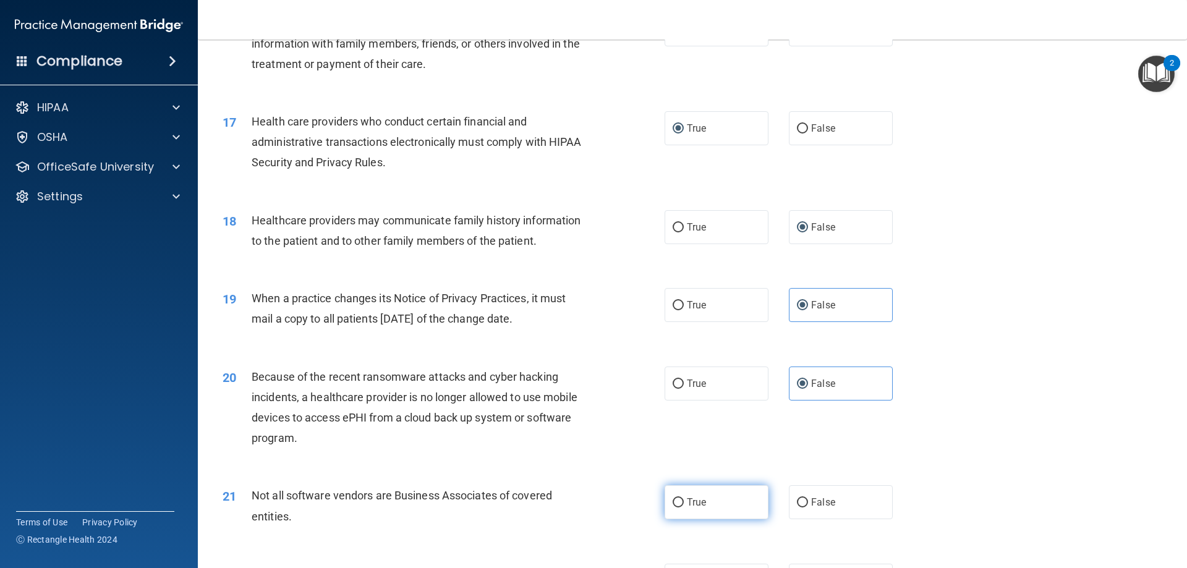
click at [698, 505] on span "True" at bounding box center [696, 502] width 19 height 12
click at [684, 505] on input "True" at bounding box center [678, 502] width 11 height 9
radio input "true"
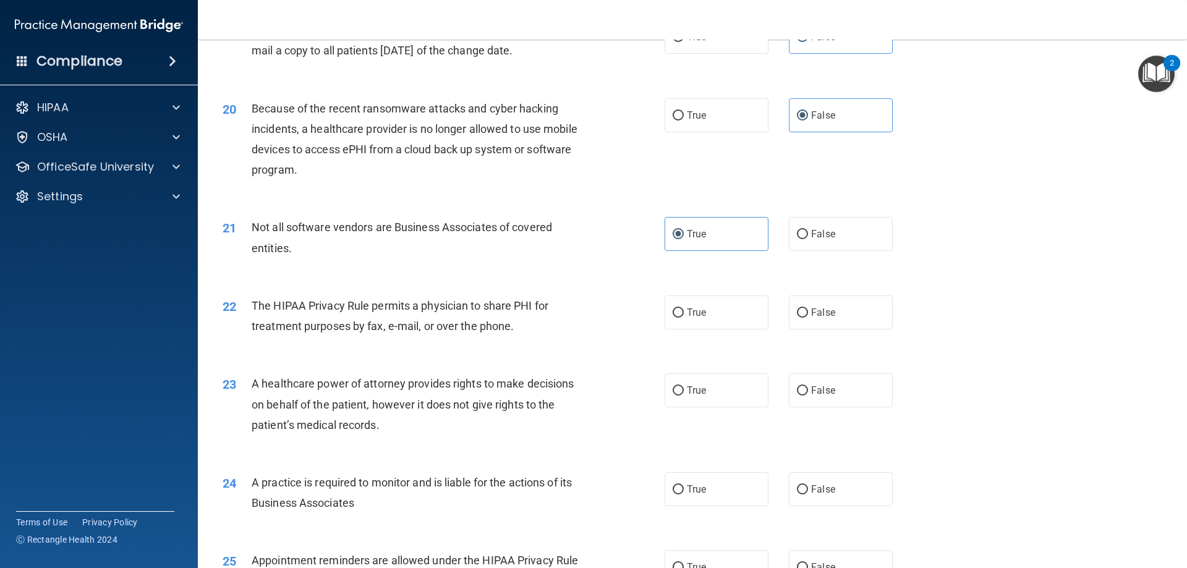
scroll to position [1855, 0]
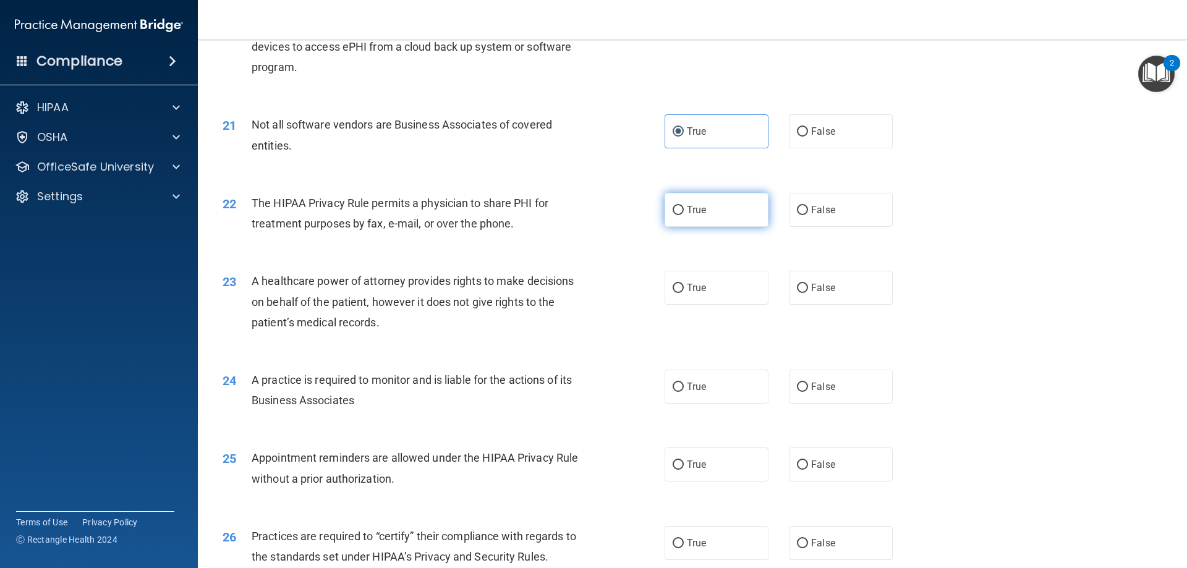
click at [676, 210] on input "True" at bounding box center [678, 210] width 11 height 9
radio input "true"
click at [804, 284] on label "False" at bounding box center [841, 288] width 104 height 34
click at [804, 284] on input "False" at bounding box center [802, 288] width 11 height 9
radio input "true"
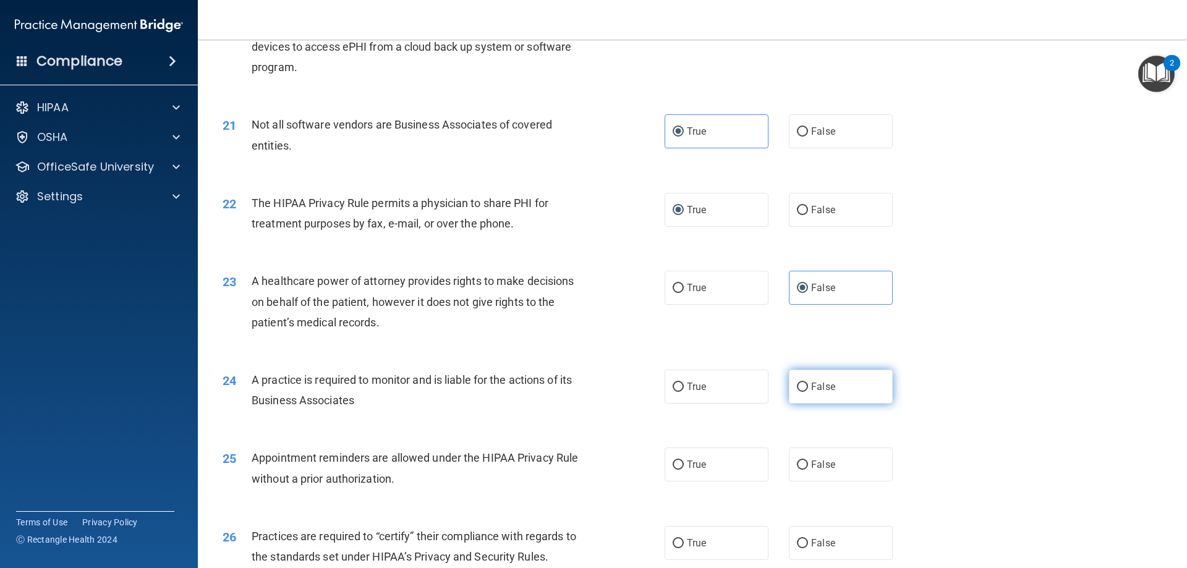
click at [797, 386] on input "False" at bounding box center [802, 387] width 11 height 9
radio input "true"
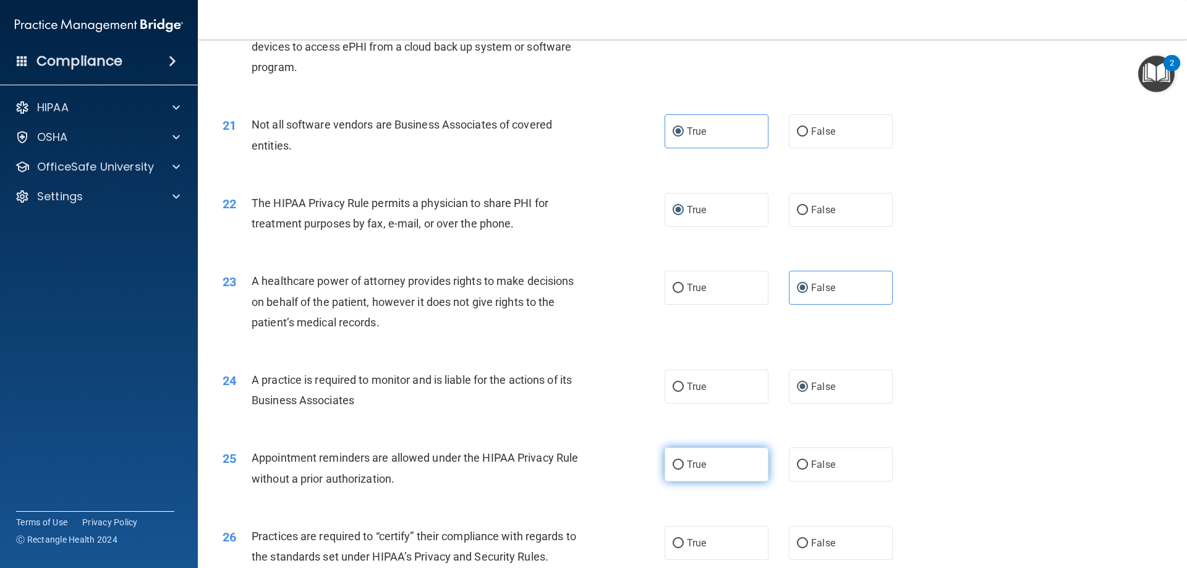
click at [689, 467] on span "True" at bounding box center [696, 465] width 19 height 12
click at [684, 467] on input "True" at bounding box center [678, 465] width 11 height 9
radio input "true"
click at [1065, 318] on div "23 A healthcare power of attorney provides rights to make decisions on behalf o…" at bounding box center [692, 304] width 958 height 99
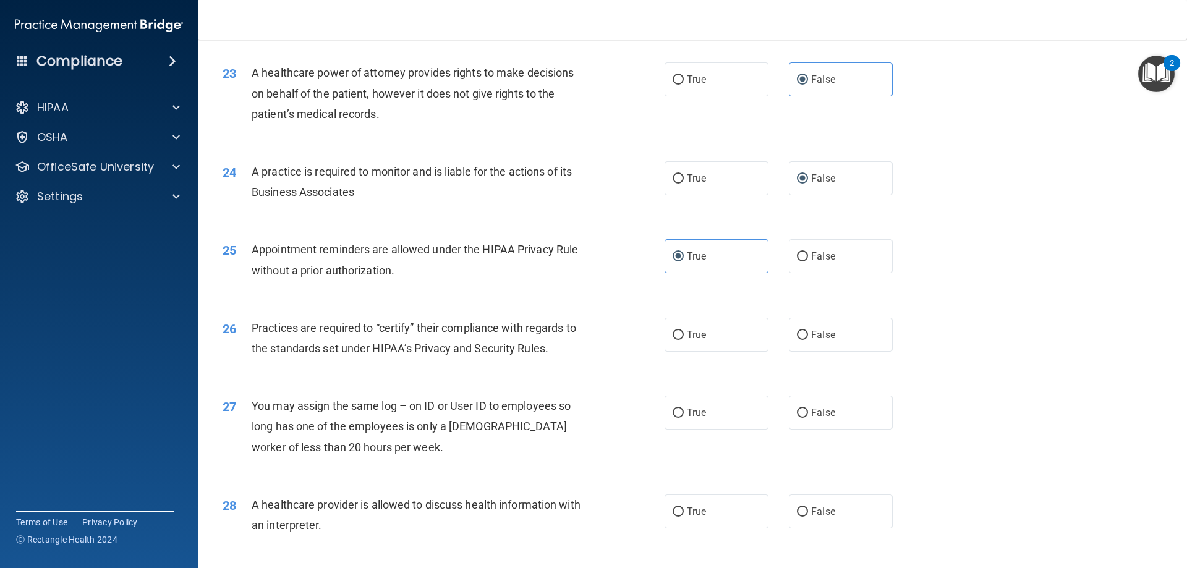
scroll to position [2102, 0]
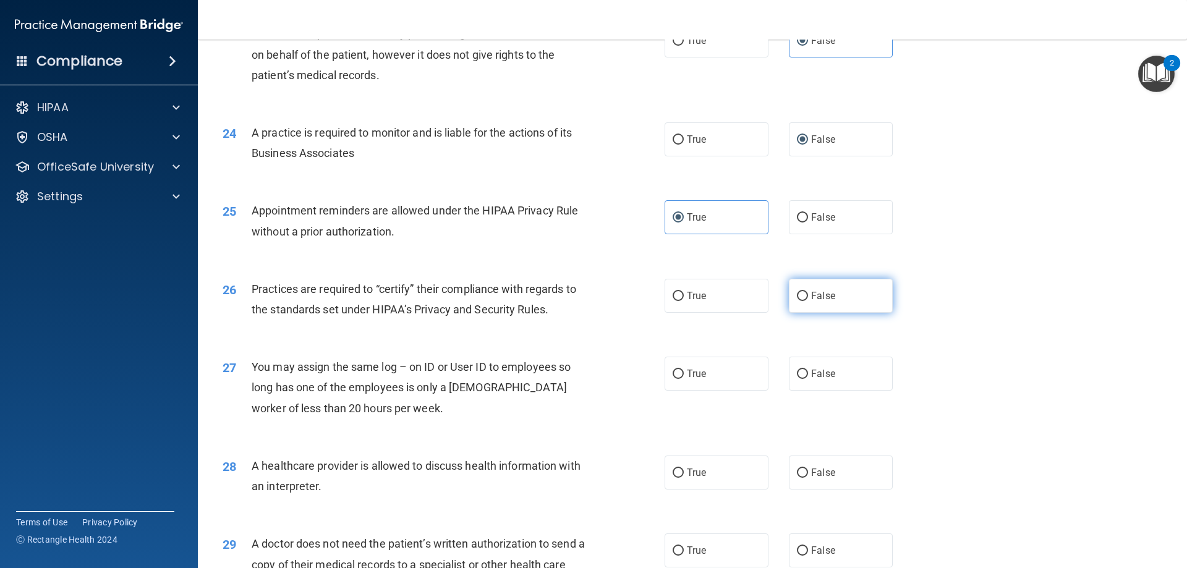
click at [797, 299] on input "False" at bounding box center [802, 296] width 11 height 9
radio input "true"
click at [802, 373] on input "False" at bounding box center [802, 374] width 11 height 9
radio input "true"
click at [687, 474] on span "True" at bounding box center [696, 473] width 19 height 12
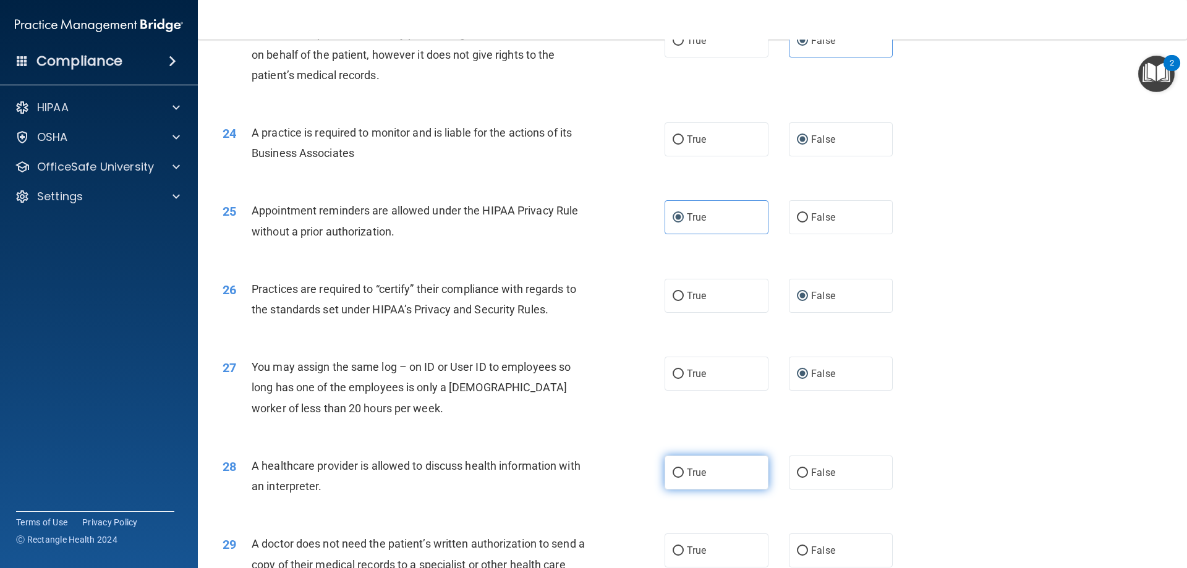
click at [683, 474] on input "True" at bounding box center [678, 473] width 11 height 9
radio input "true"
click at [1121, 306] on div "26 Practices are required to “certify” their compliance with regards to the sta…" at bounding box center [692, 302] width 958 height 78
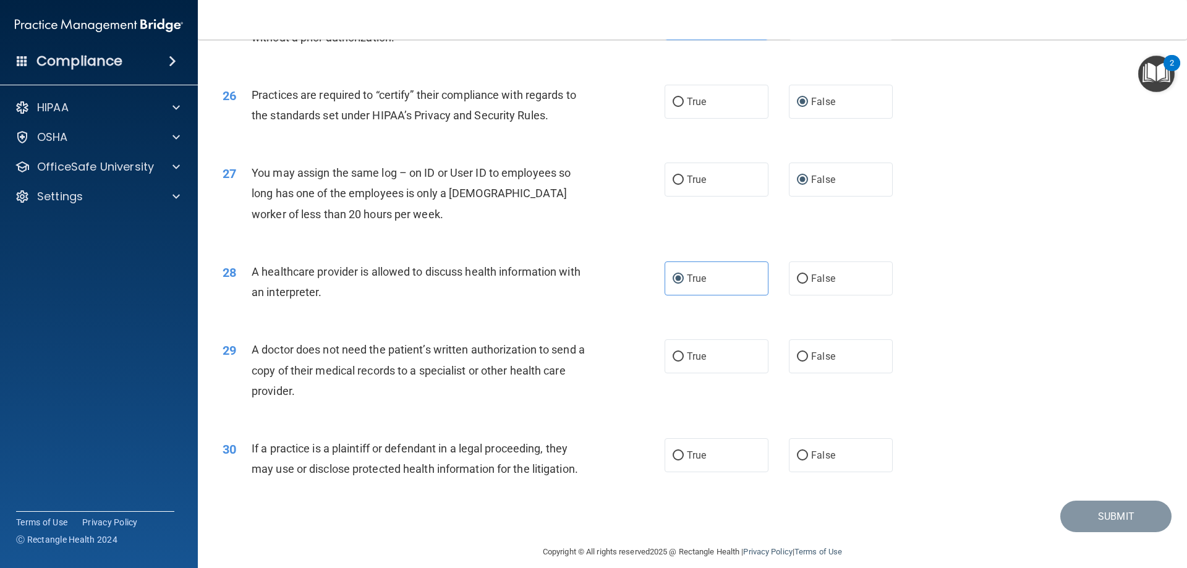
scroll to position [2310, 0]
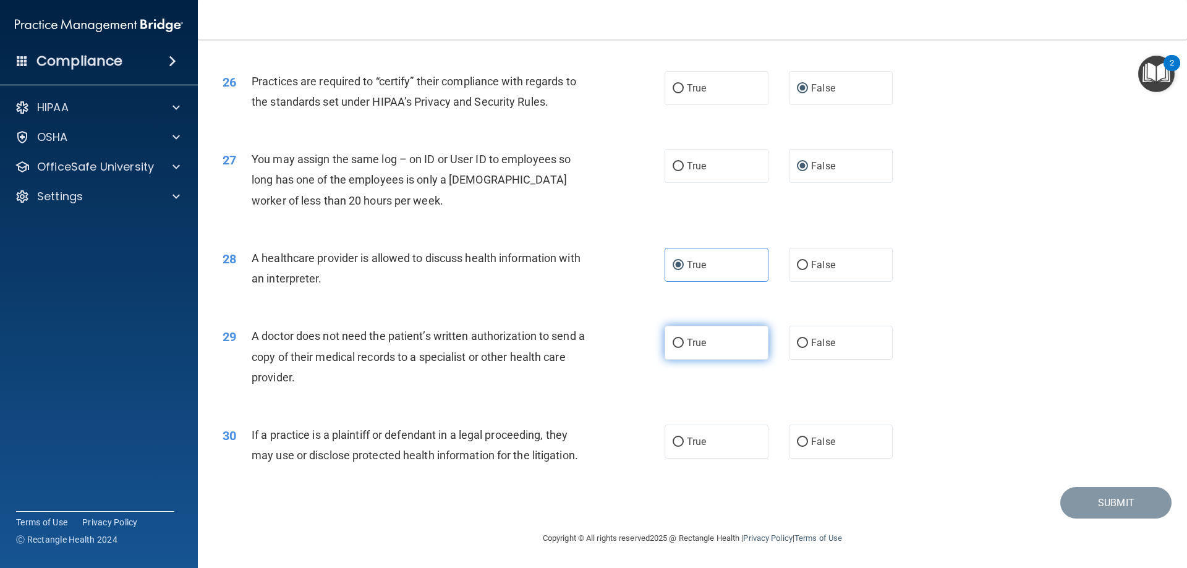
click at [673, 346] on input "True" at bounding box center [678, 343] width 11 height 9
radio input "true"
click at [675, 438] on input "True" at bounding box center [678, 442] width 11 height 9
radio input "true"
click at [1081, 503] on button "Submit" at bounding box center [1115, 503] width 111 height 32
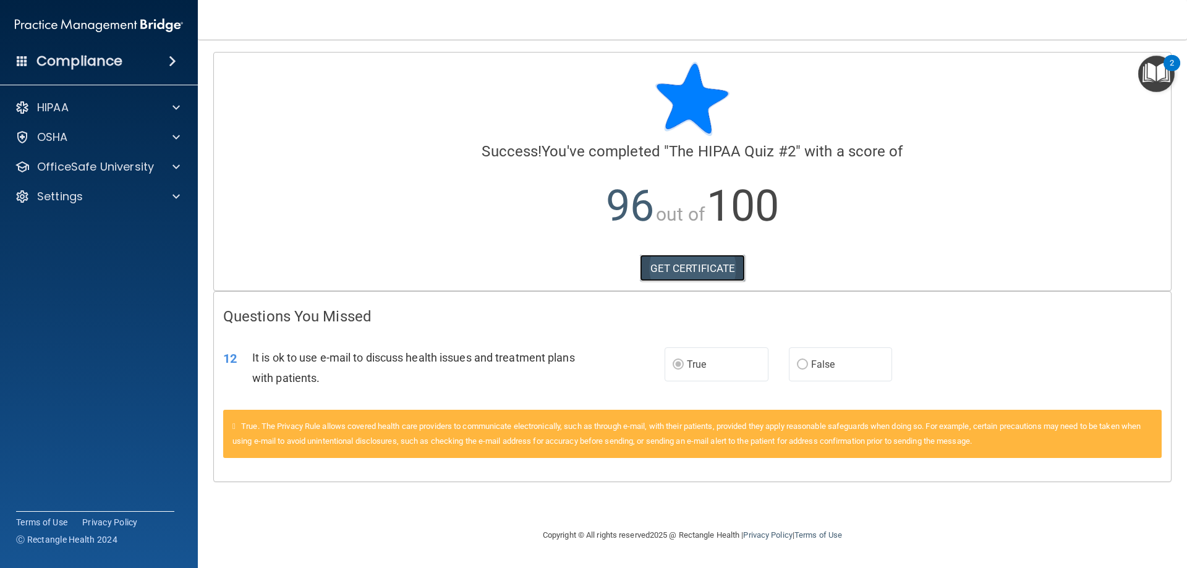
click at [721, 267] on link "GET CERTIFICATE" at bounding box center [693, 268] width 106 height 27
click at [169, 59] on span at bounding box center [172, 61] width 7 height 15
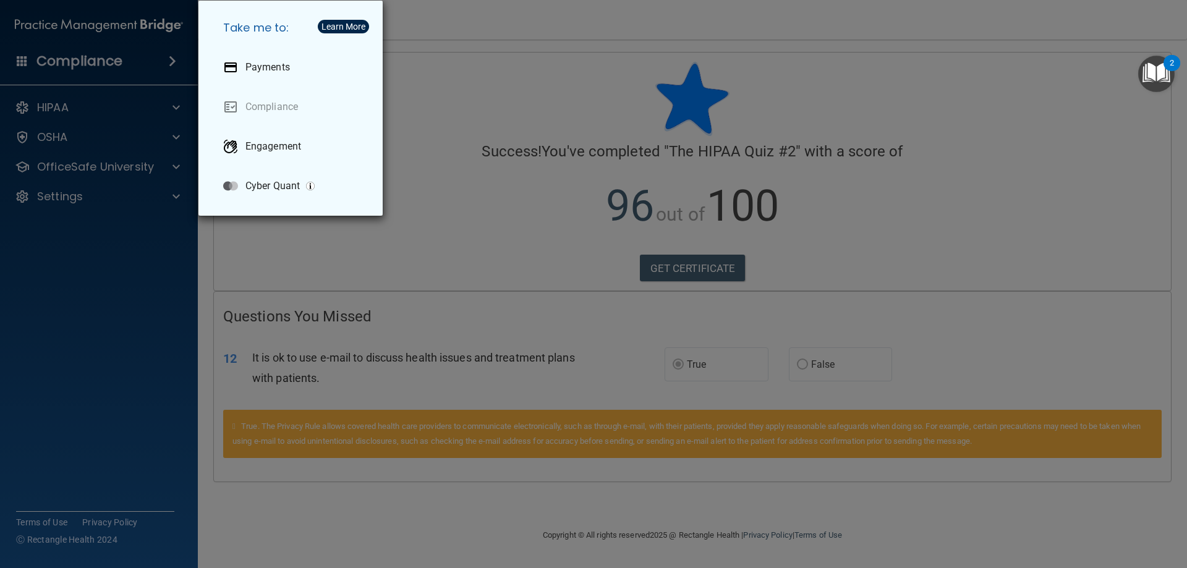
click at [56, 106] on div "Take me to: Payments Compliance Engagement Cyber Quant" at bounding box center [593, 284] width 1187 height 568
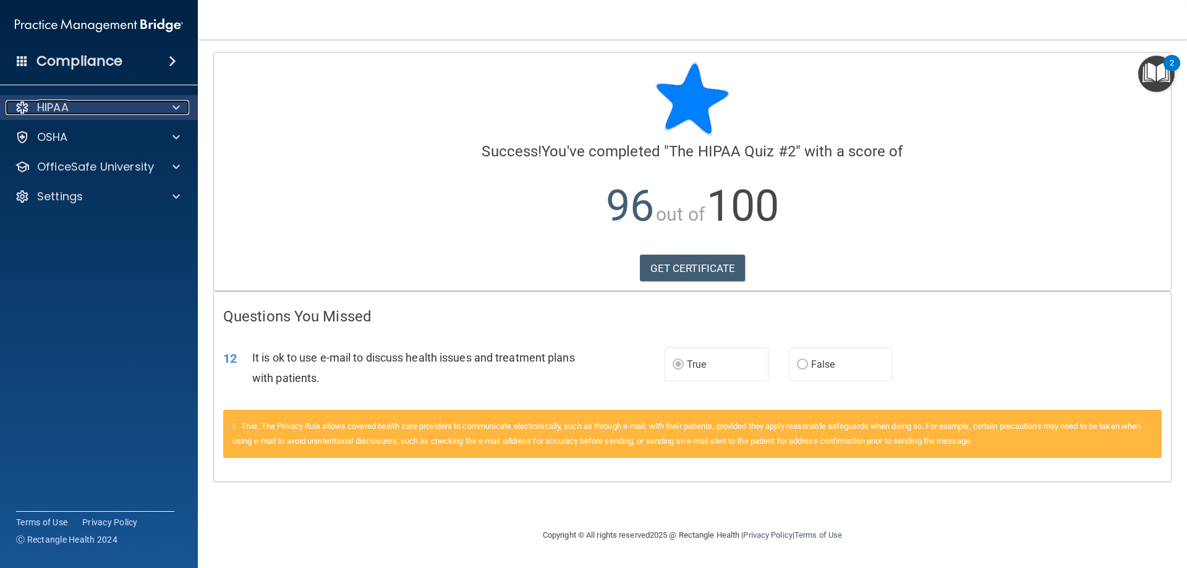
click at [175, 105] on span at bounding box center [175, 107] width 7 height 15
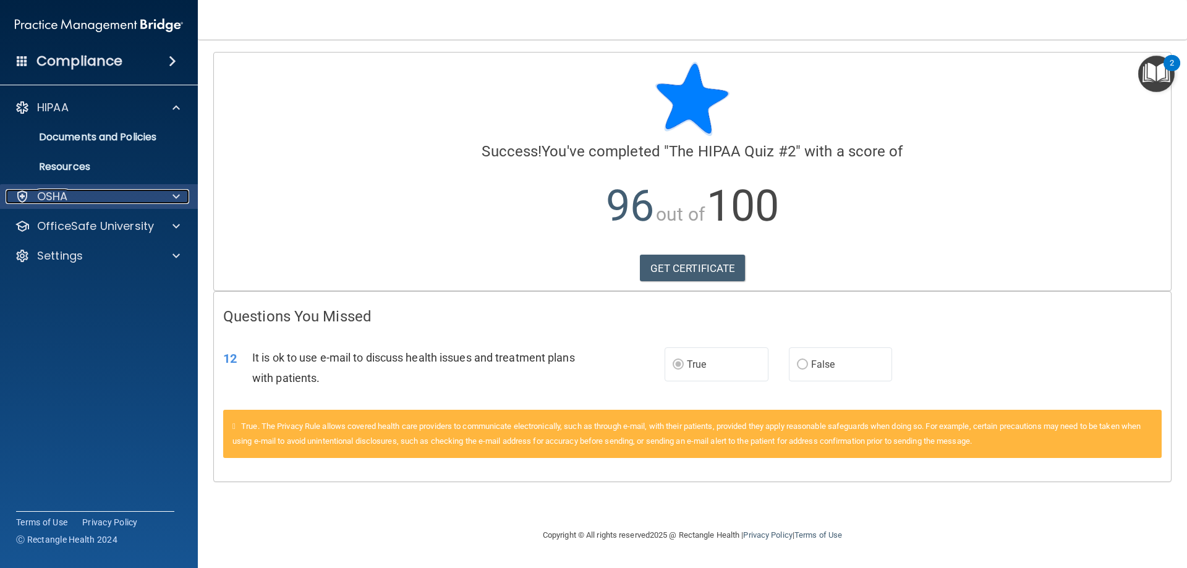
click at [179, 194] on span at bounding box center [175, 196] width 7 height 15
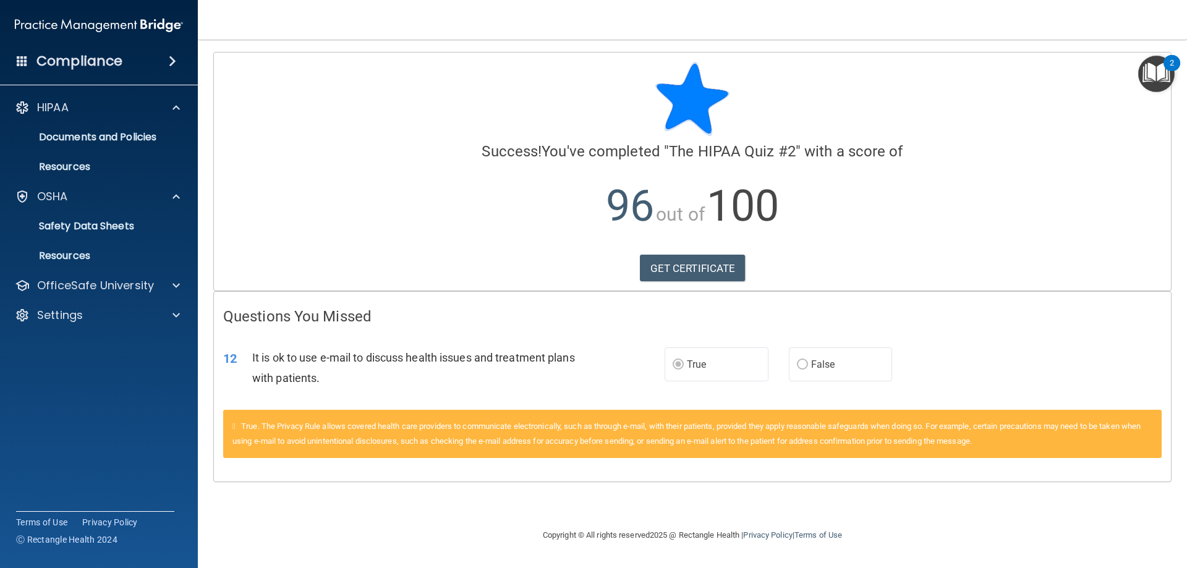
click at [56, 56] on h4 "Compliance" at bounding box center [79, 61] width 86 height 17
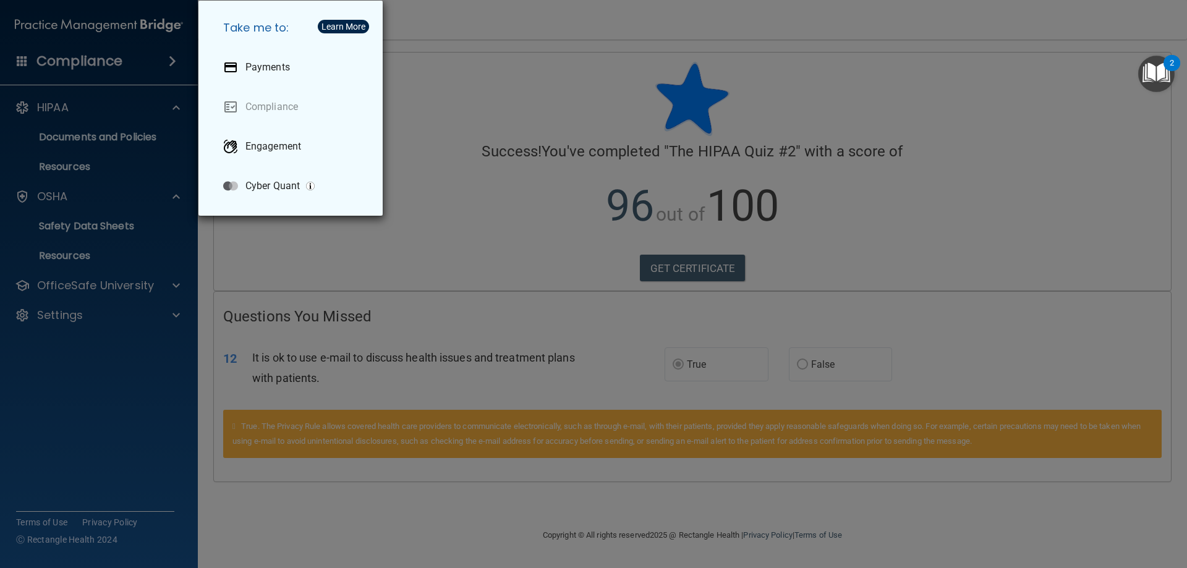
drag, startPoint x: 437, startPoint y: 16, endPoint x: 433, endPoint y: 1, distance: 15.3
click at [437, 16] on div "Take me to: Payments Compliance Engagement Cyber Quant" at bounding box center [593, 284] width 1187 height 568
